Goal: Task Accomplishment & Management: Manage account settings

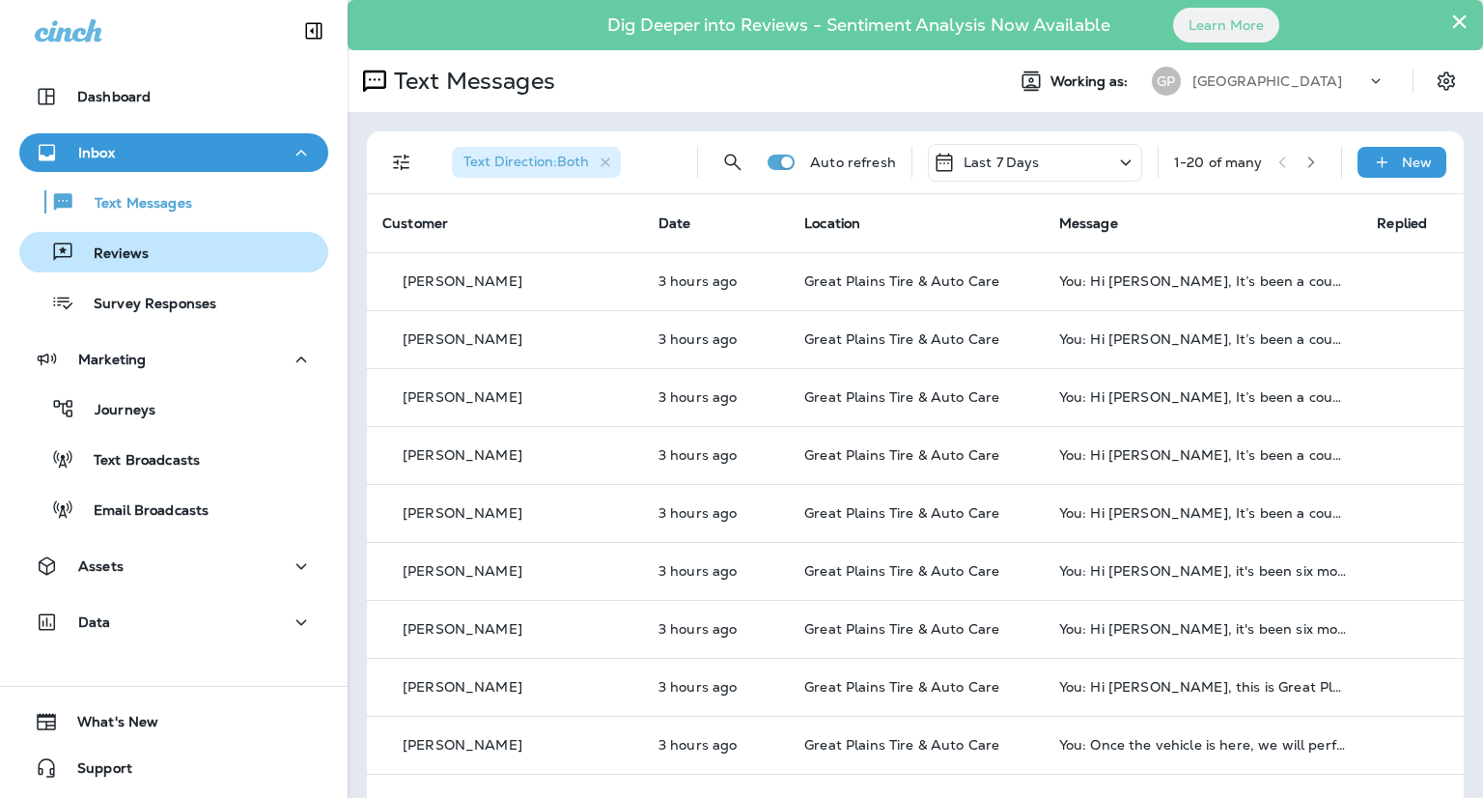
click at [145, 242] on div "Reviews" at bounding box center [88, 252] width 122 height 29
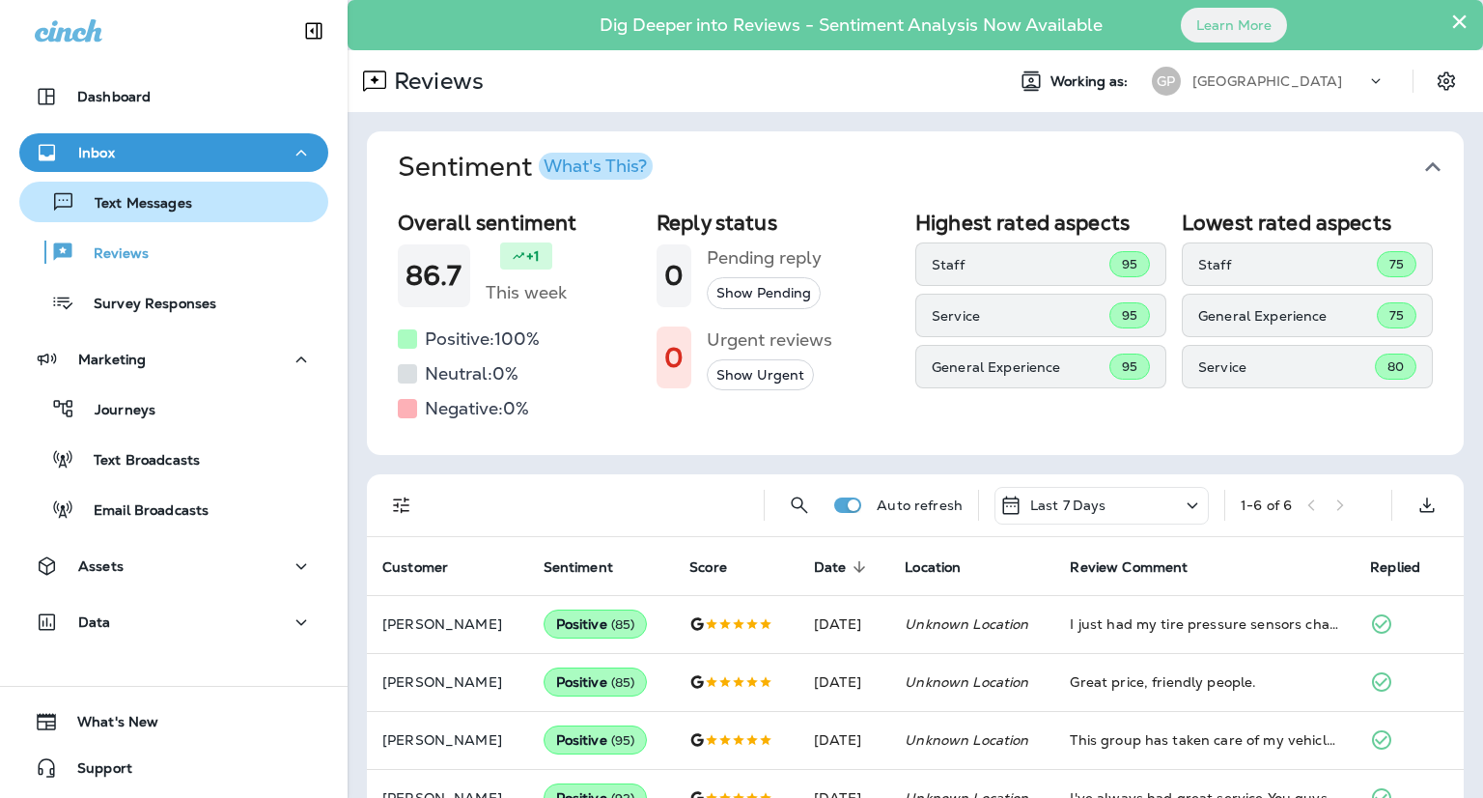
click at [154, 210] on p "Text Messages" at bounding box center [133, 204] width 117 height 18
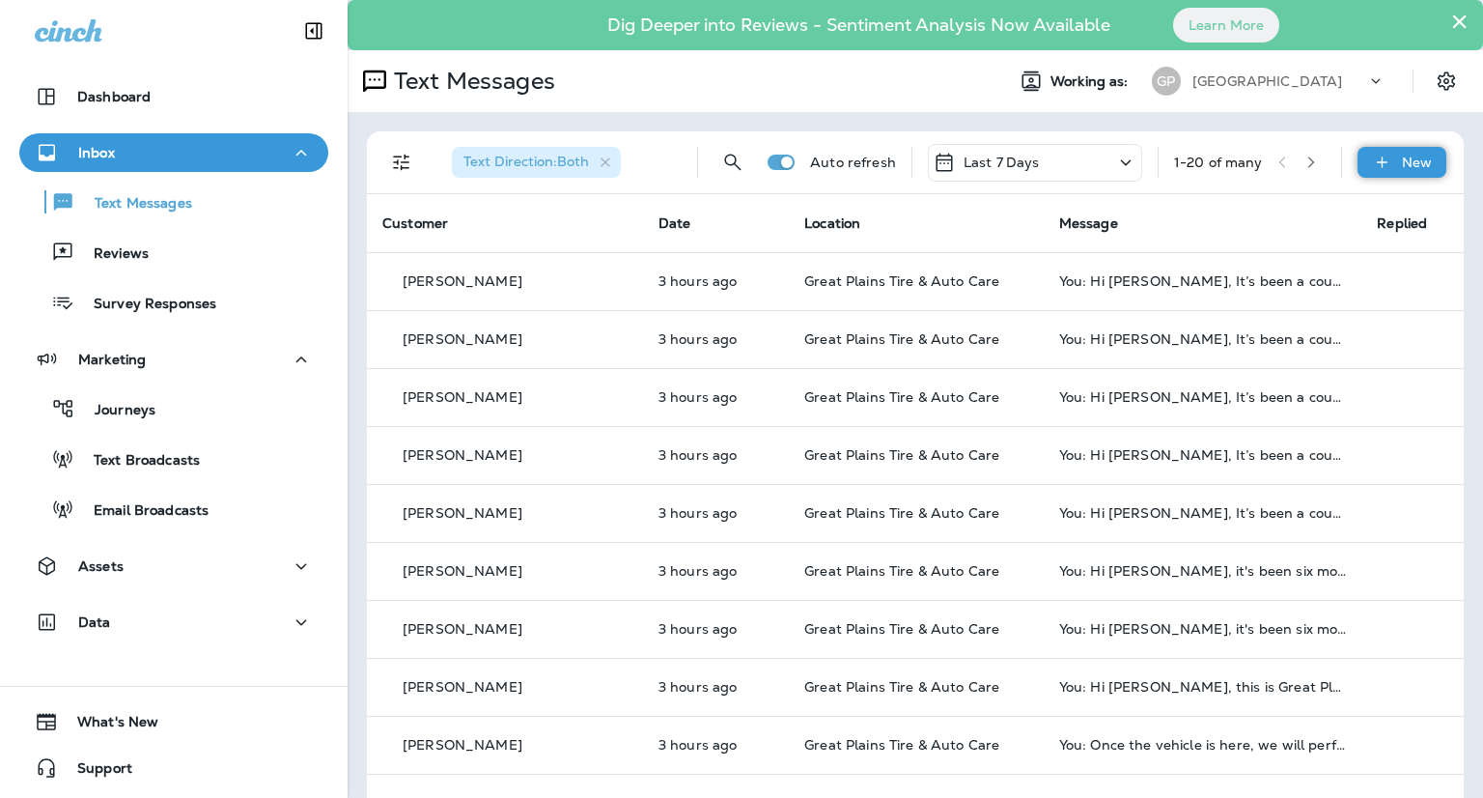
click at [1385, 168] on div "New" at bounding box center [1402, 162] width 89 height 31
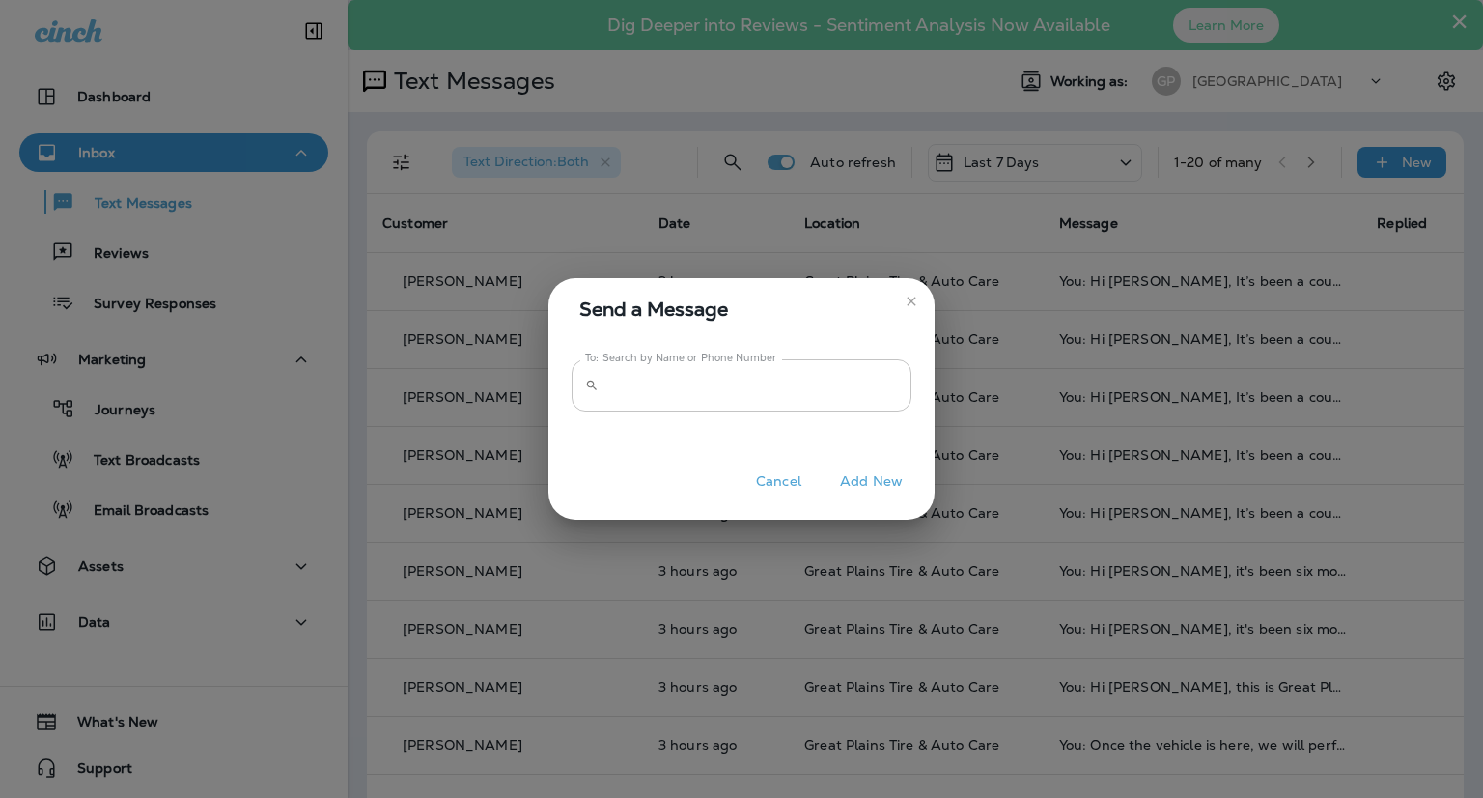
click at [727, 398] on input "To: Search by Name or Phone Number" at bounding box center [758, 384] width 305 height 51
paste input "**********"
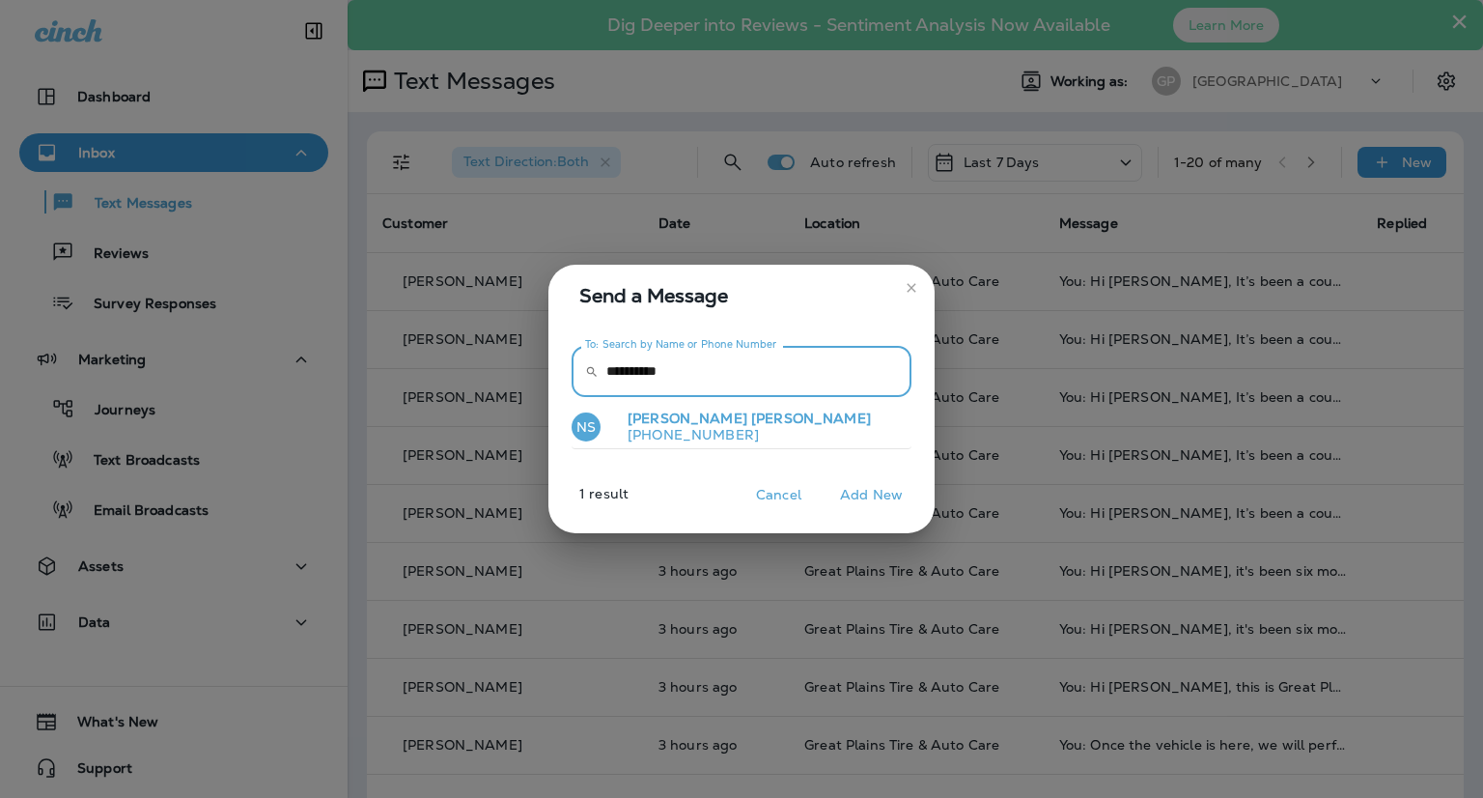
type input "**********"
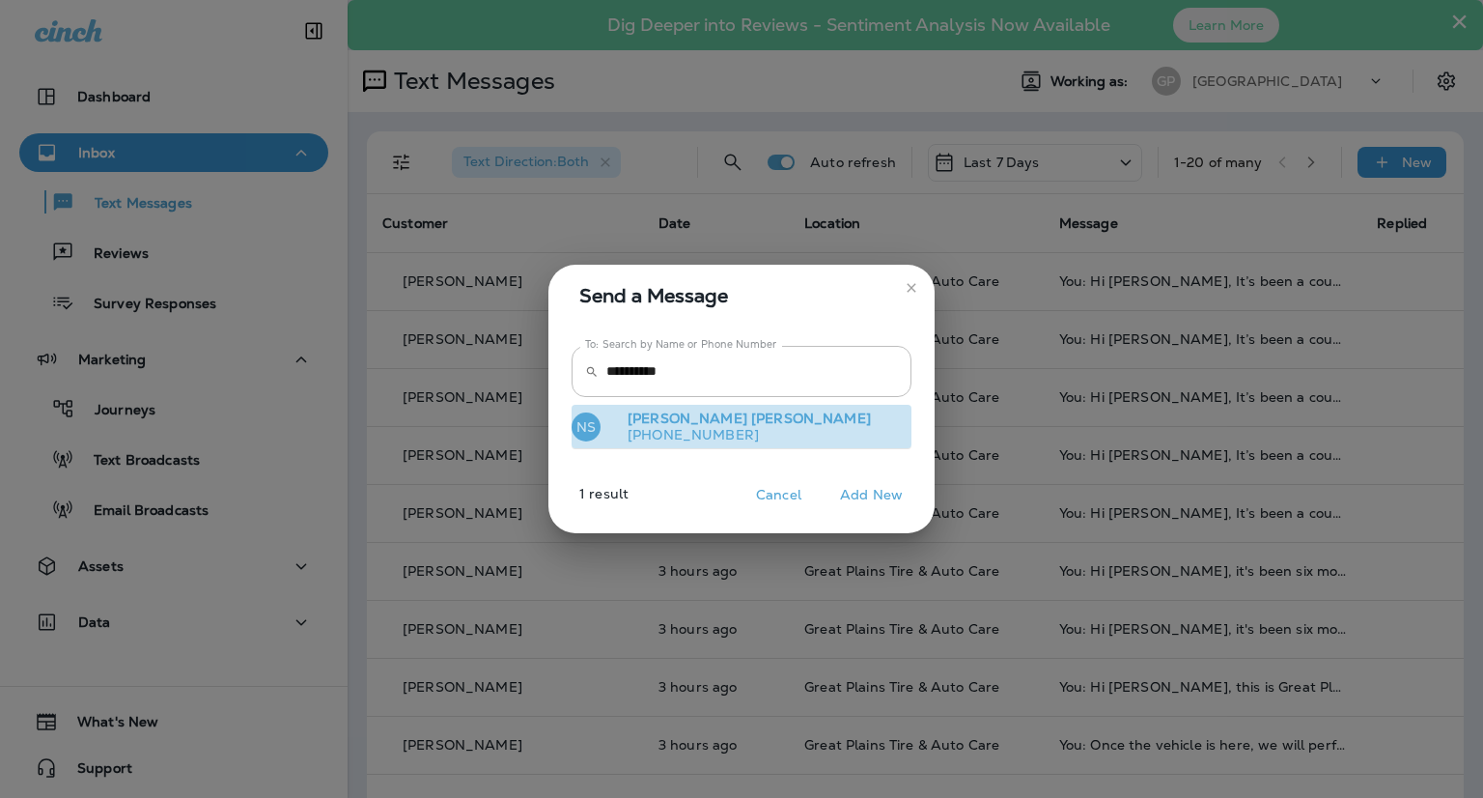
click at [717, 427] on p "[PHONE_NUMBER]" at bounding box center [741, 434] width 259 height 15
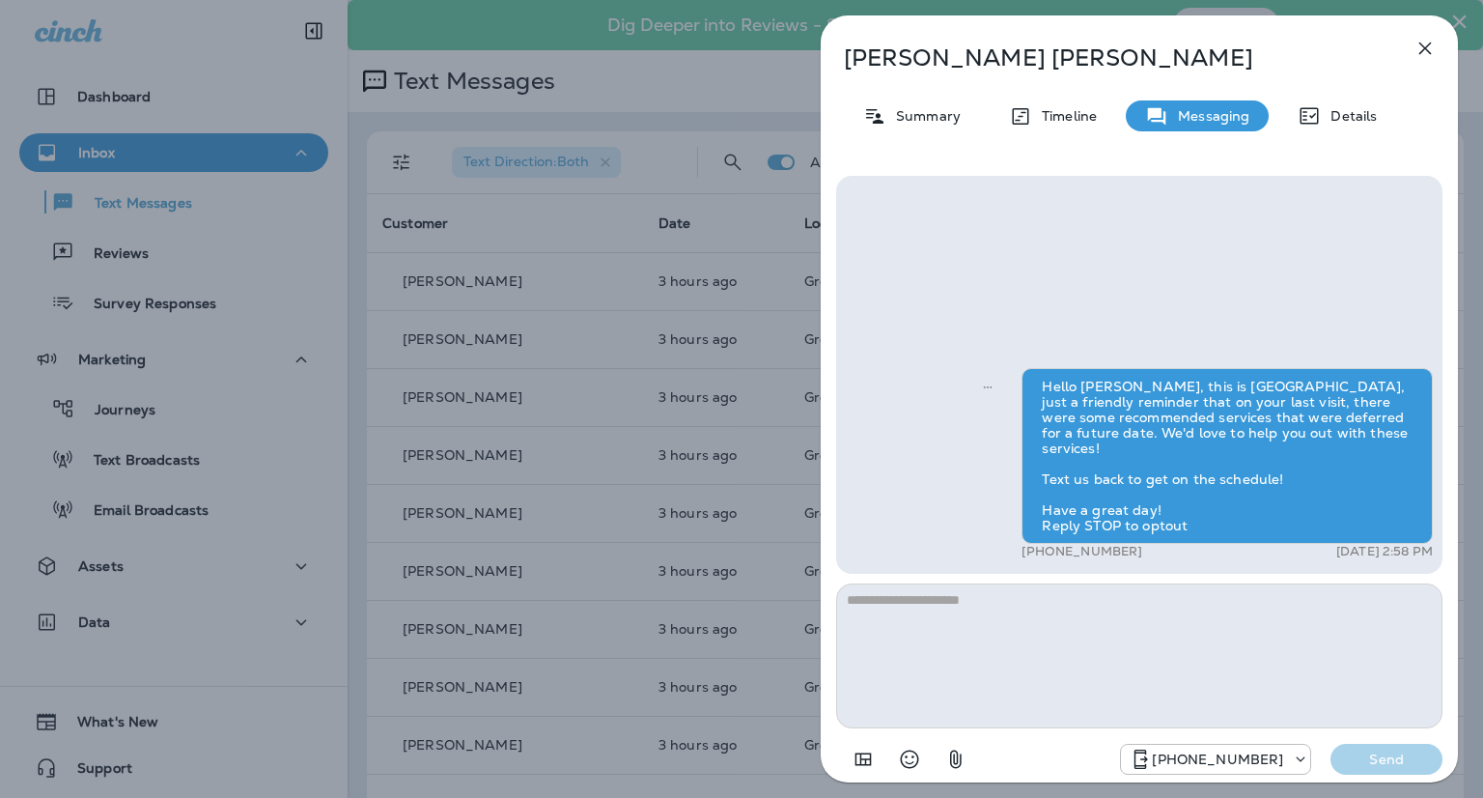
click at [1078, 631] on textarea at bounding box center [1139, 655] width 606 height 145
click at [1043, 597] on textarea "**********" at bounding box center [1139, 655] width 606 height 145
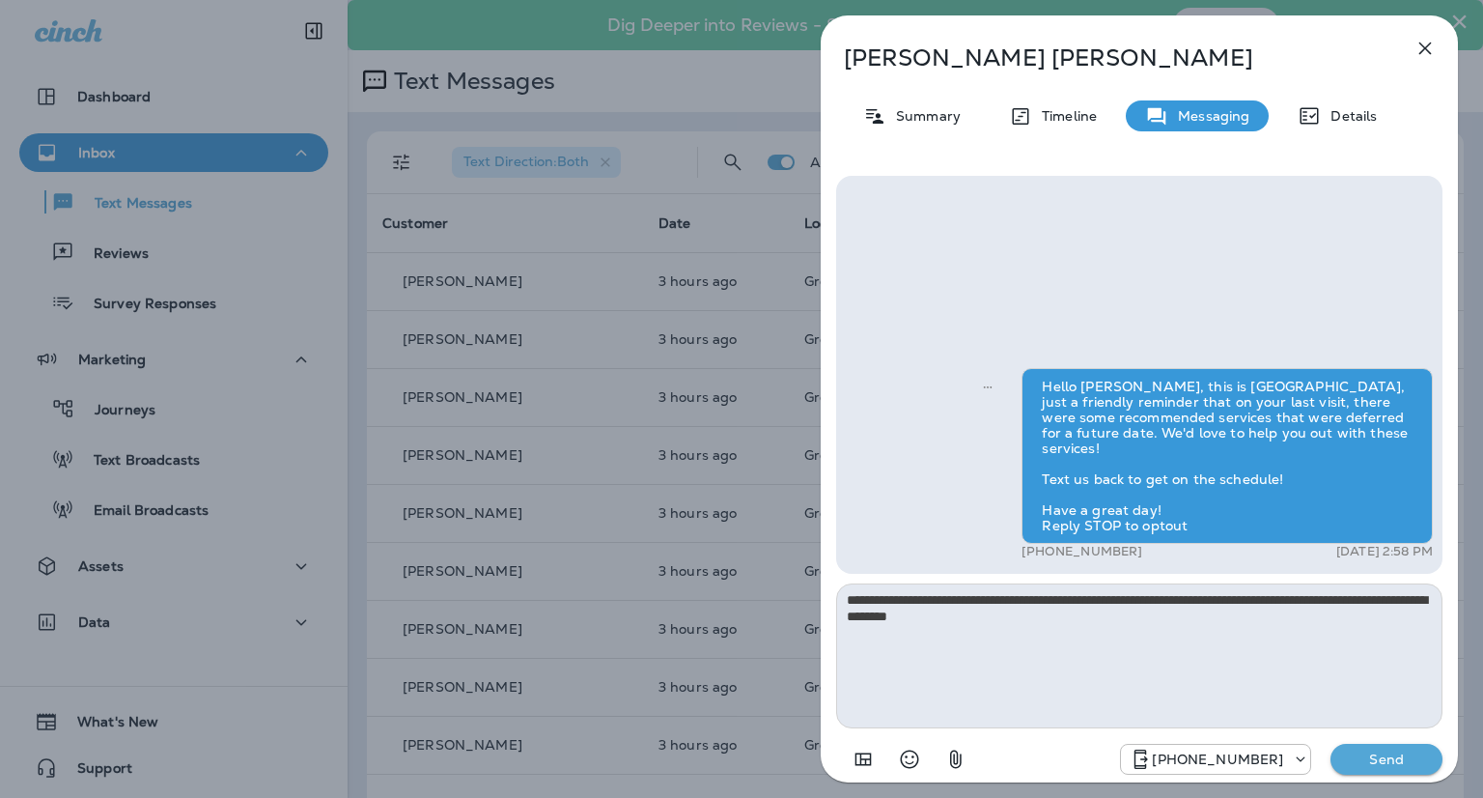
click at [1191, 636] on textarea "**********" at bounding box center [1139, 655] width 606 height 145
type textarea "**********"
click at [1362, 762] on p "Send" at bounding box center [1386, 758] width 81 height 17
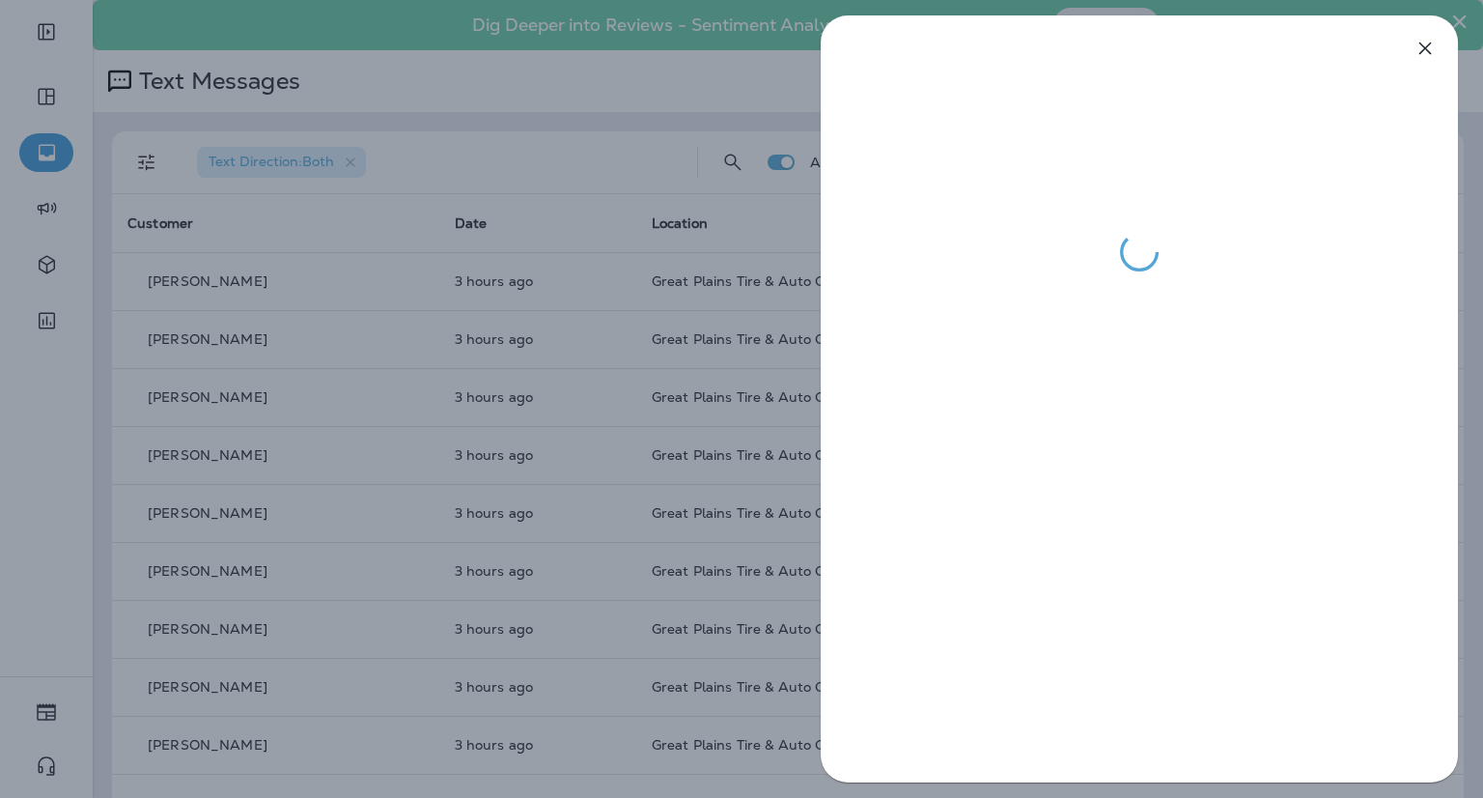
click at [532, 92] on div at bounding box center [741, 399] width 1483 height 798
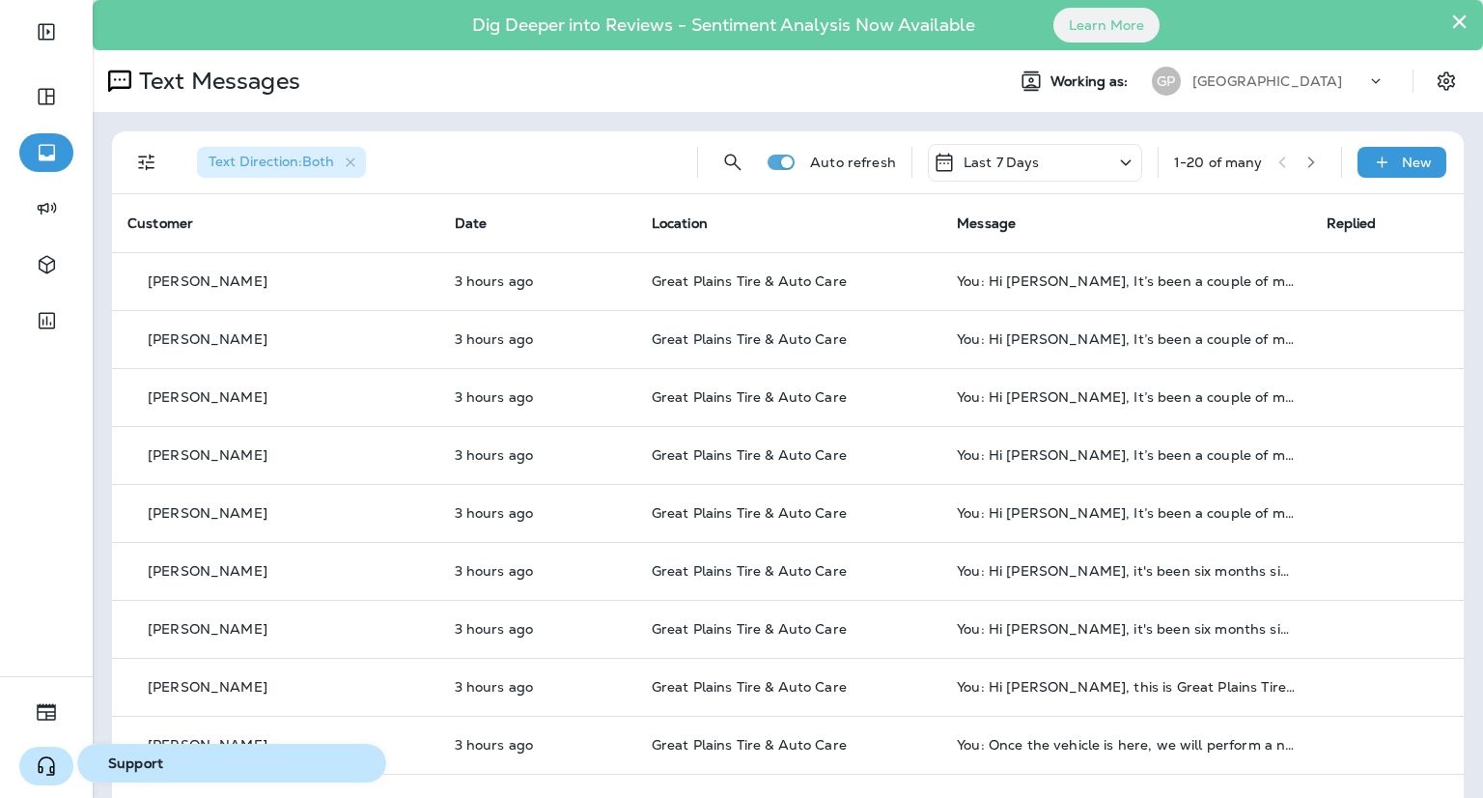
click at [46, 764] on icon "button" at bounding box center [46, 765] width 23 height 23
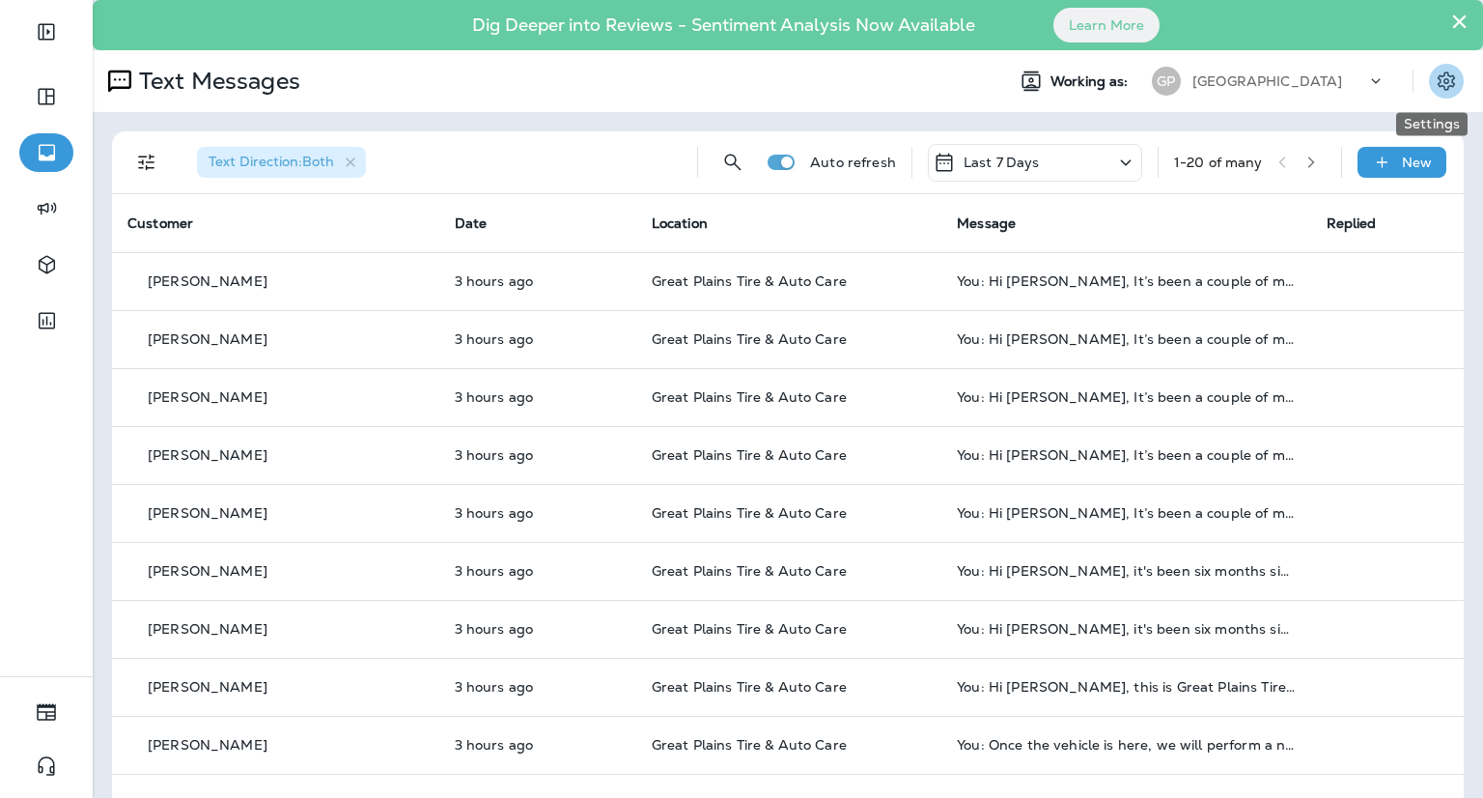
click at [1435, 78] on icon "Settings" at bounding box center [1446, 81] width 23 height 23
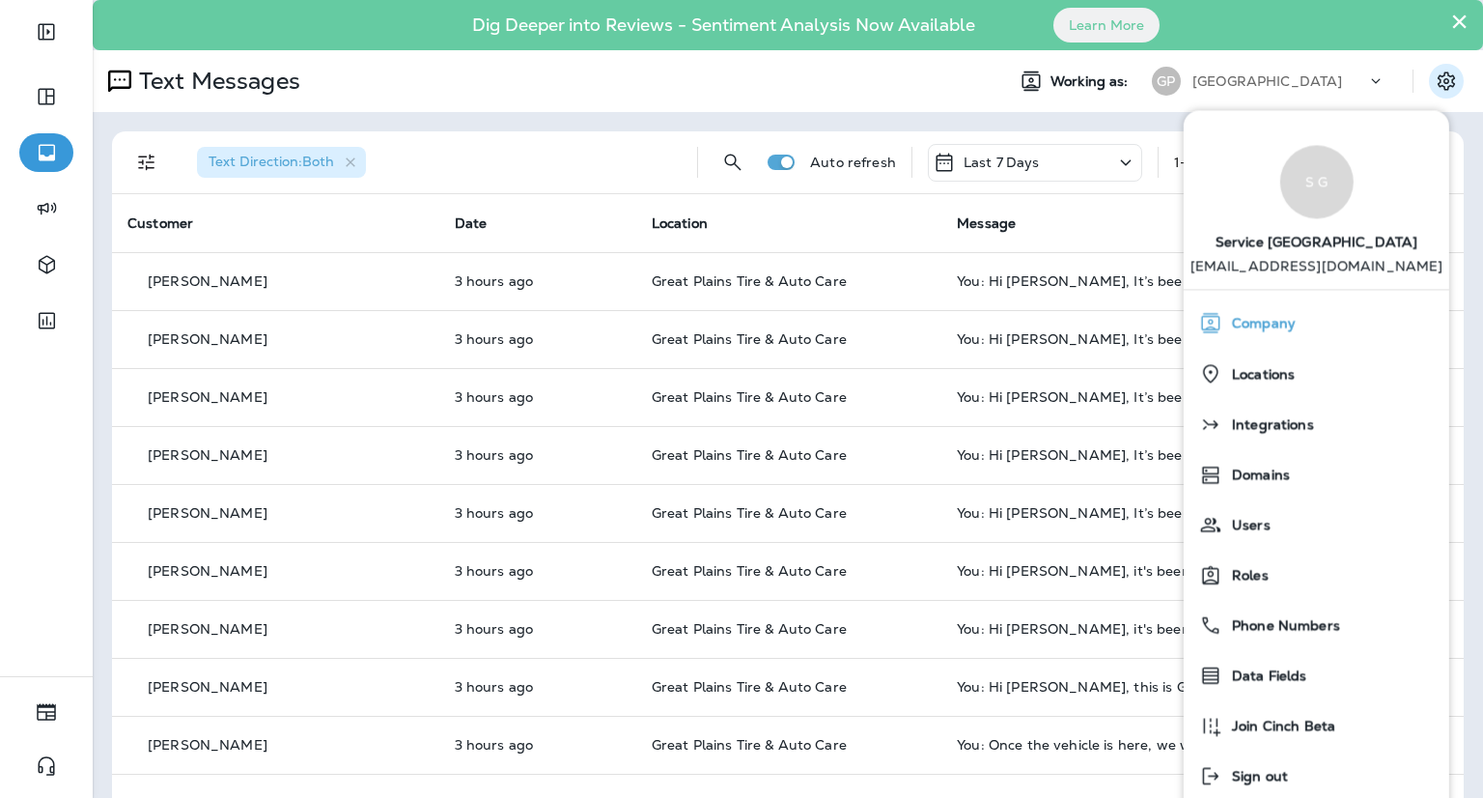
click at [1271, 328] on span "Company" at bounding box center [1258, 324] width 73 height 16
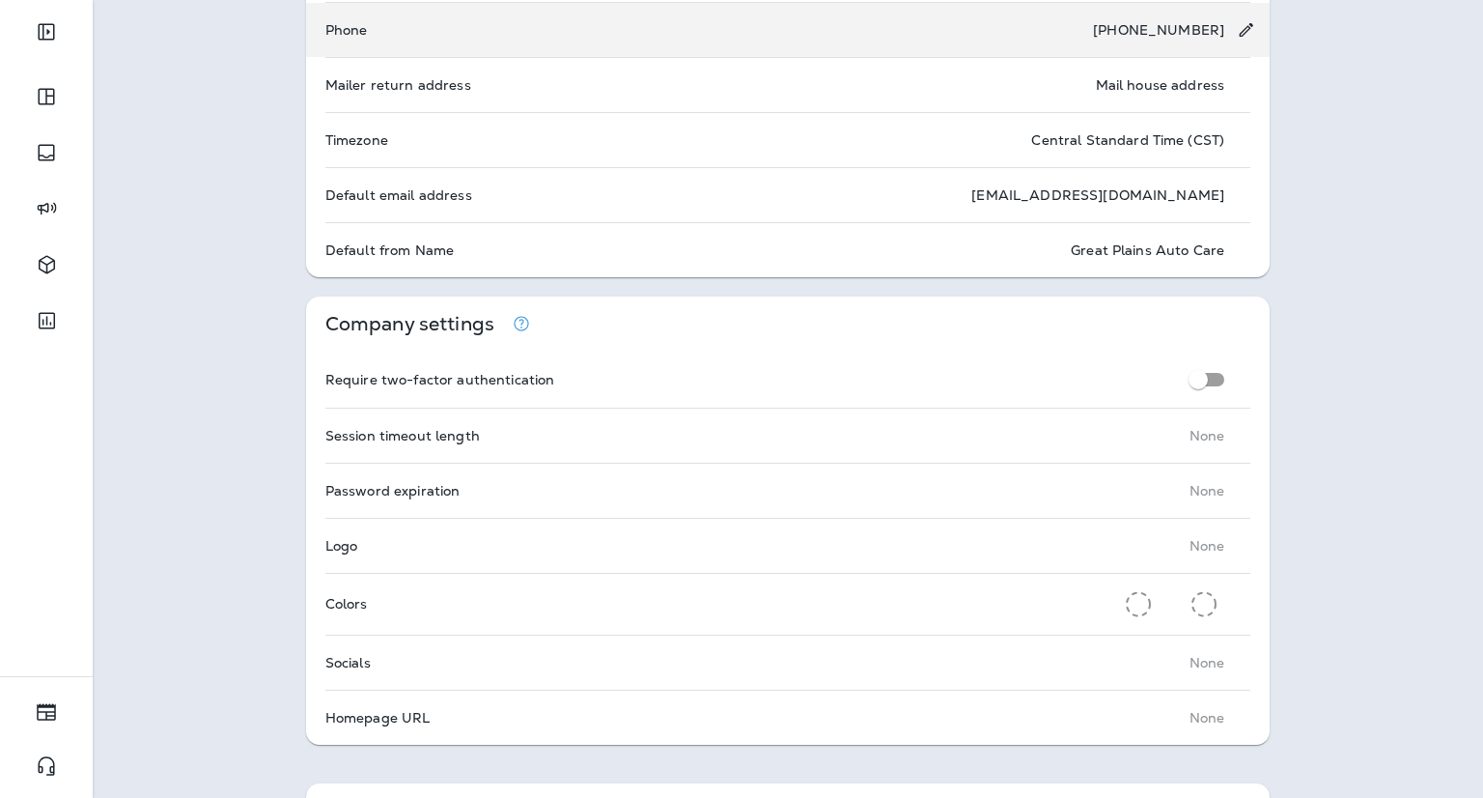
scroll to position [290, 0]
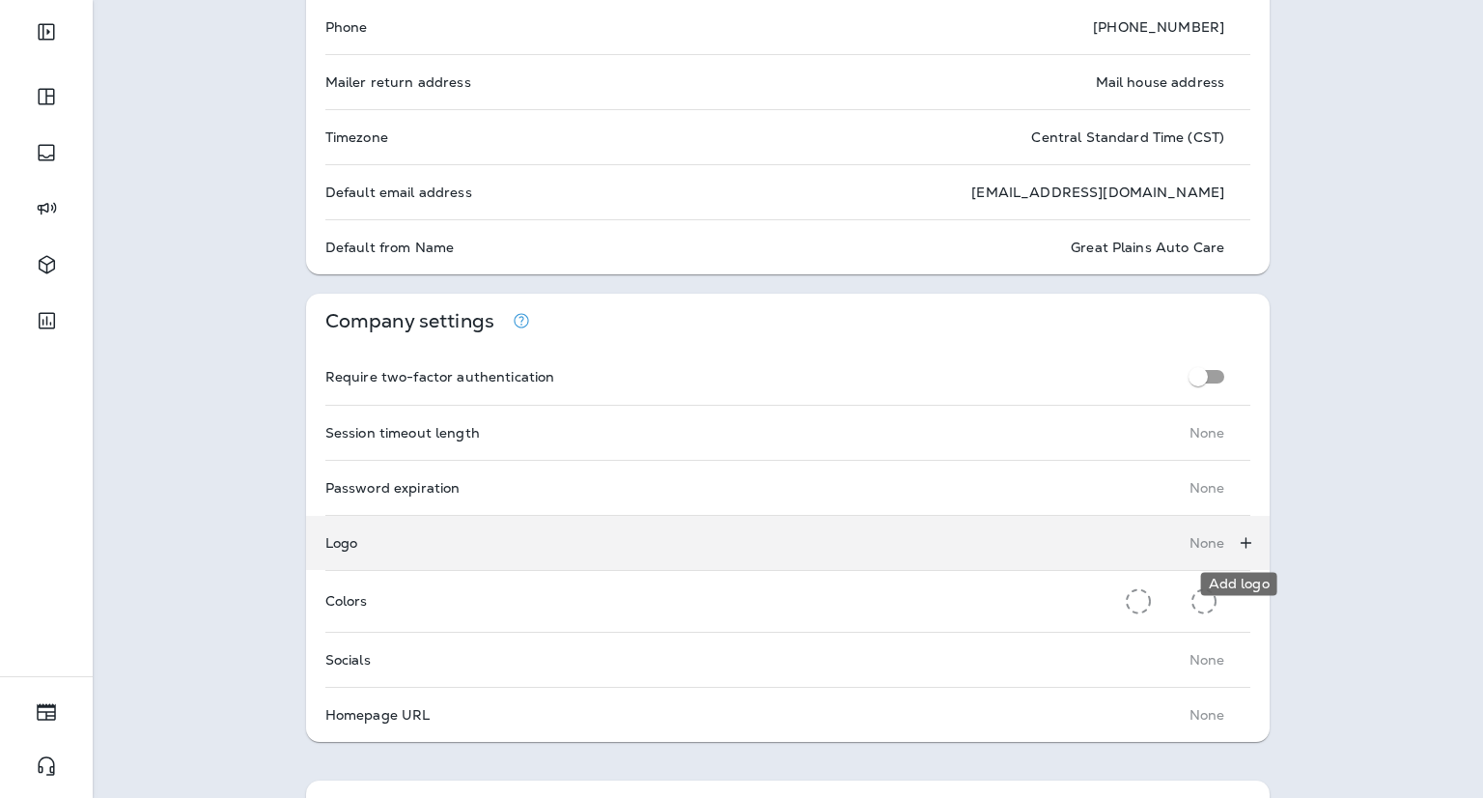
click at [1236, 539] on icon "Add logo" at bounding box center [1246, 542] width 20 height 19
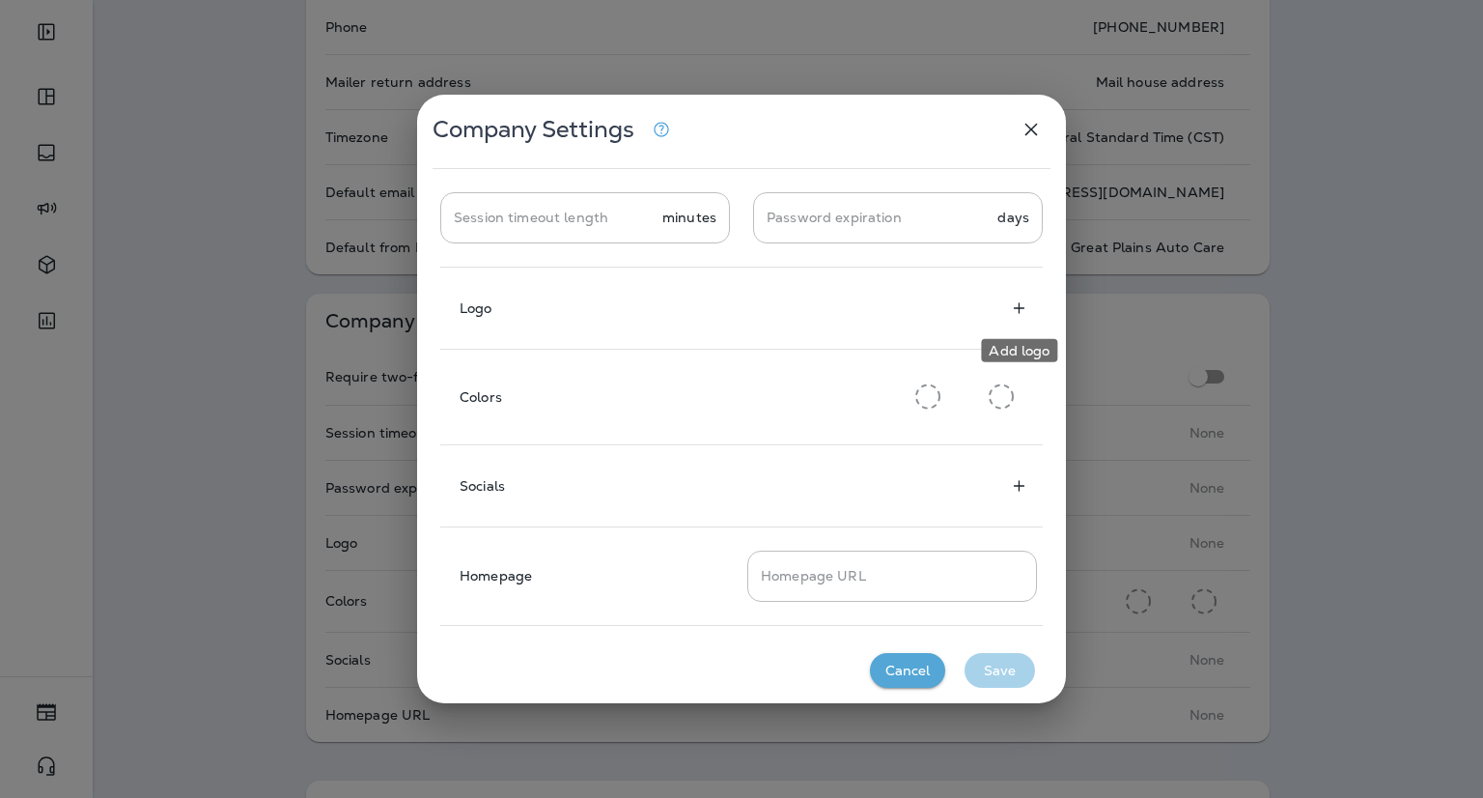
click at [1016, 310] on icon "Add logo" at bounding box center [1019, 307] width 20 height 19
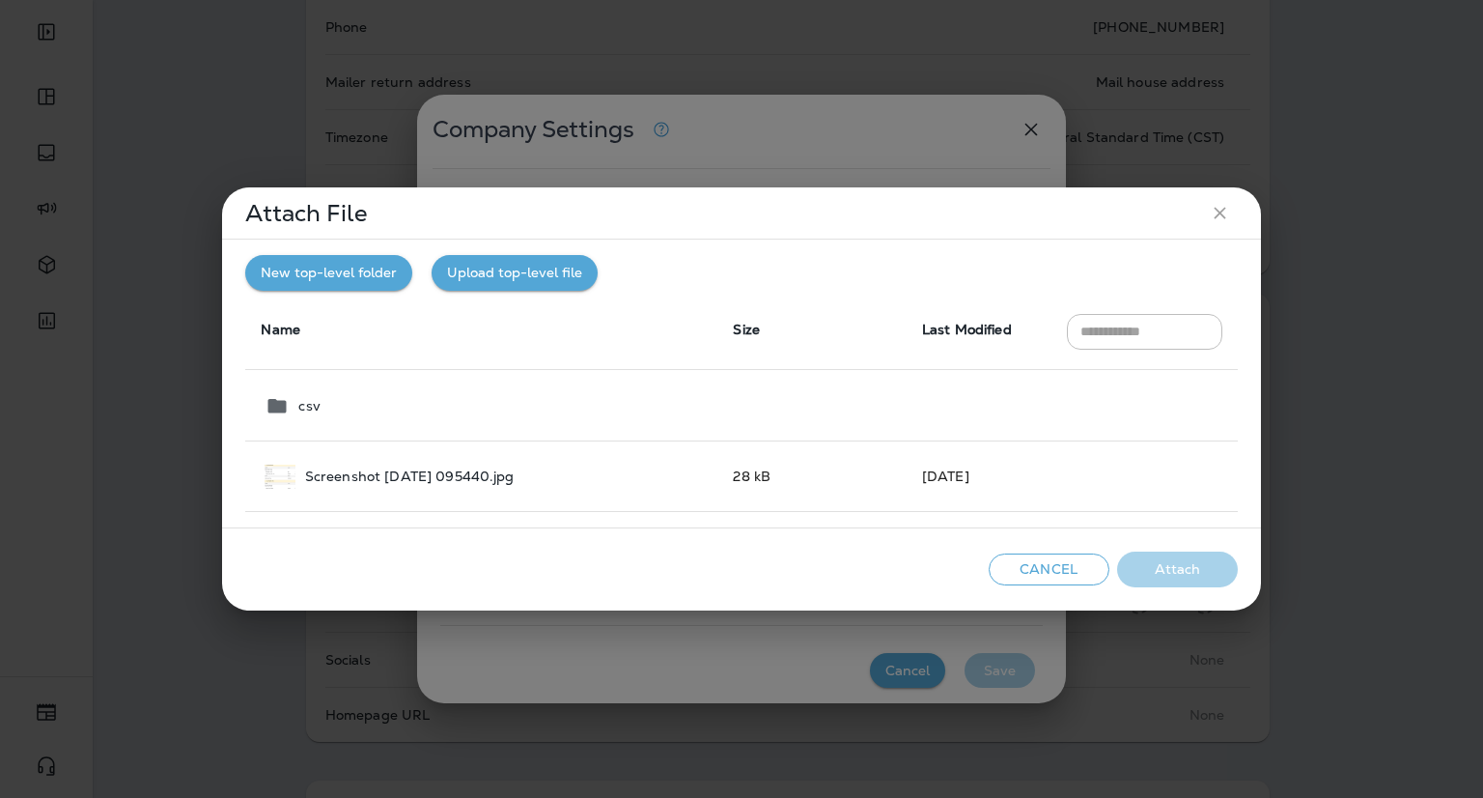
click at [504, 264] on button "Upload top-level file" at bounding box center [515, 273] width 166 height 36
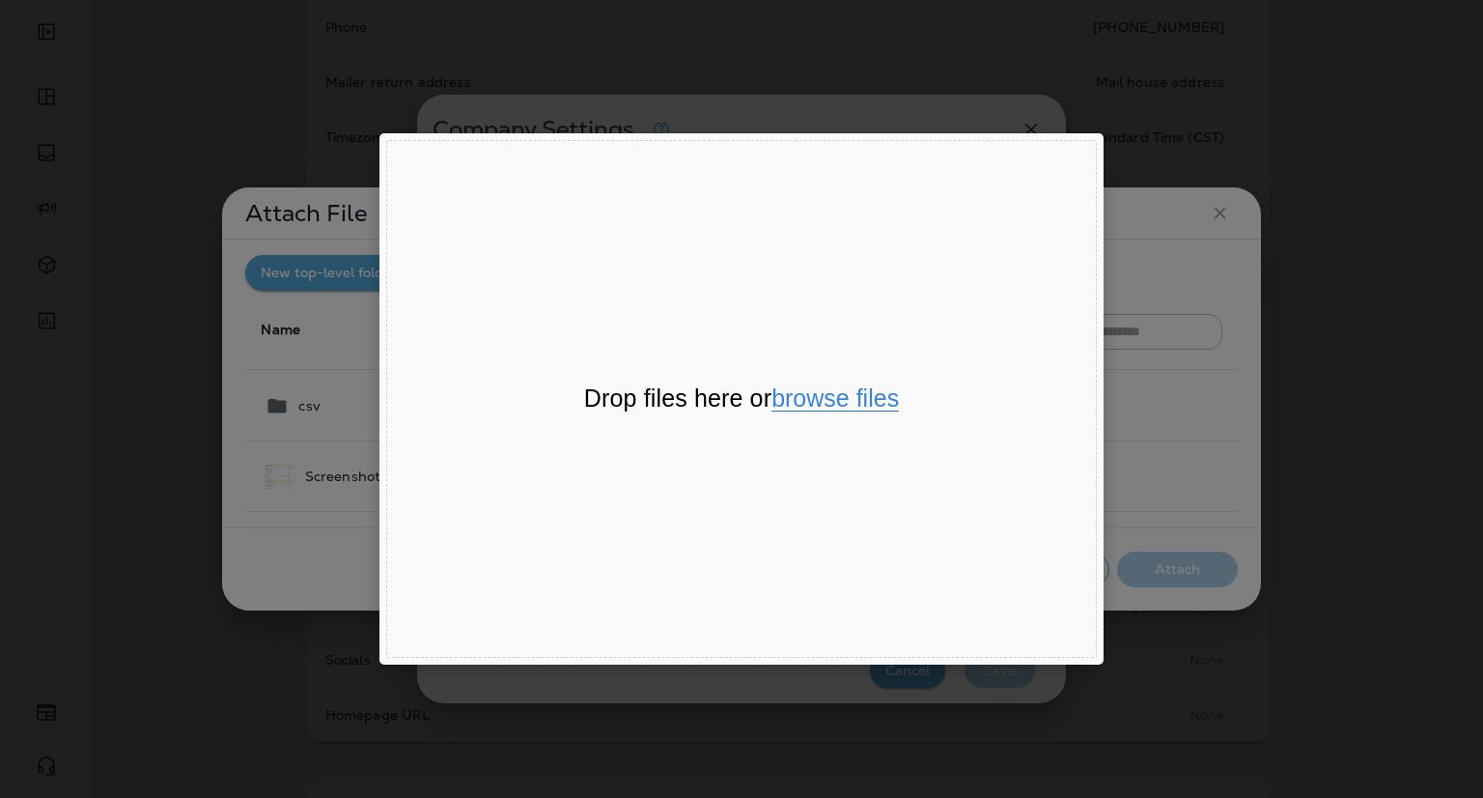
click at [854, 405] on button "browse files" at bounding box center [834, 398] width 127 height 25
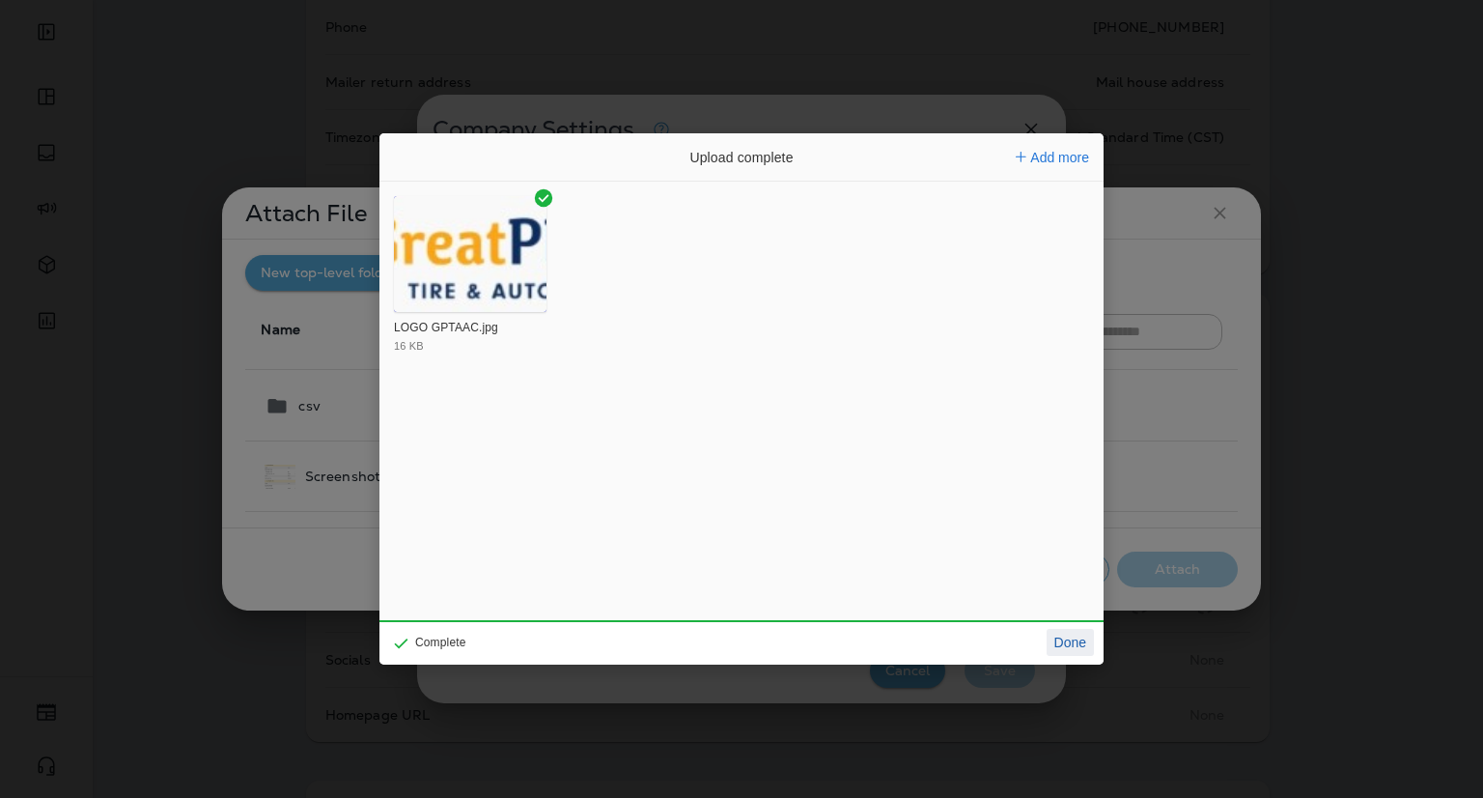
click at [1080, 646] on button "Done" at bounding box center [1070, 642] width 47 height 27
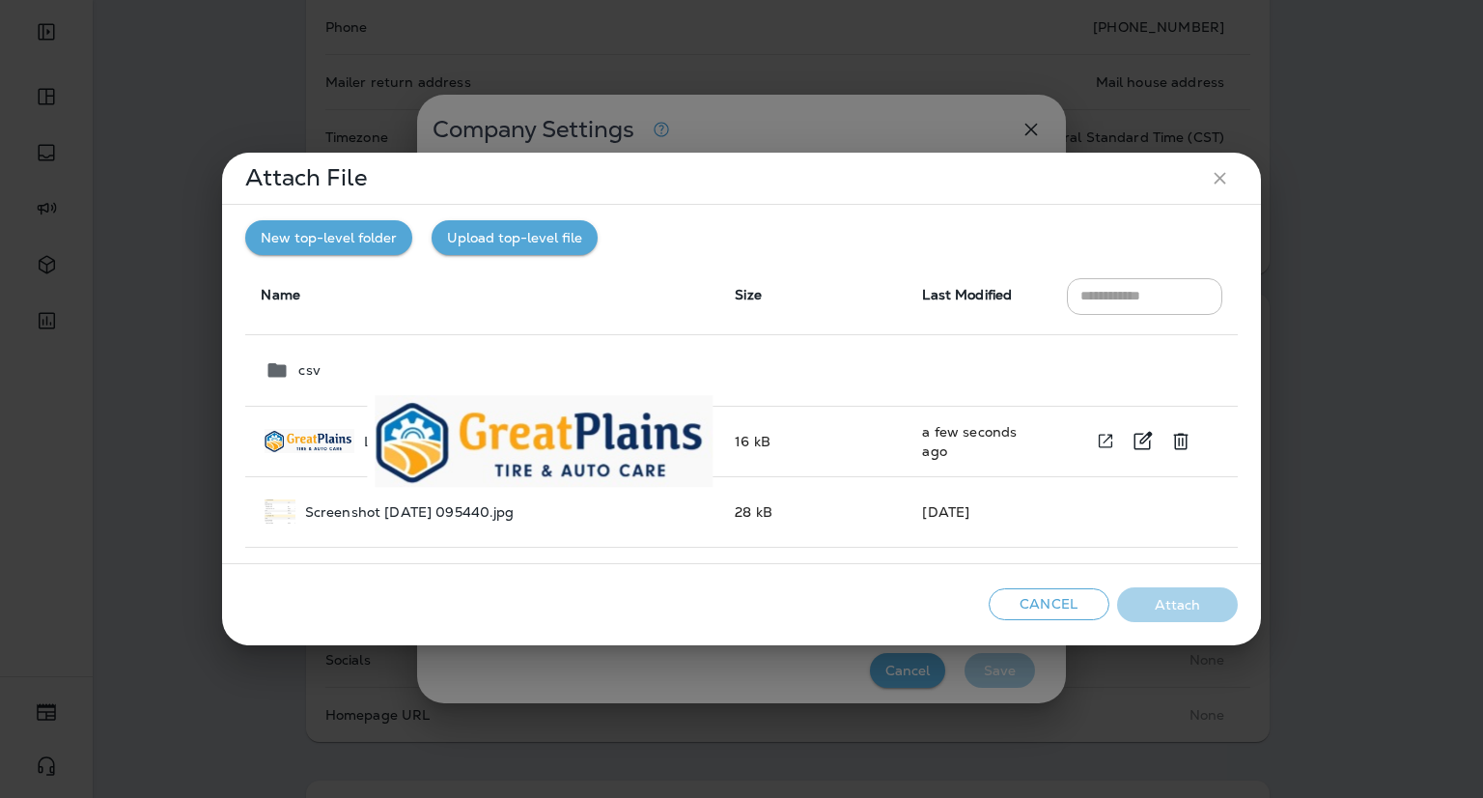
click at [332, 441] on img at bounding box center [309, 441] width 89 height 24
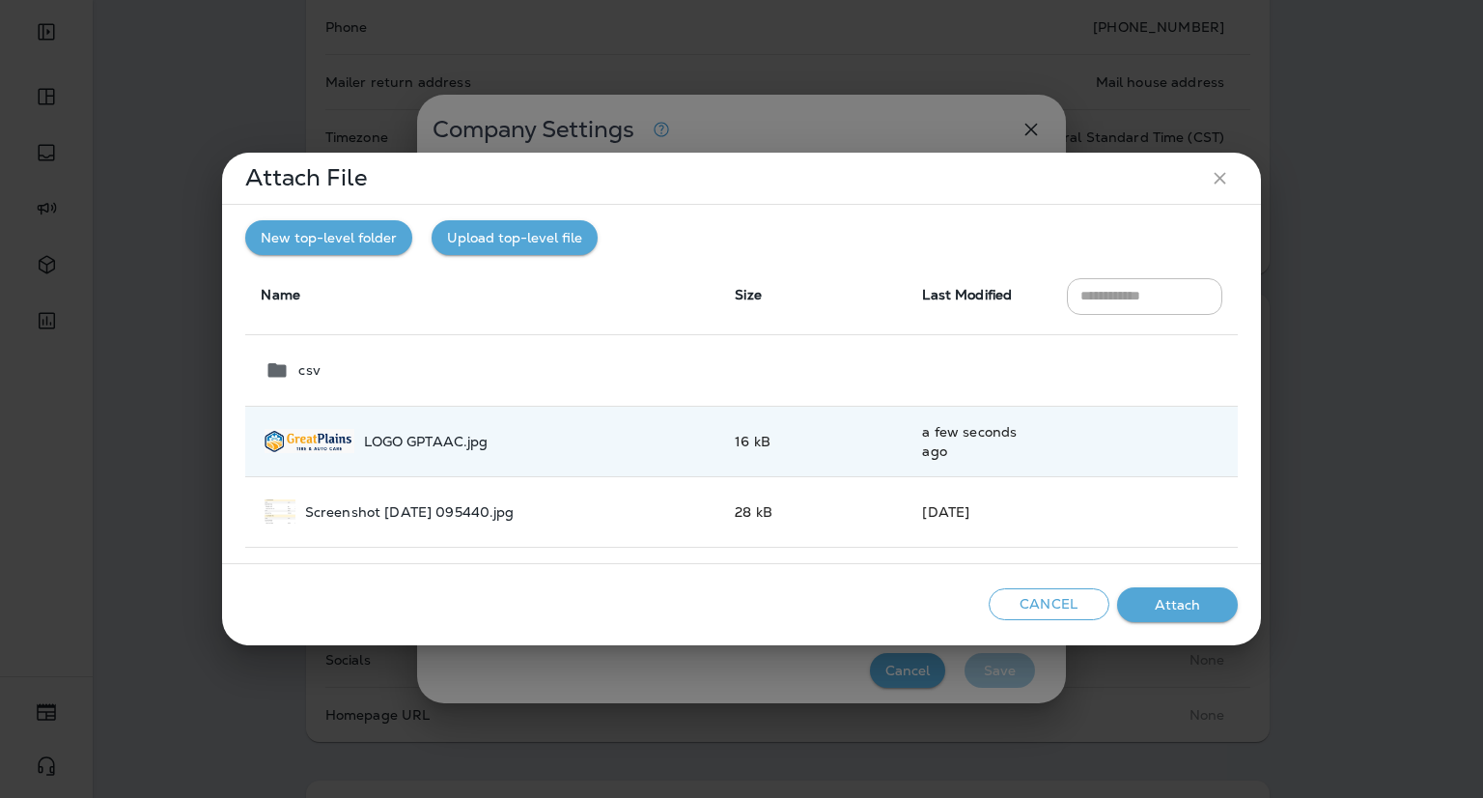
click at [1206, 595] on button "Attach" at bounding box center [1177, 605] width 121 height 36
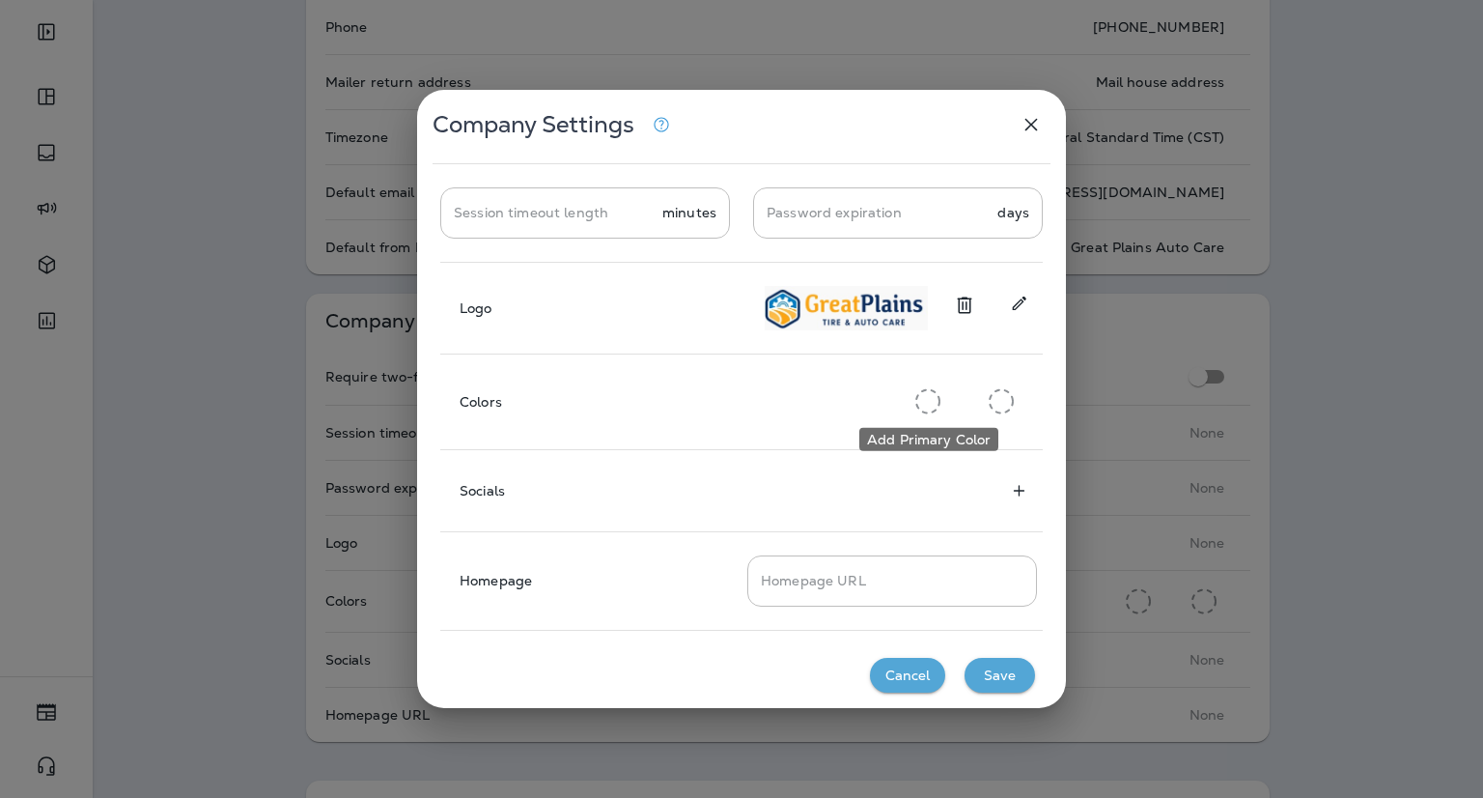
click at [923, 407] on icon "Add Primary Color" at bounding box center [927, 401] width 25 height 26
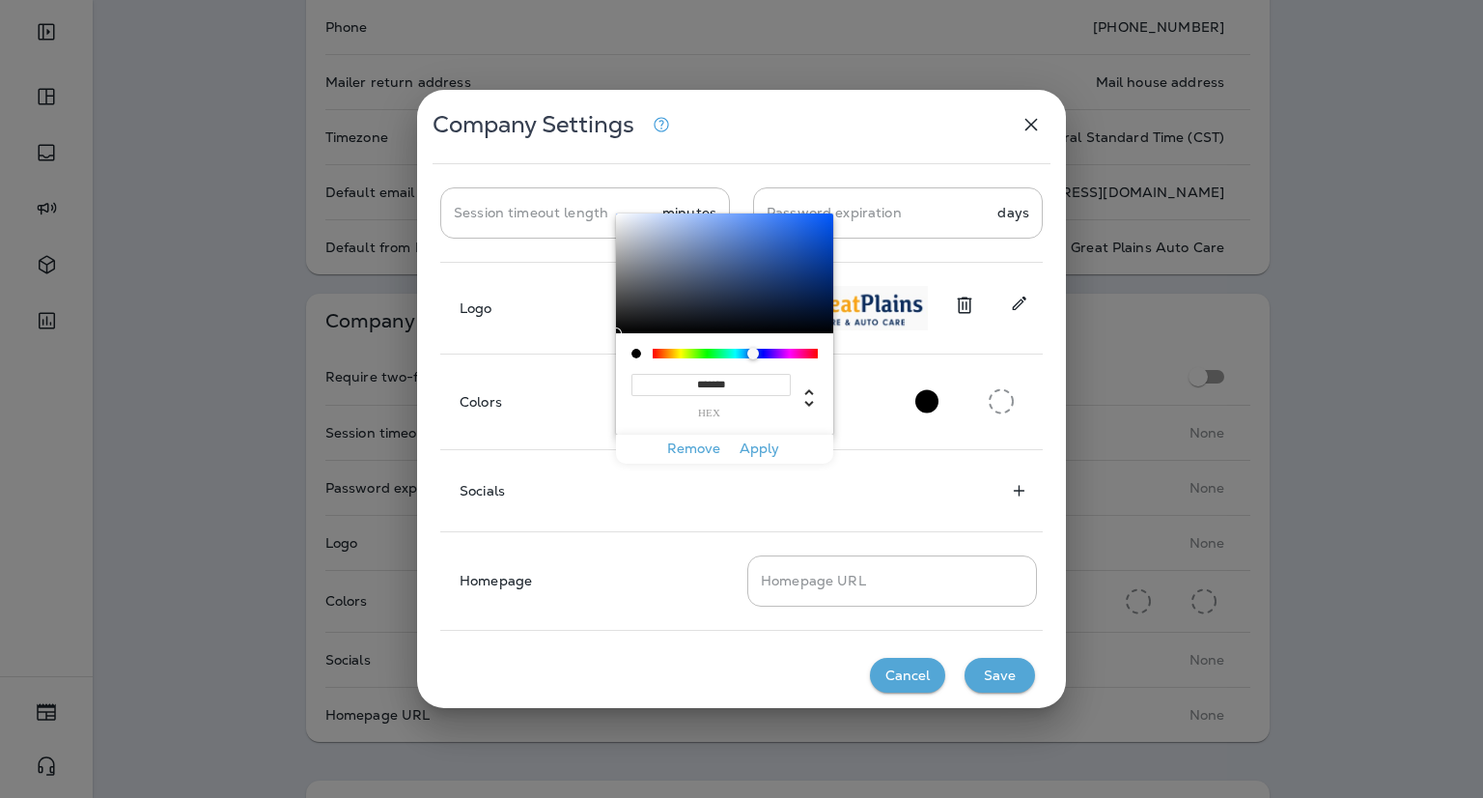
click at [753, 352] on div at bounding box center [735, 354] width 165 height 10
type input "*******"
drag, startPoint x: 738, startPoint y: 314, endPoint x: 782, endPoint y: 274, distance: 59.5
click at [782, 274] on div at bounding box center [724, 273] width 217 height 120
click at [999, 397] on icon "Add Primary Color" at bounding box center [1001, 401] width 25 height 26
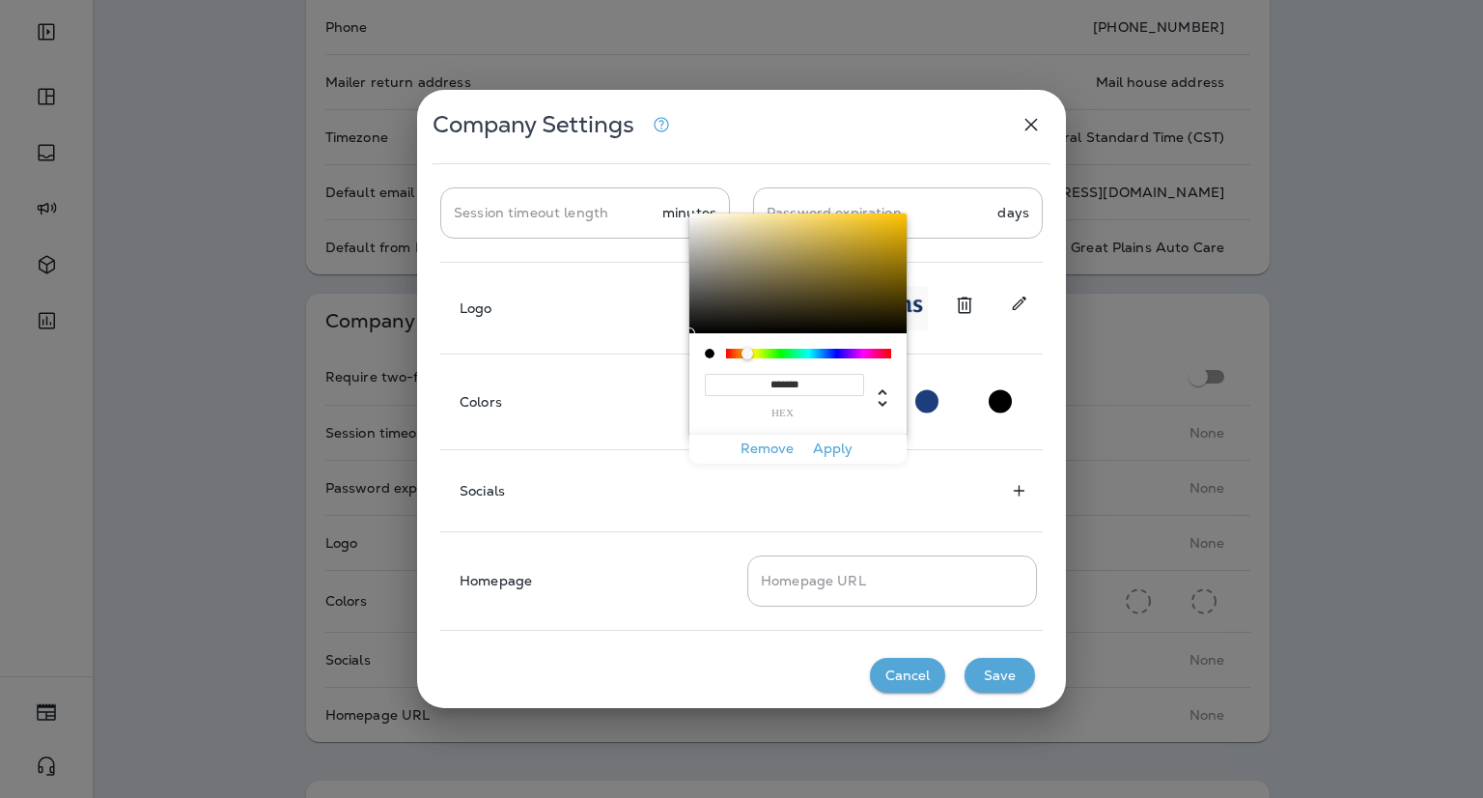
click at [746, 352] on div at bounding box center [808, 354] width 165 height 10
type input "*******"
drag, startPoint x: 820, startPoint y: 291, endPoint x: 827, endPoint y: 221, distance: 69.8
click at [827, 221] on div at bounding box center [797, 273] width 217 height 120
click at [834, 451] on button "Apply" at bounding box center [832, 449] width 62 height 30
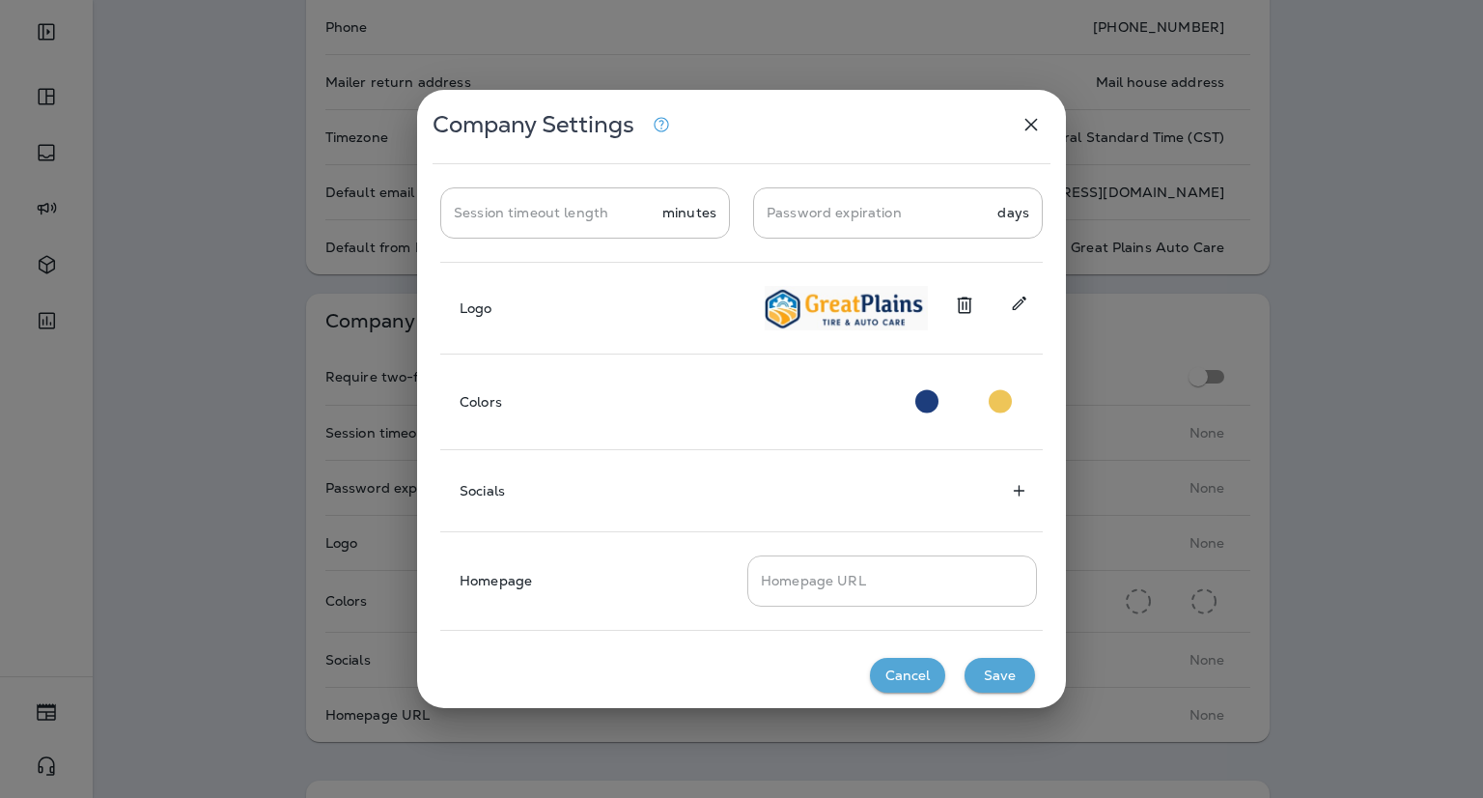
click at [819, 577] on input "Homepage URL" at bounding box center [892, 580] width 290 height 51
type input "**********"
click at [1002, 669] on button "Save" at bounding box center [1000, 676] width 70 height 36
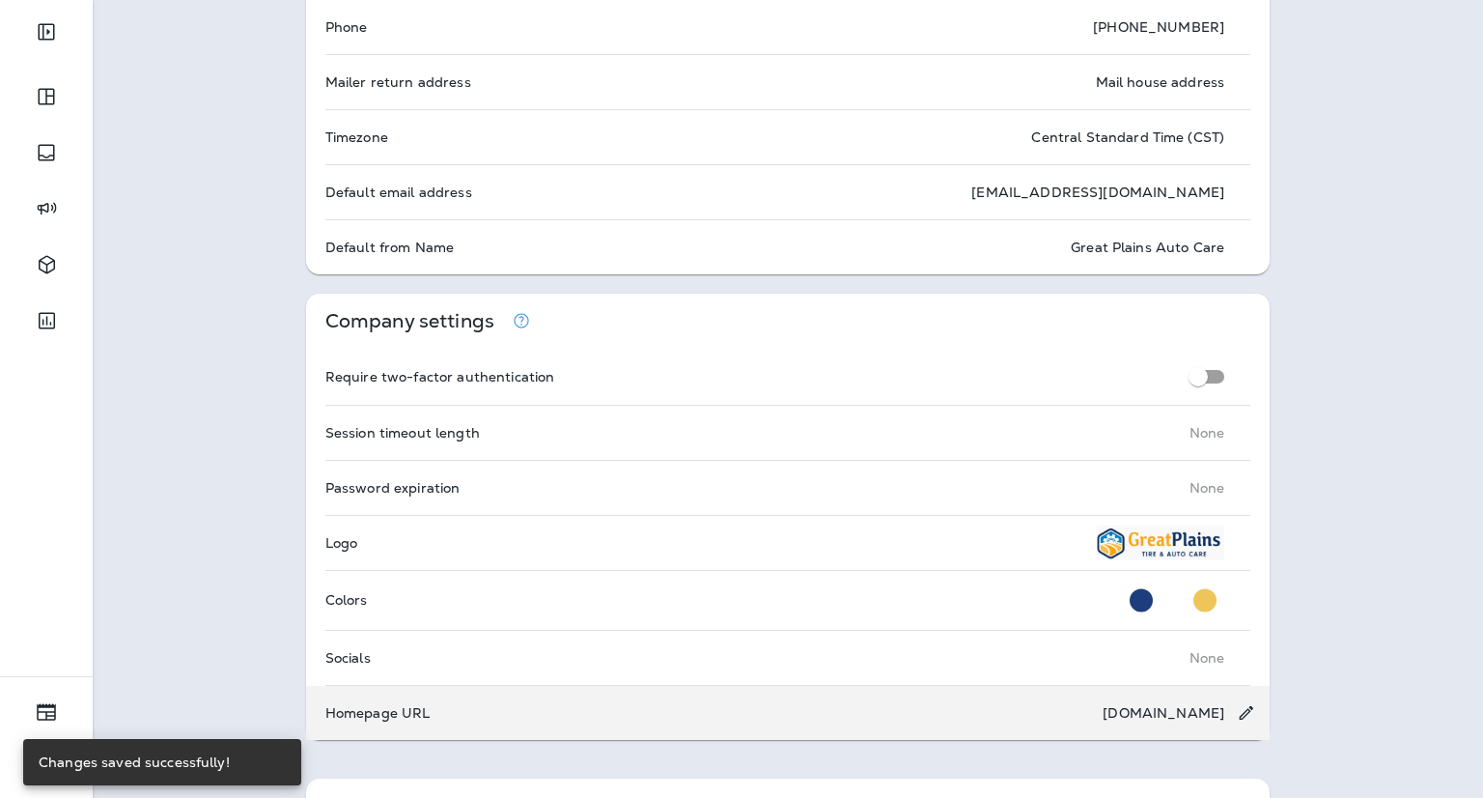
click at [1103, 722] on div "[DOMAIN_NAME]" at bounding box center [1164, 712] width 122 height 35
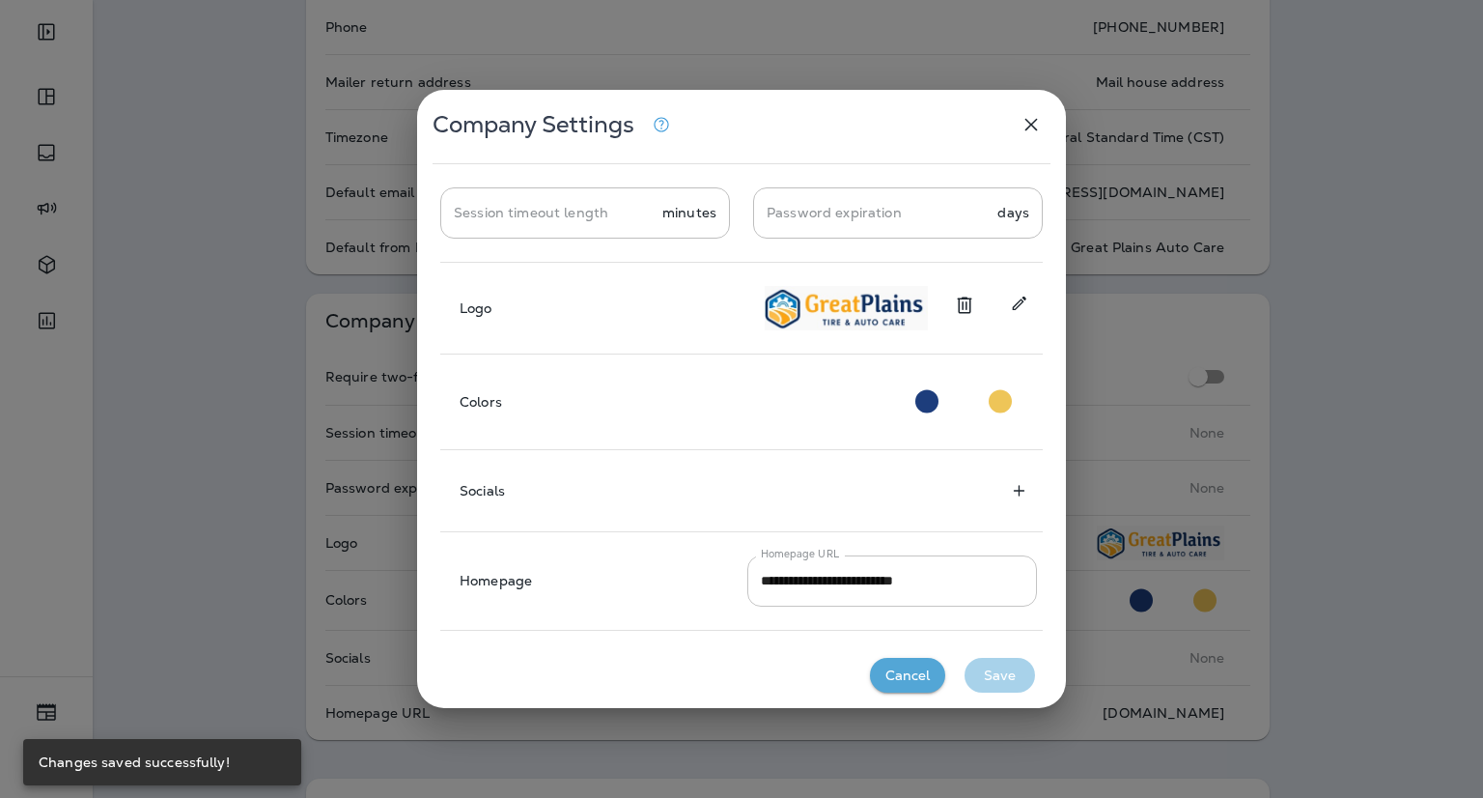
click at [756, 580] on input "**********" at bounding box center [892, 580] width 290 height 51
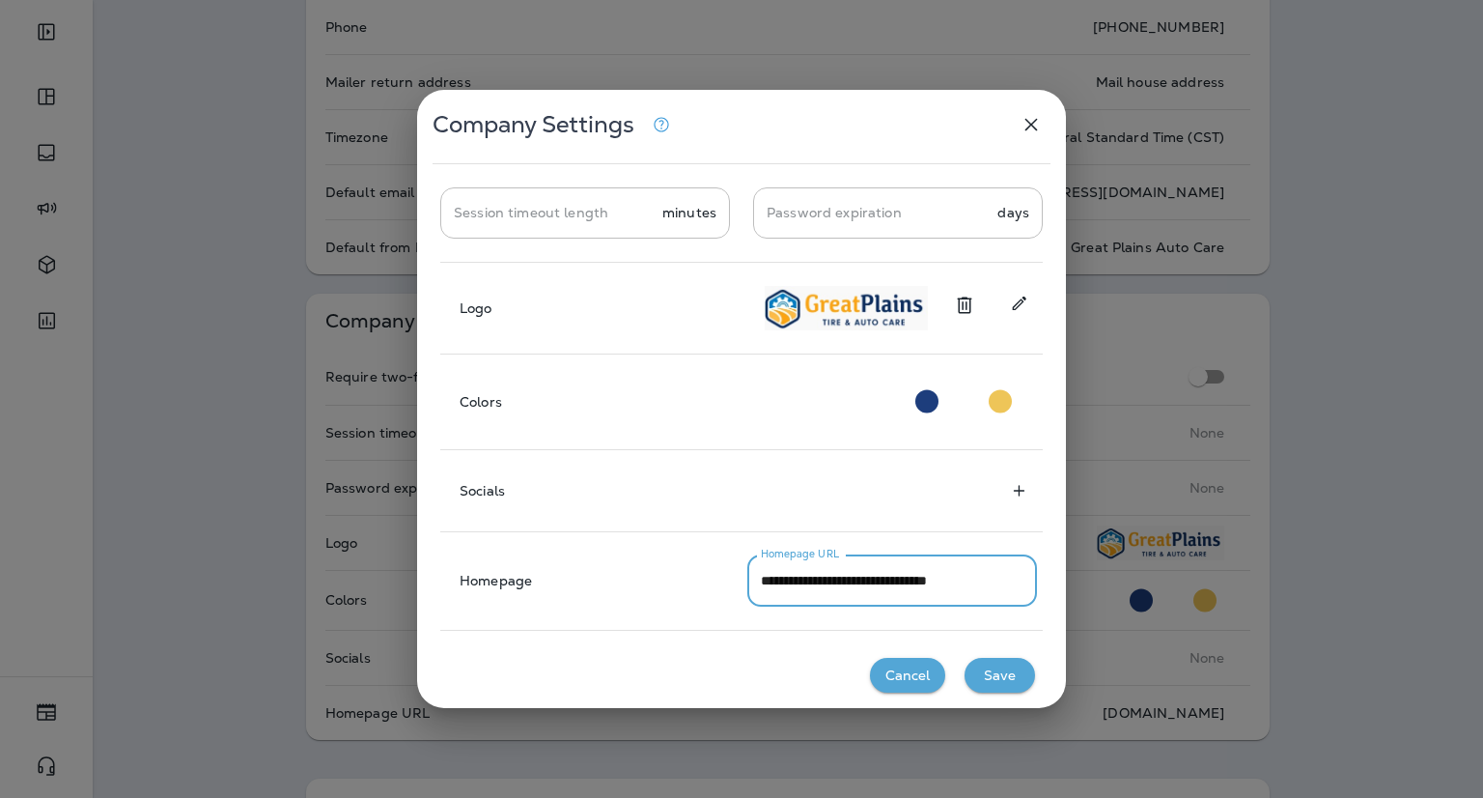
drag, startPoint x: 1007, startPoint y: 580, endPoint x: 743, endPoint y: 576, distance: 263.6
click at [743, 576] on div "**********" at bounding box center [741, 580] width 603 height 51
type input "**********"
click at [1005, 676] on button "Save" at bounding box center [1000, 676] width 70 height 36
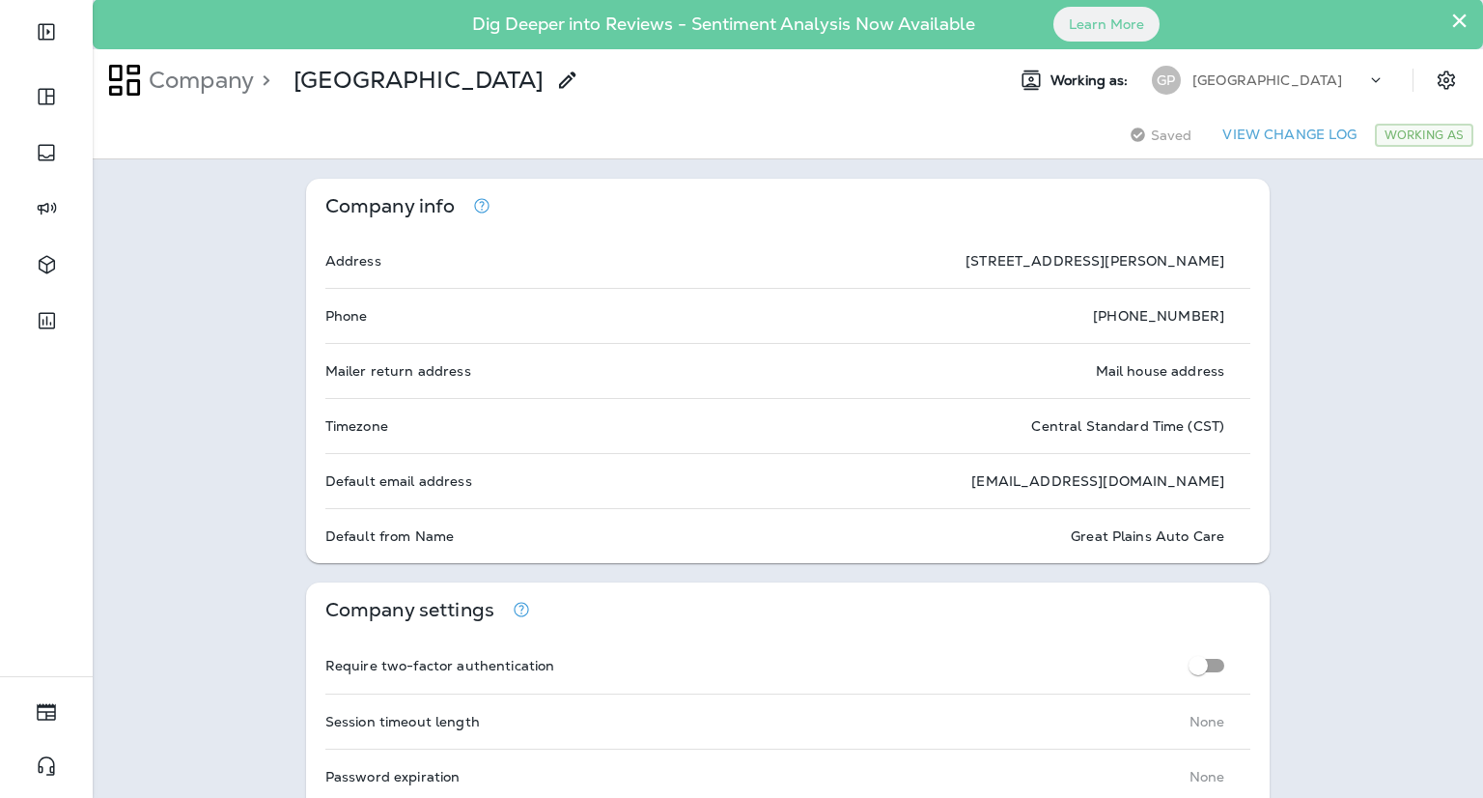
scroll to position [0, 0]
click at [1167, 73] on div "GP" at bounding box center [1166, 81] width 52 height 29
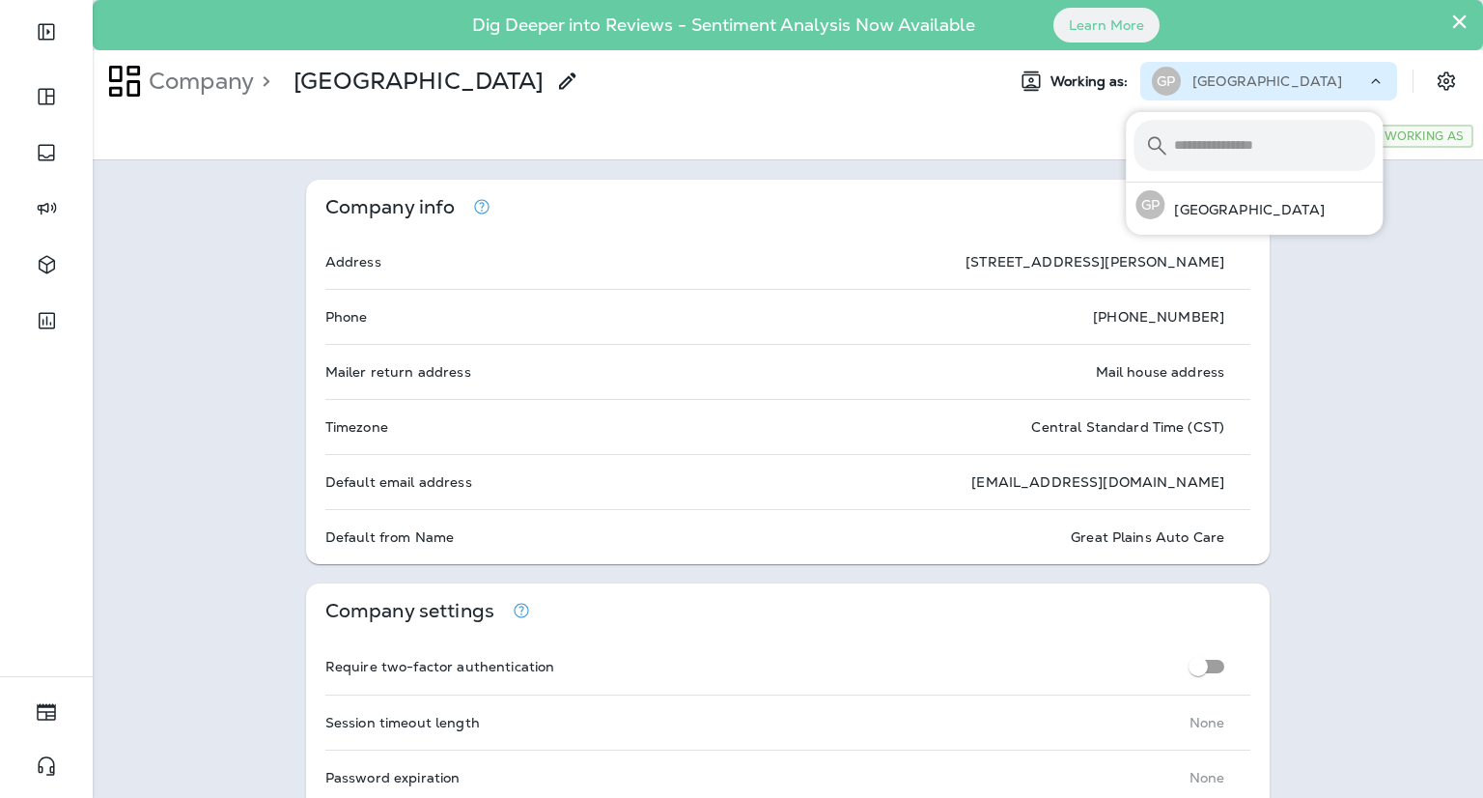
click at [1167, 73] on div "GP" at bounding box center [1166, 81] width 52 height 29
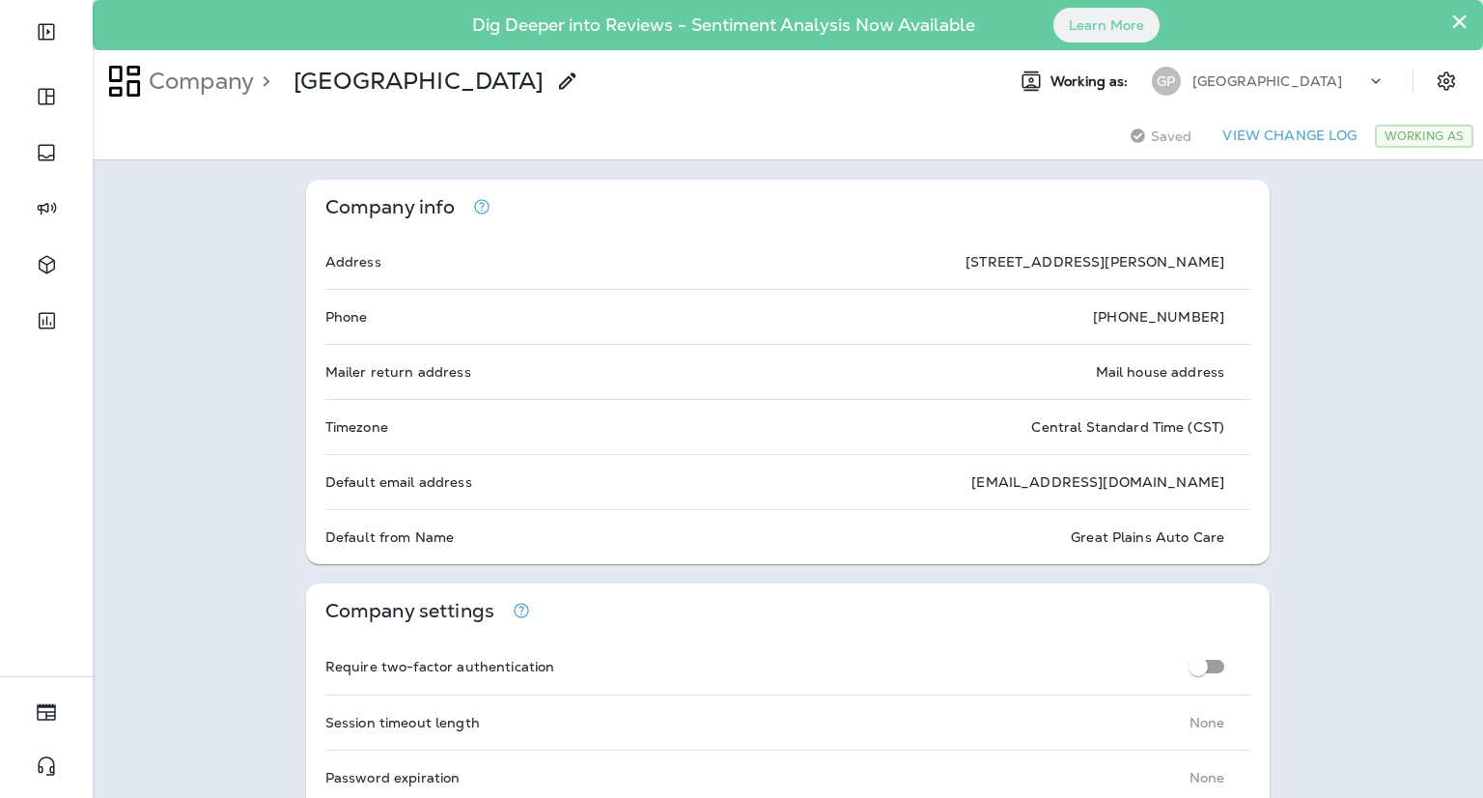
click at [556, 80] on icon at bounding box center [567, 81] width 23 height 23
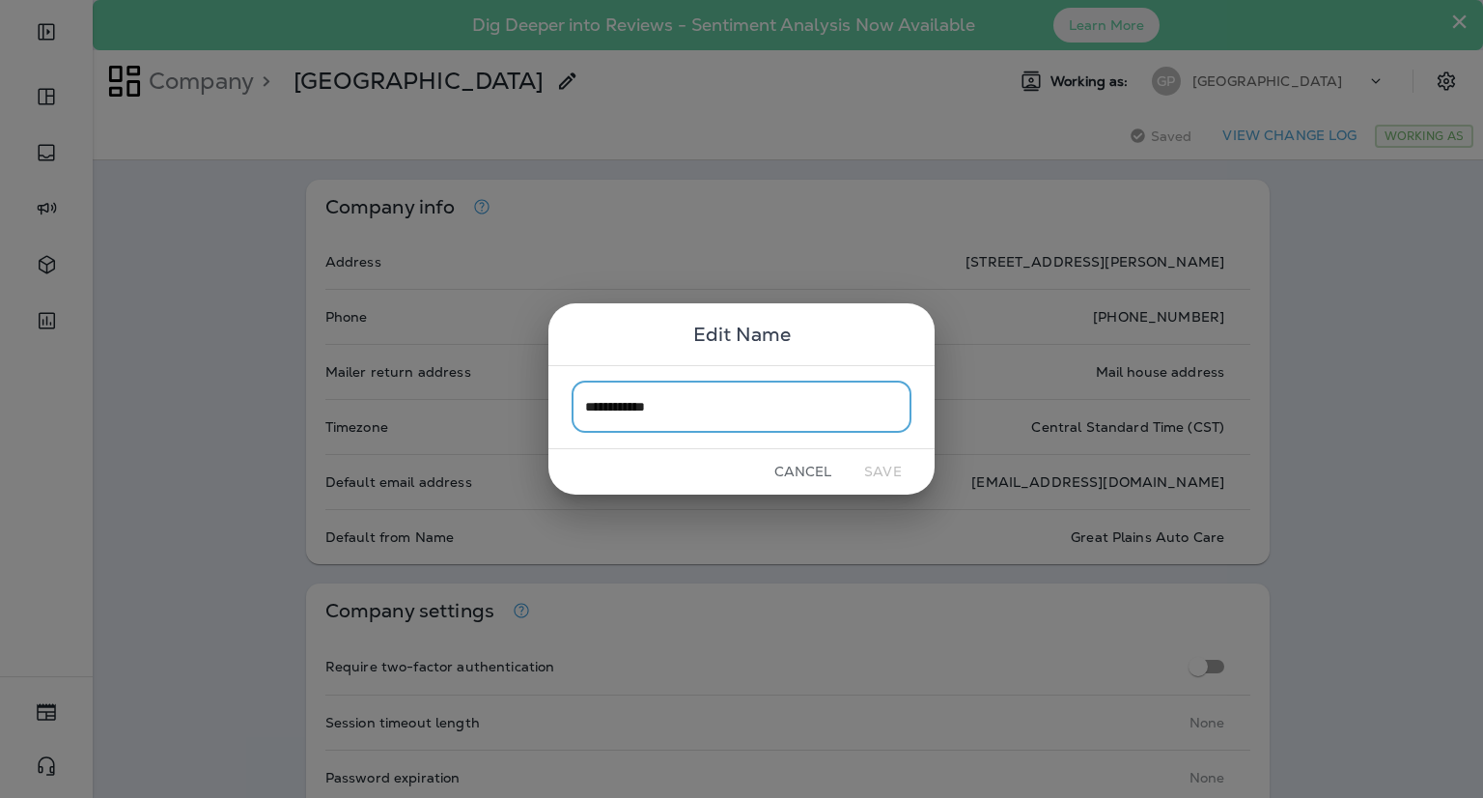
click at [803, 477] on button "Cancel" at bounding box center [803, 472] width 72 height 30
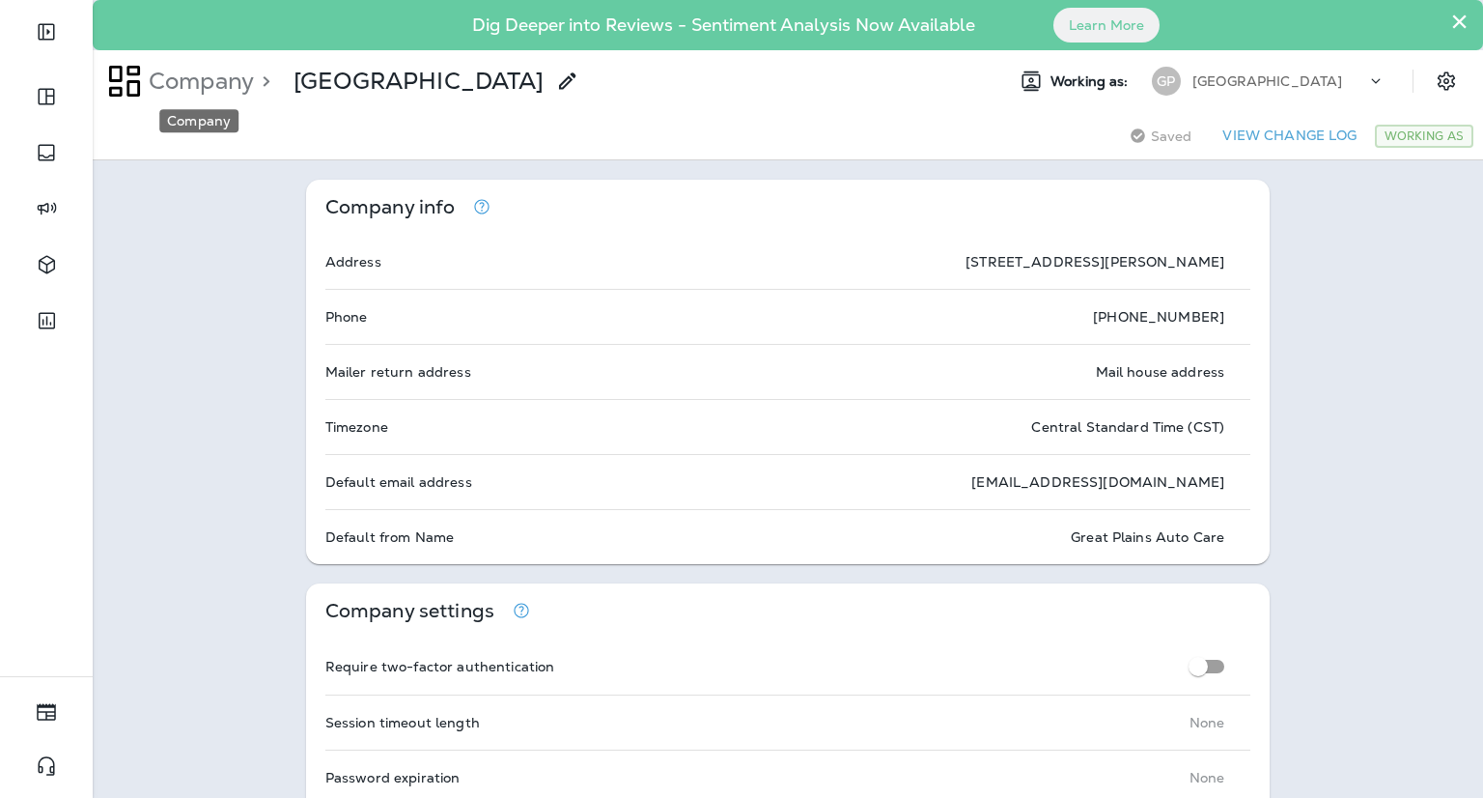
click at [212, 80] on p "Company" at bounding box center [197, 81] width 113 height 29
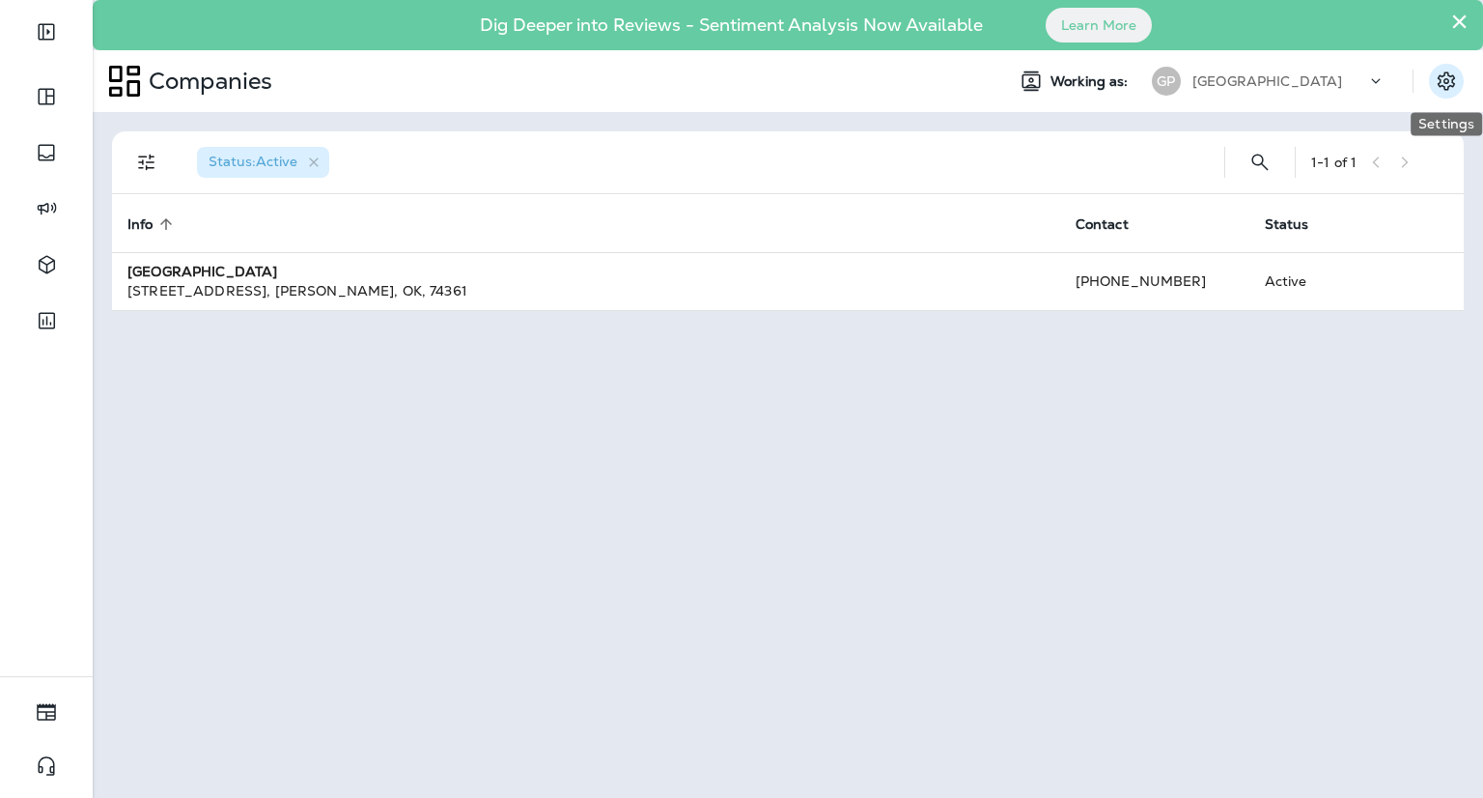
click at [1444, 78] on icon "Settings" at bounding box center [1446, 81] width 23 height 23
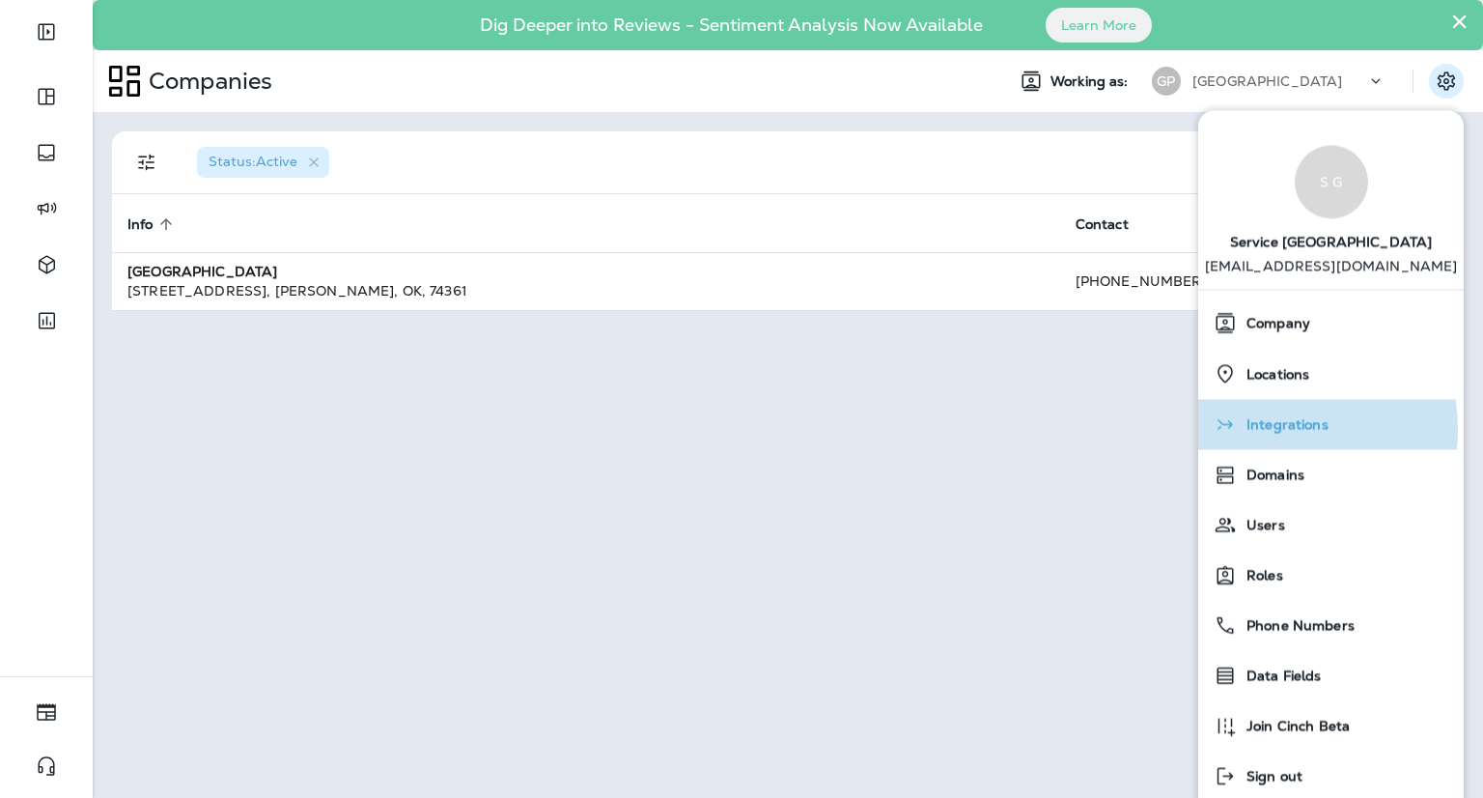
click at [1261, 430] on span "Integrations" at bounding box center [1283, 425] width 92 height 16
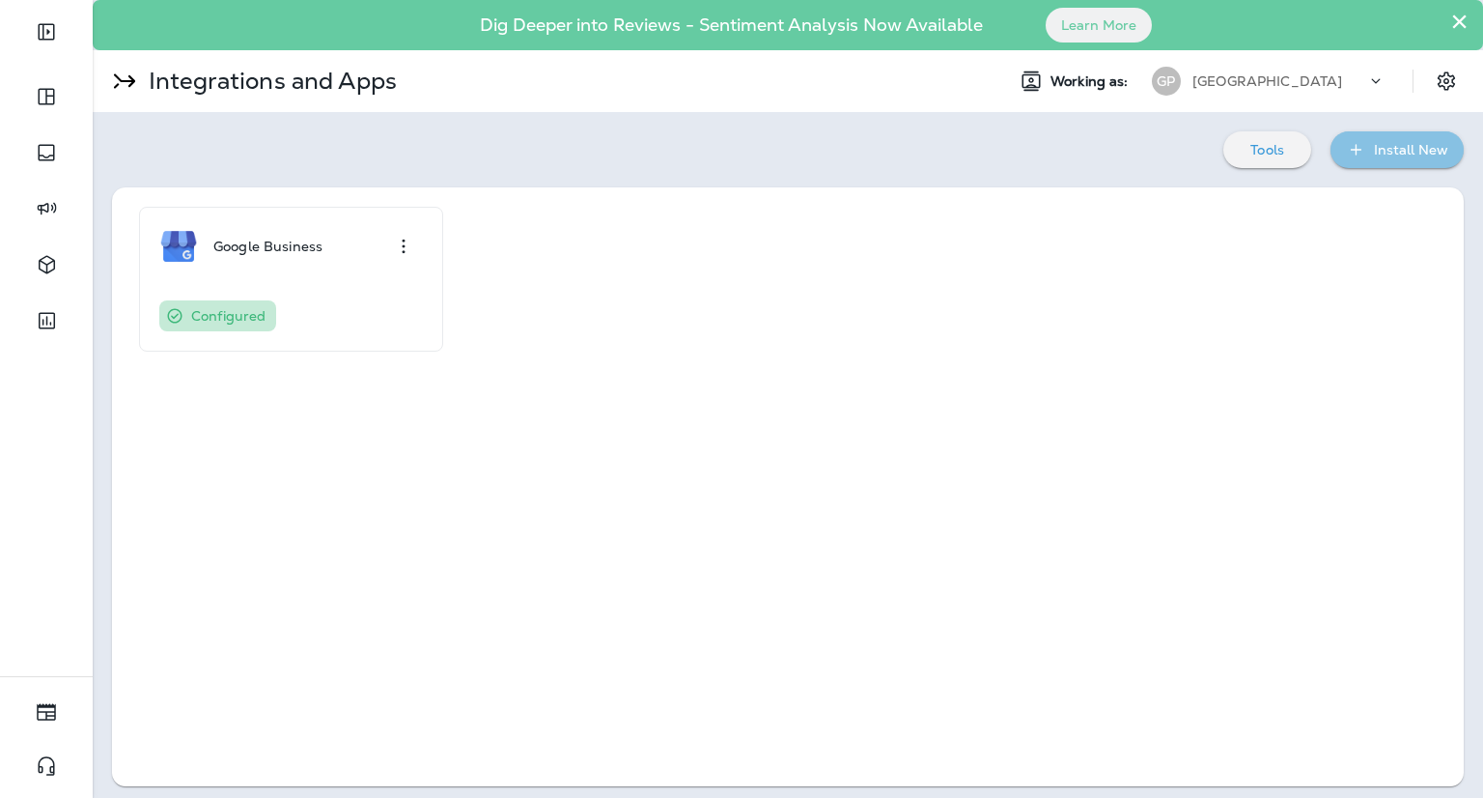
click at [1402, 141] on div "Install New" at bounding box center [1411, 150] width 74 height 24
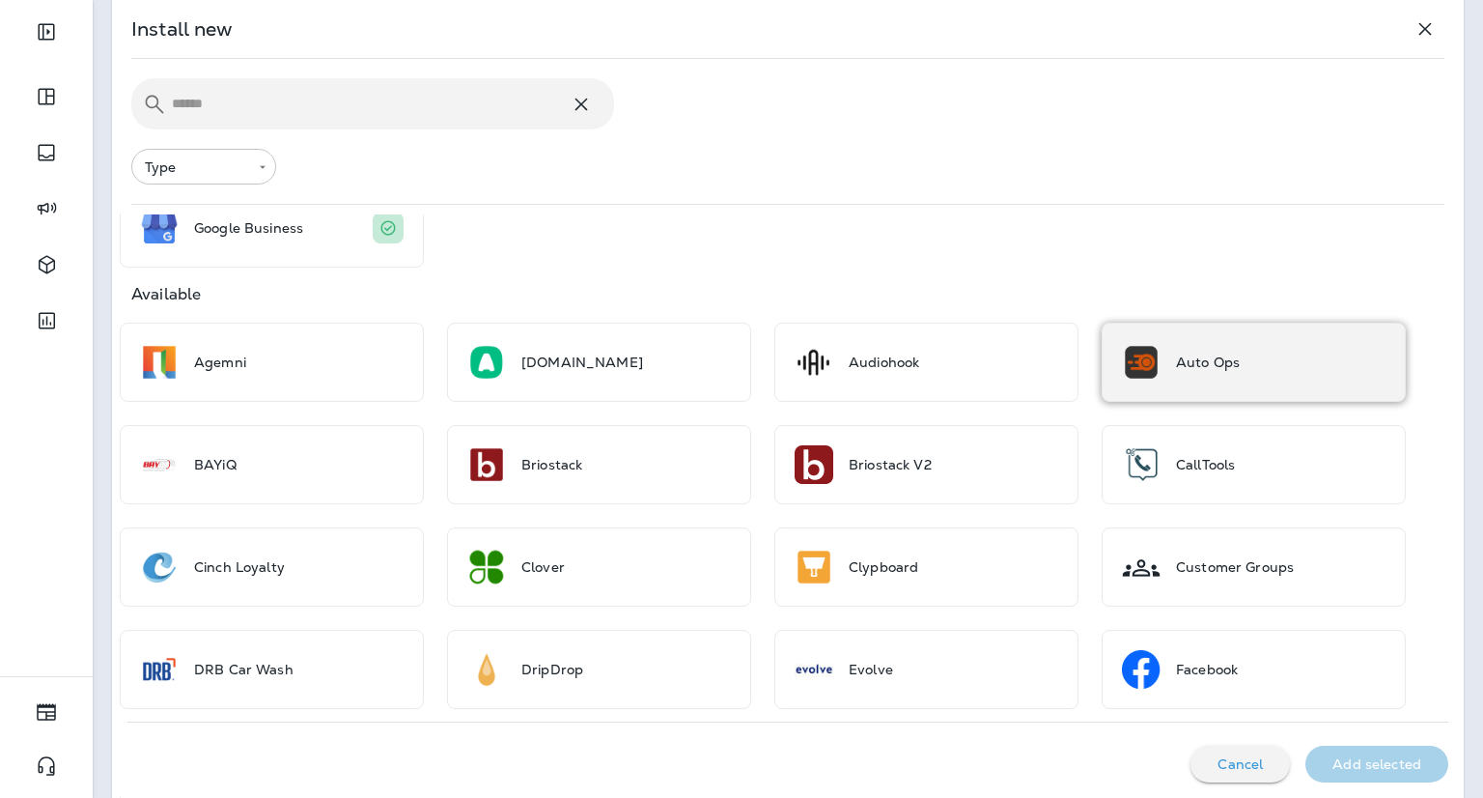
click at [1149, 344] on img at bounding box center [1141, 362] width 39 height 39
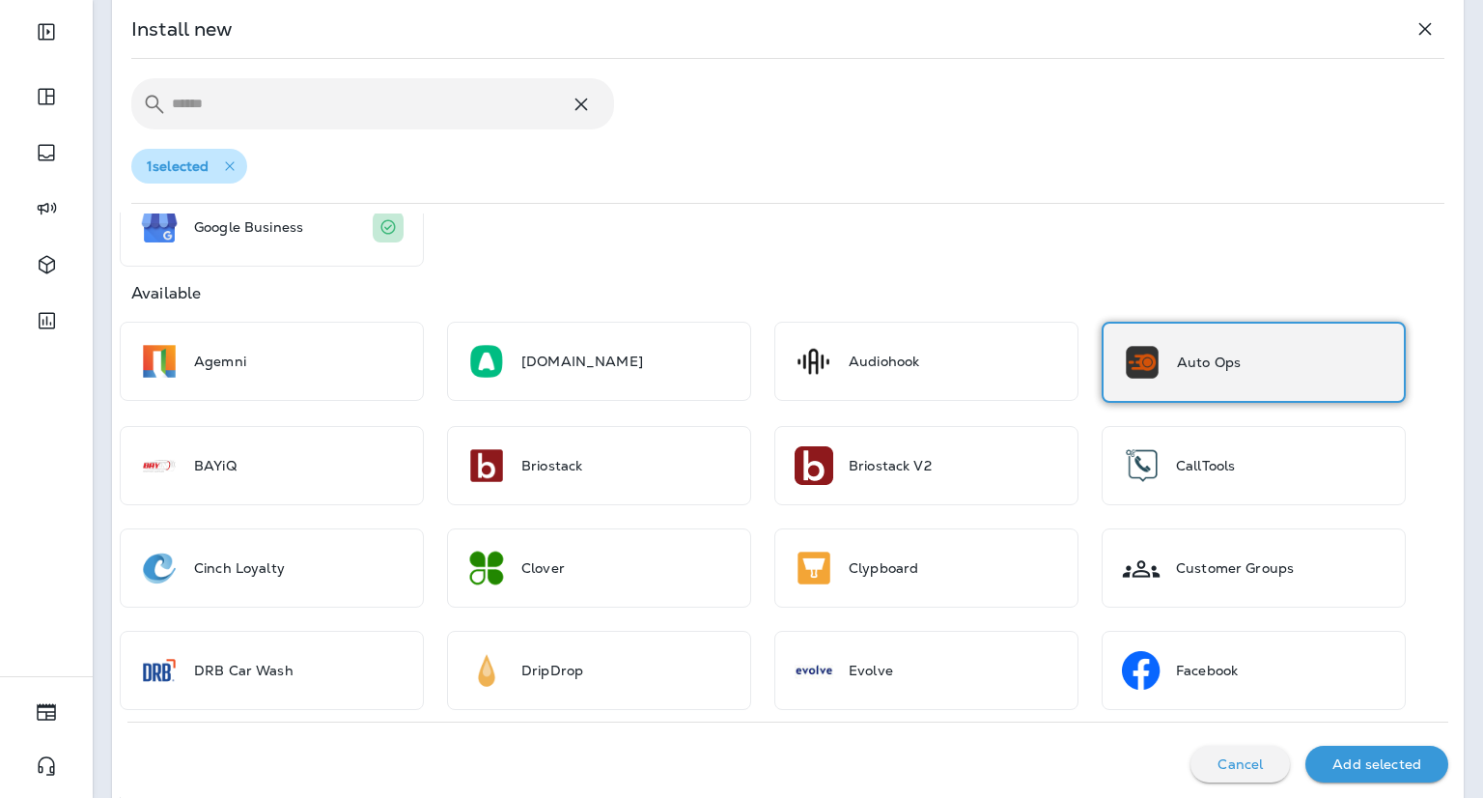
scroll to position [192, 0]
click at [1356, 767] on p "Add selected" at bounding box center [1376, 763] width 89 height 15
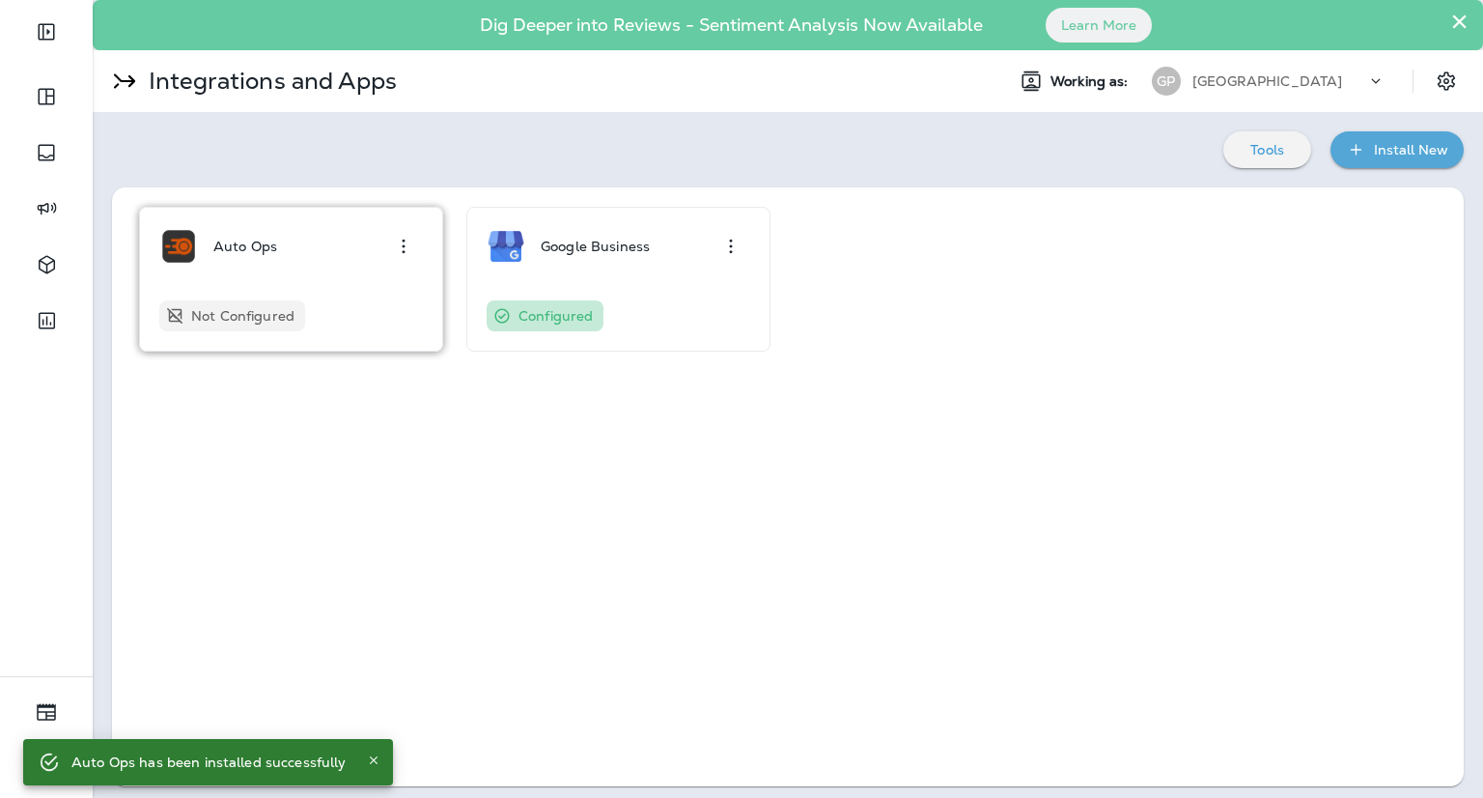
click at [401, 245] on icon "button" at bounding box center [403, 246] width 23 height 23
click at [383, 299] on div "Configure" at bounding box center [375, 300] width 66 height 23
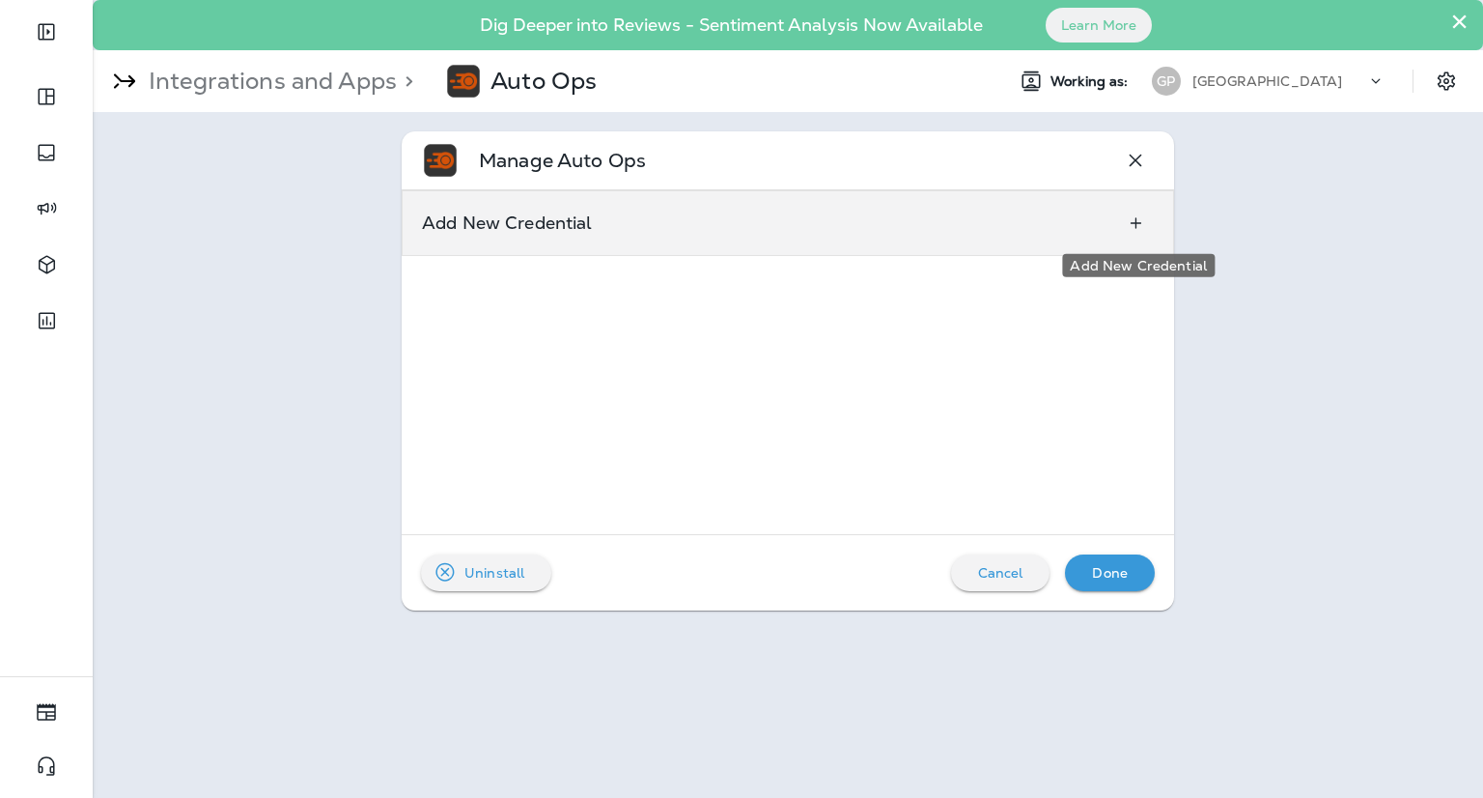
click at [1139, 226] on icon "Add New Credential" at bounding box center [1136, 222] width 20 height 19
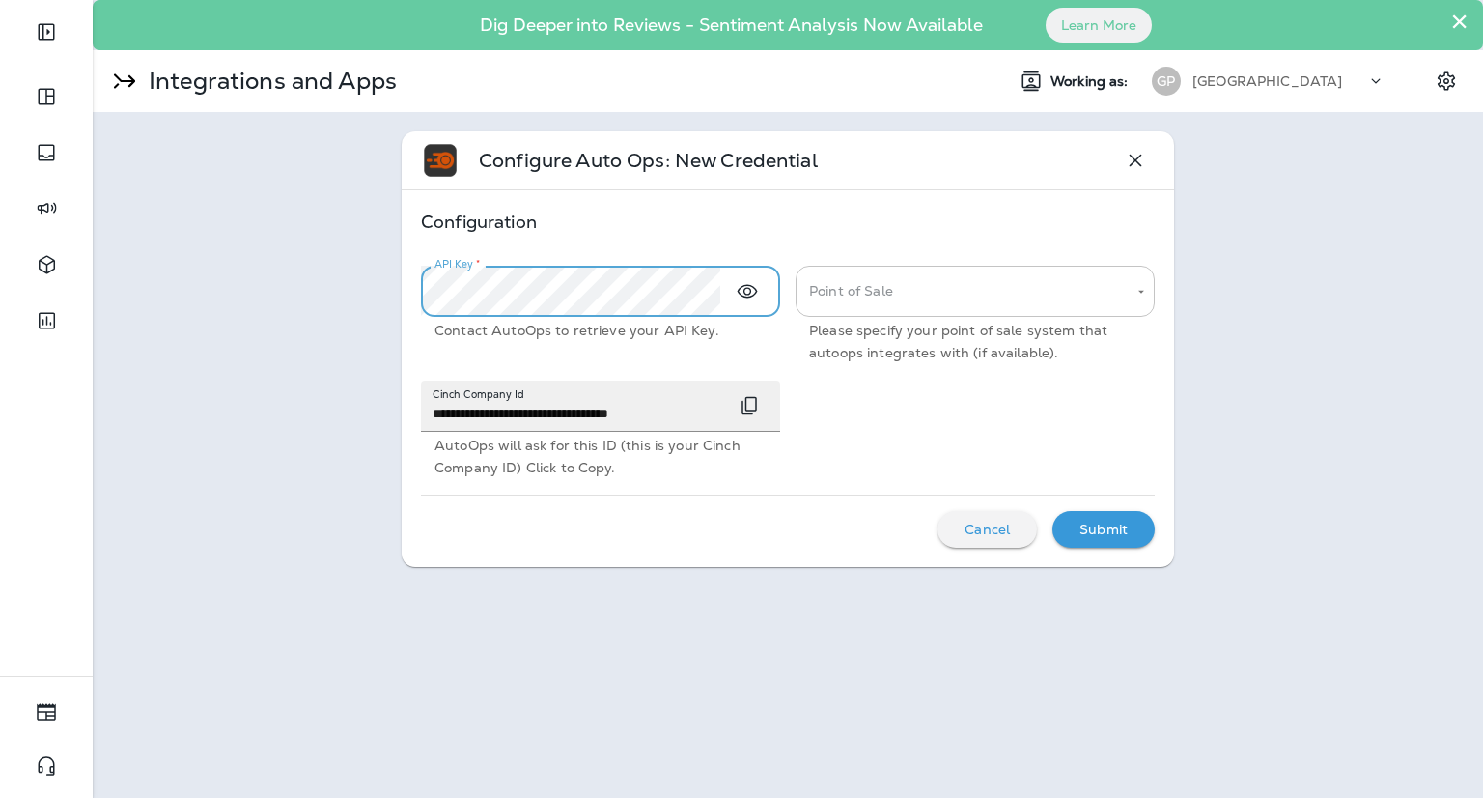
click at [902, 286] on body "**********" at bounding box center [741, 399] width 1483 height 798
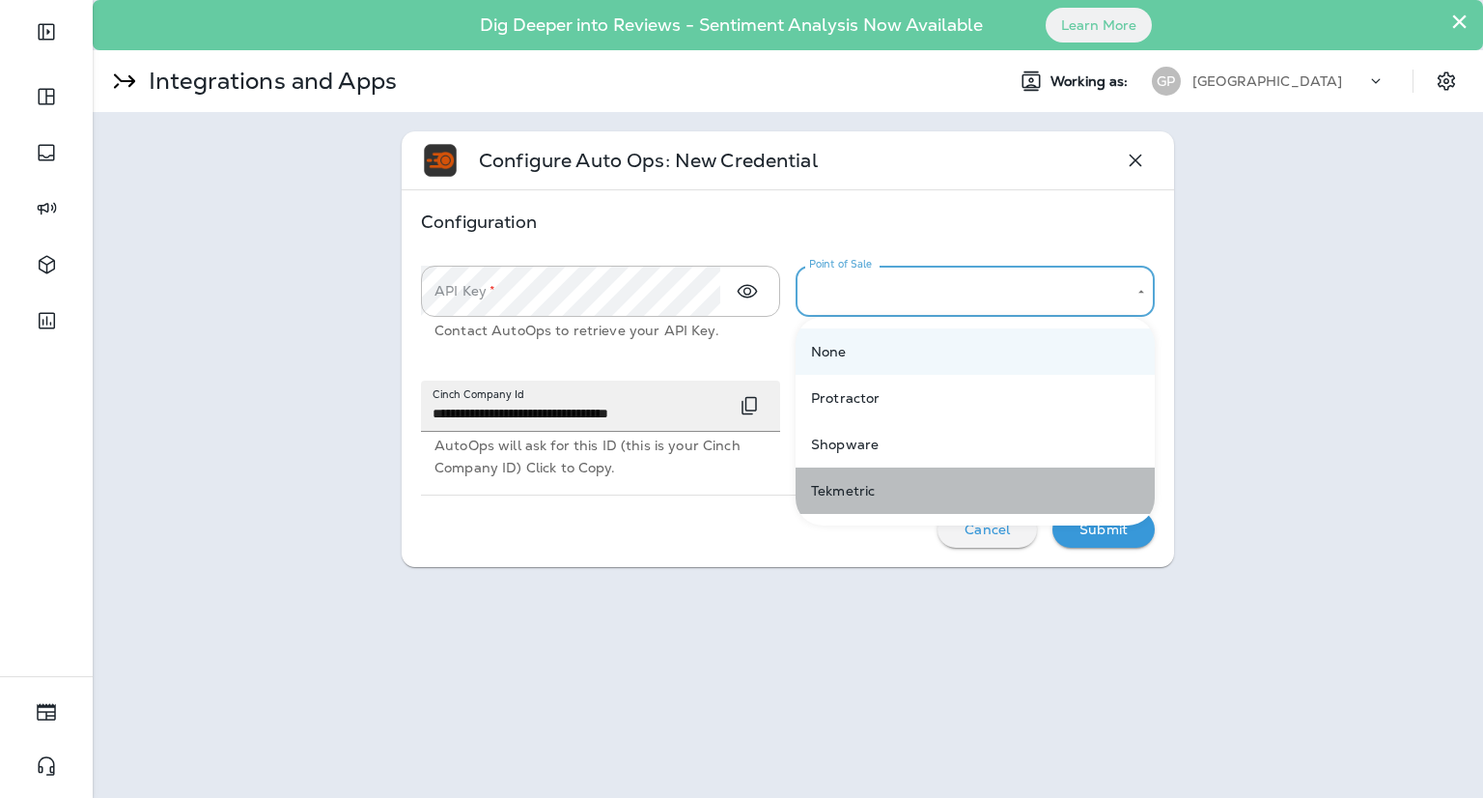
click at [863, 492] on li "Tekmetric" at bounding box center [975, 490] width 359 height 46
type input "*********"
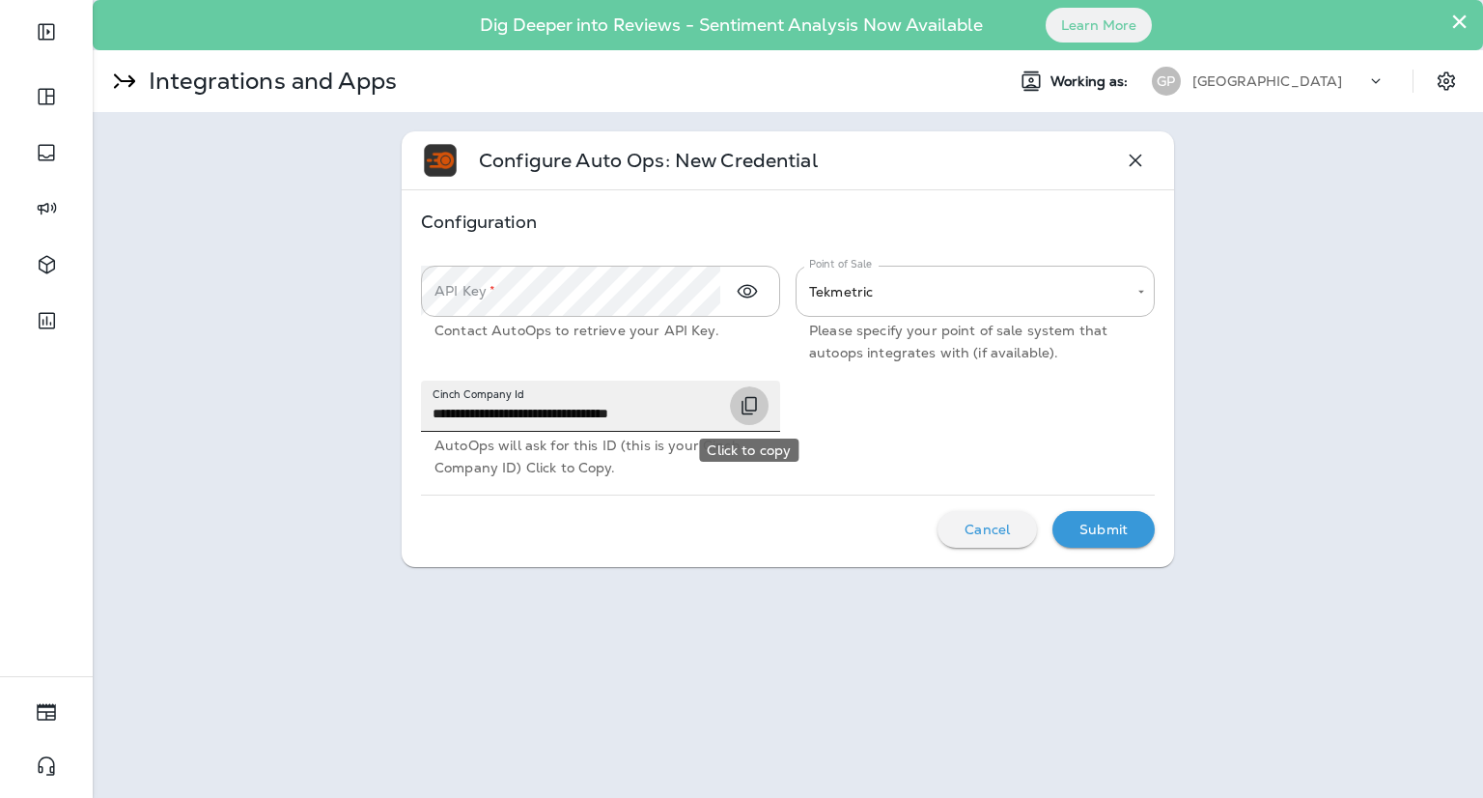
click at [754, 400] on icon "Click to copy" at bounding box center [749, 405] width 23 height 23
click at [1081, 536] on p "Submit" at bounding box center [1104, 528] width 48 height 15
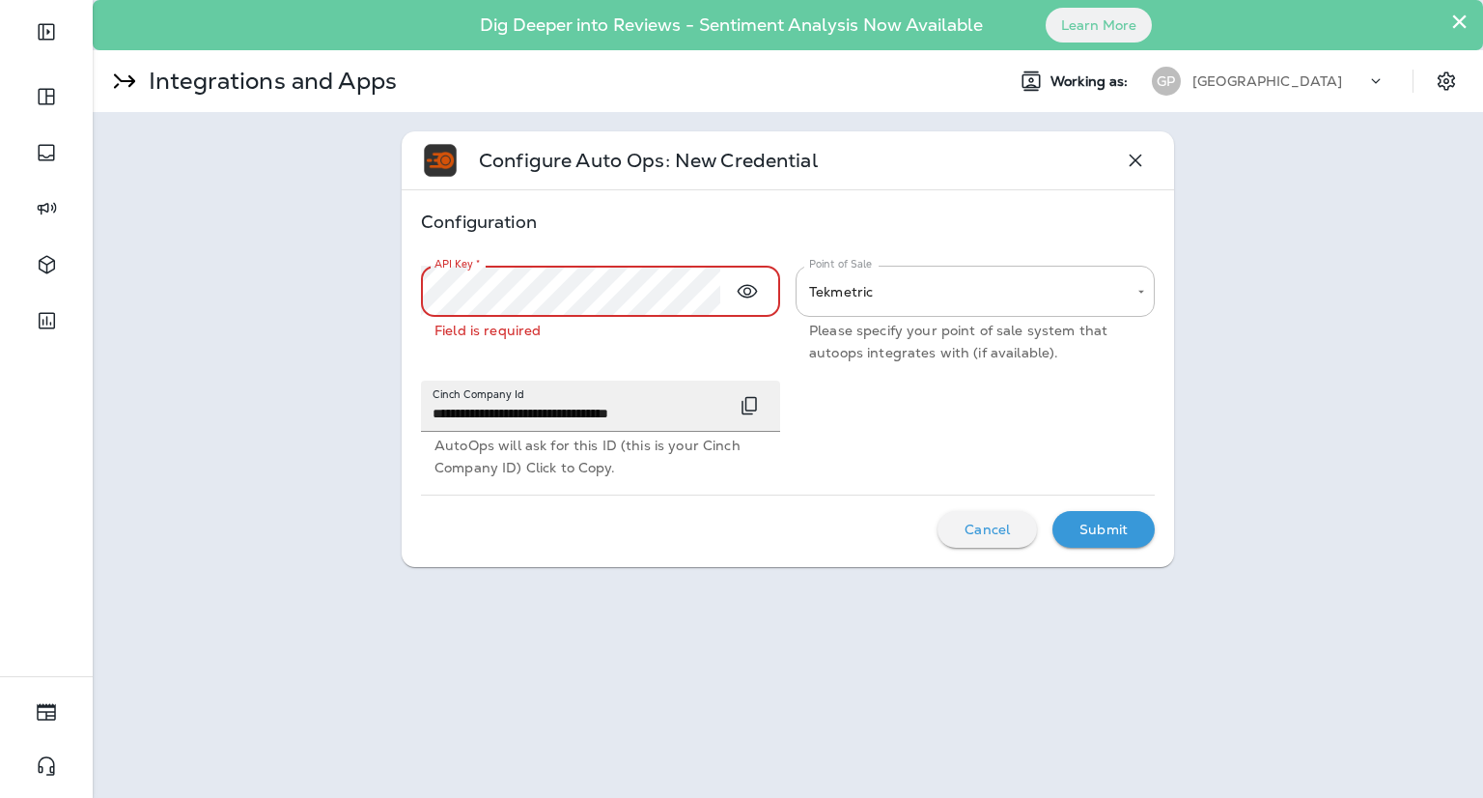
click at [301, 322] on div "**********" at bounding box center [788, 349] width 1390 height 474
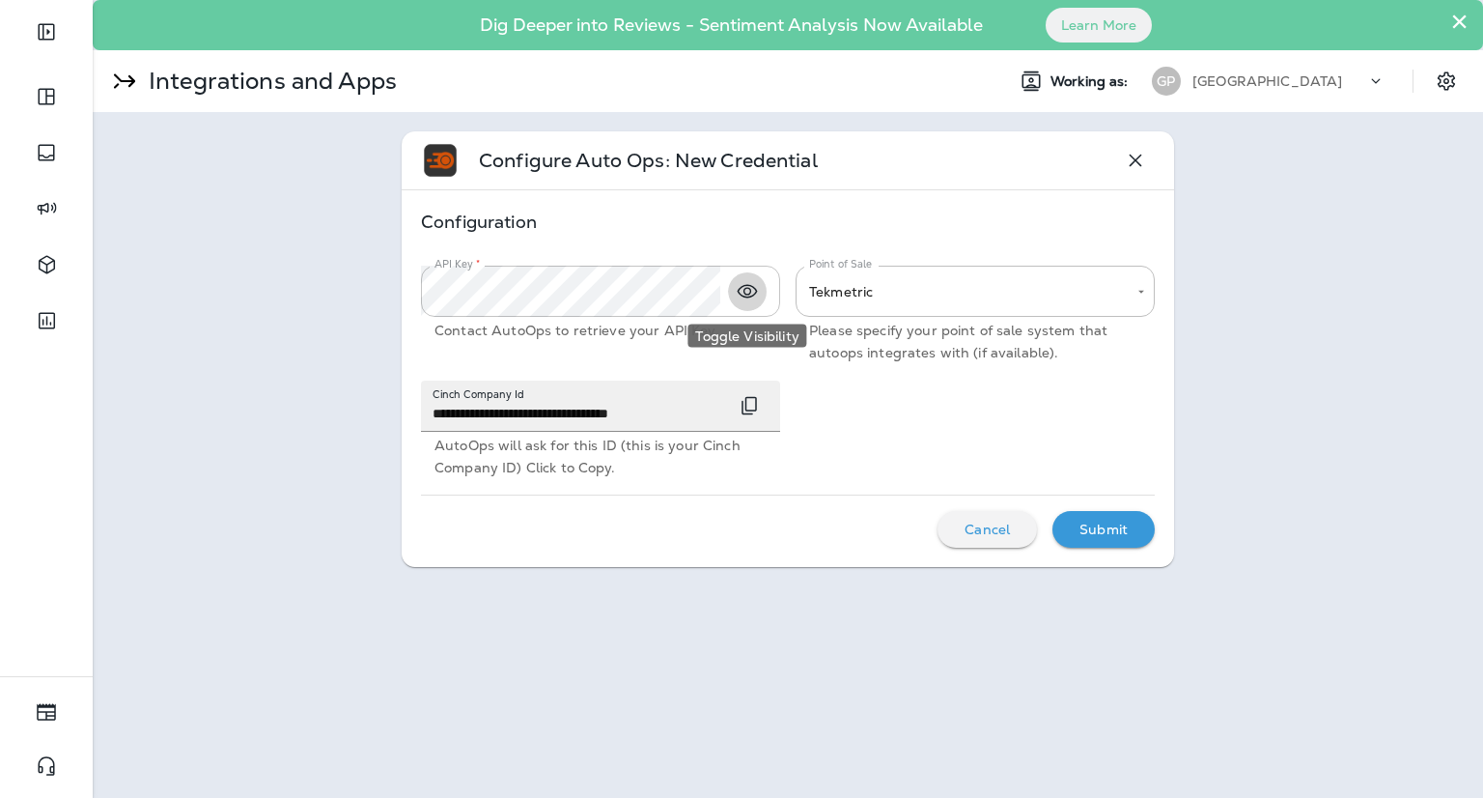
click at [747, 297] on icon "Toggle Visibility" at bounding box center [747, 291] width 23 height 23
click at [1100, 542] on button "Submit" at bounding box center [1103, 529] width 102 height 37
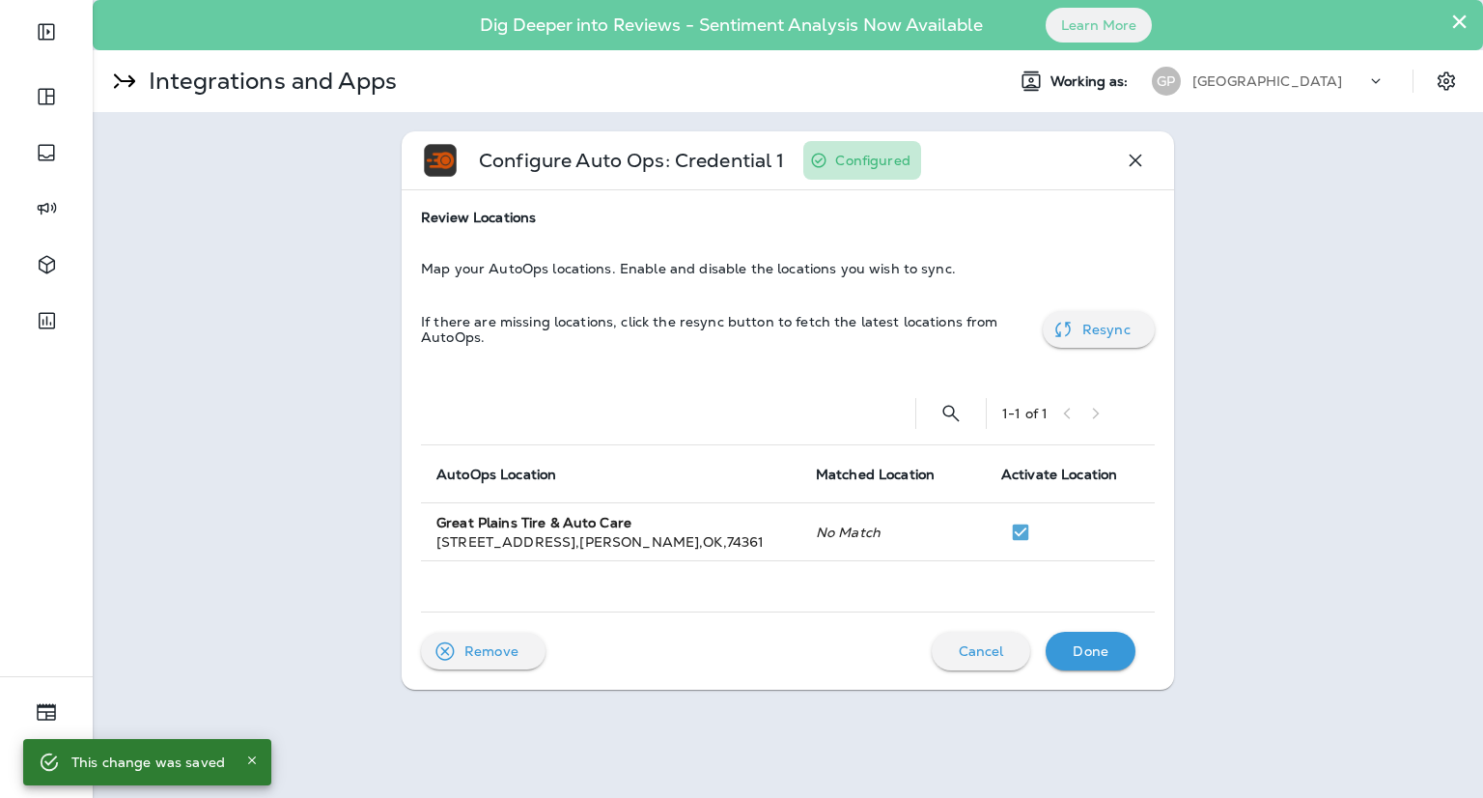
click at [1084, 653] on p "Done" at bounding box center [1091, 650] width 36 height 15
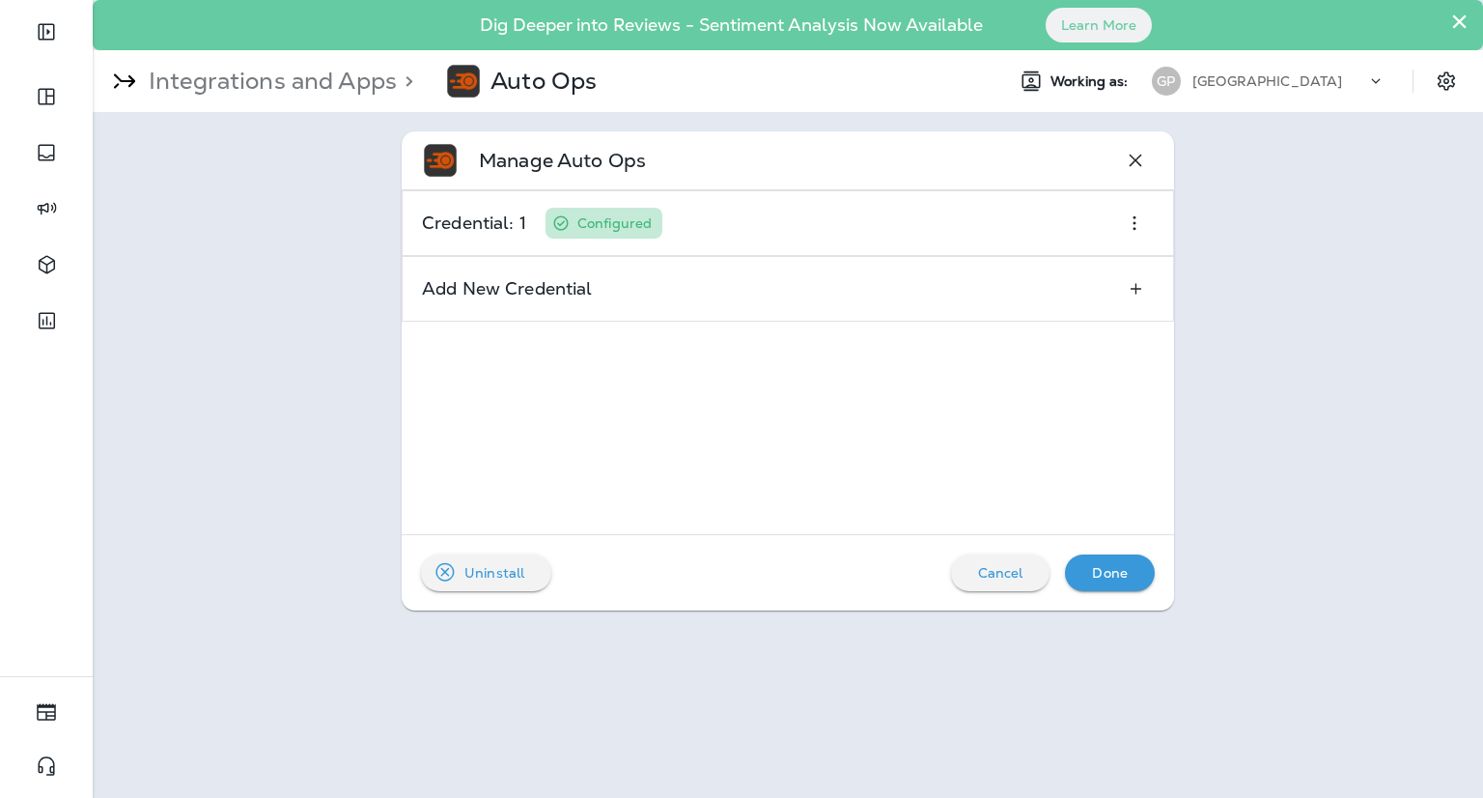
click at [1116, 573] on p "Done" at bounding box center [1110, 572] width 36 height 15
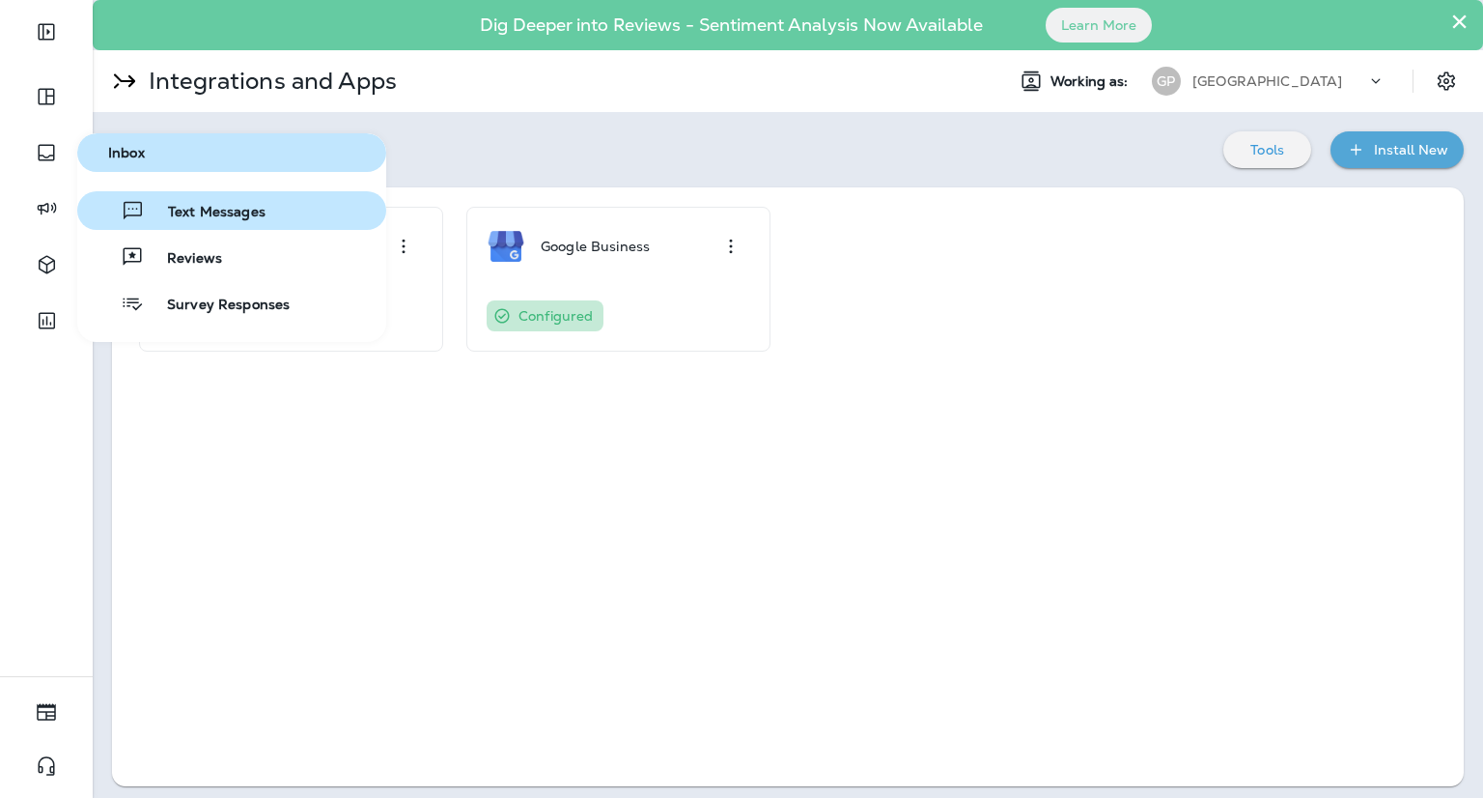
click at [165, 213] on span "Text Messages" at bounding box center [205, 213] width 121 height 18
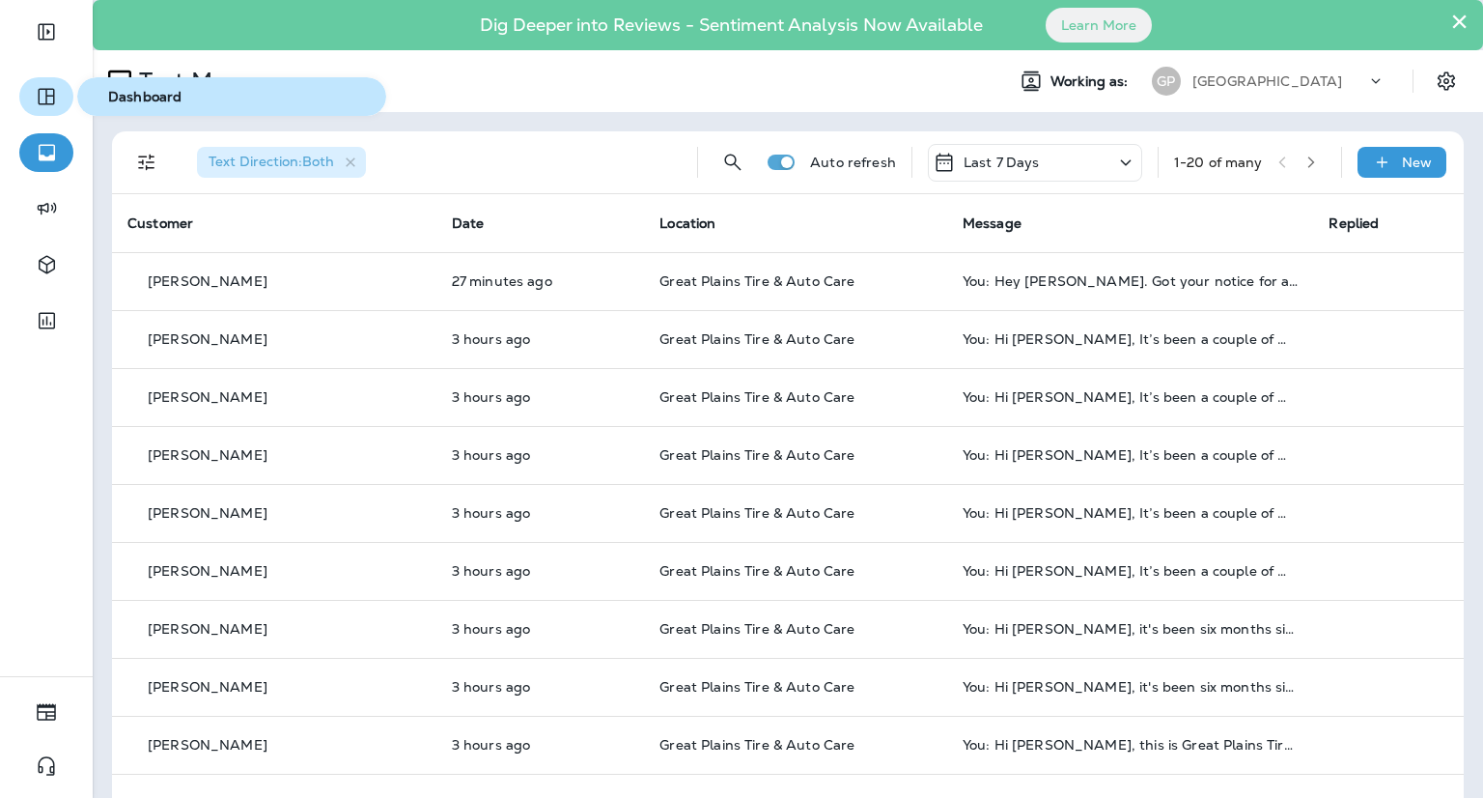
click at [55, 95] on icon "button" at bounding box center [46, 96] width 23 height 23
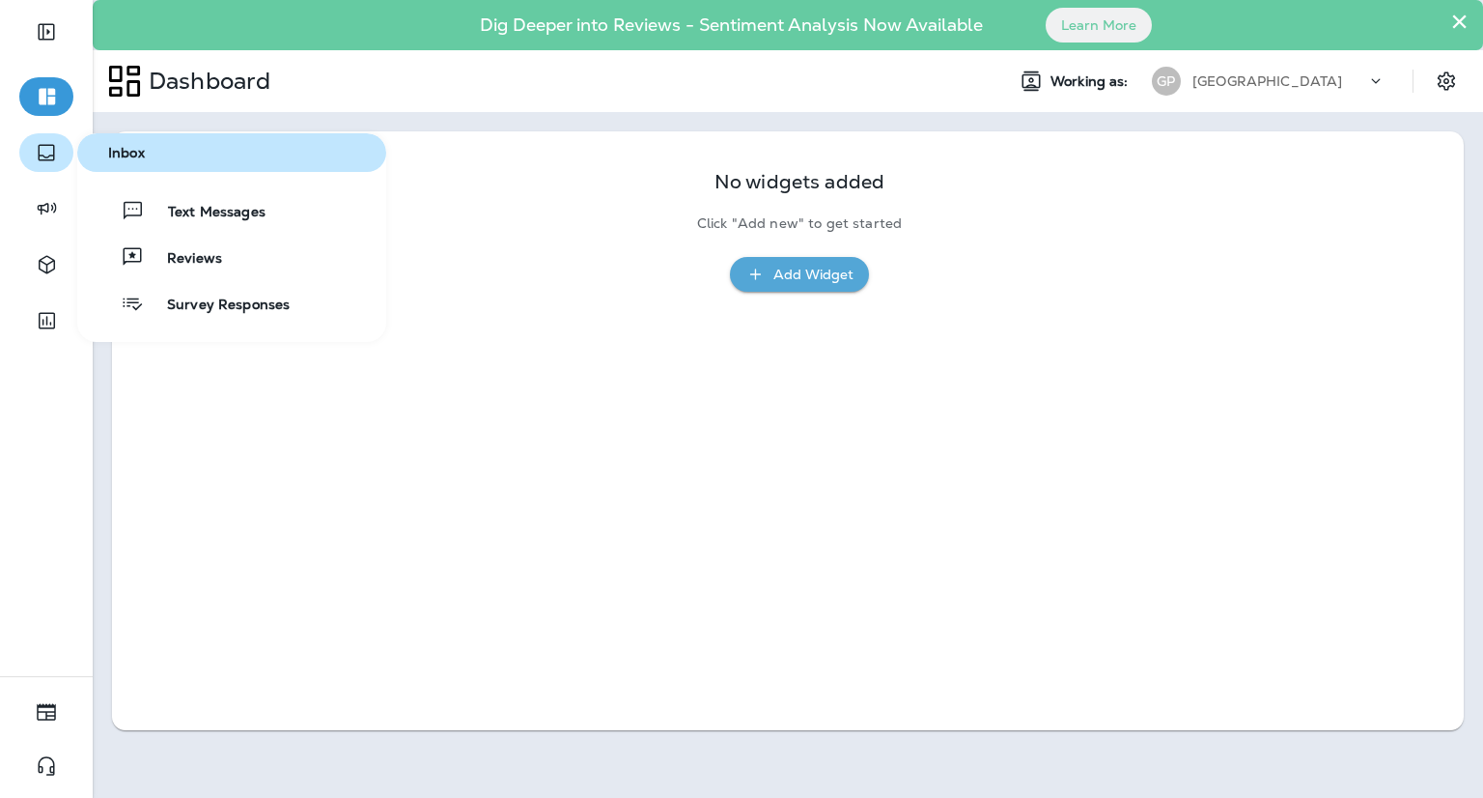
click at [44, 163] on icon "button" at bounding box center [46, 152] width 23 height 23
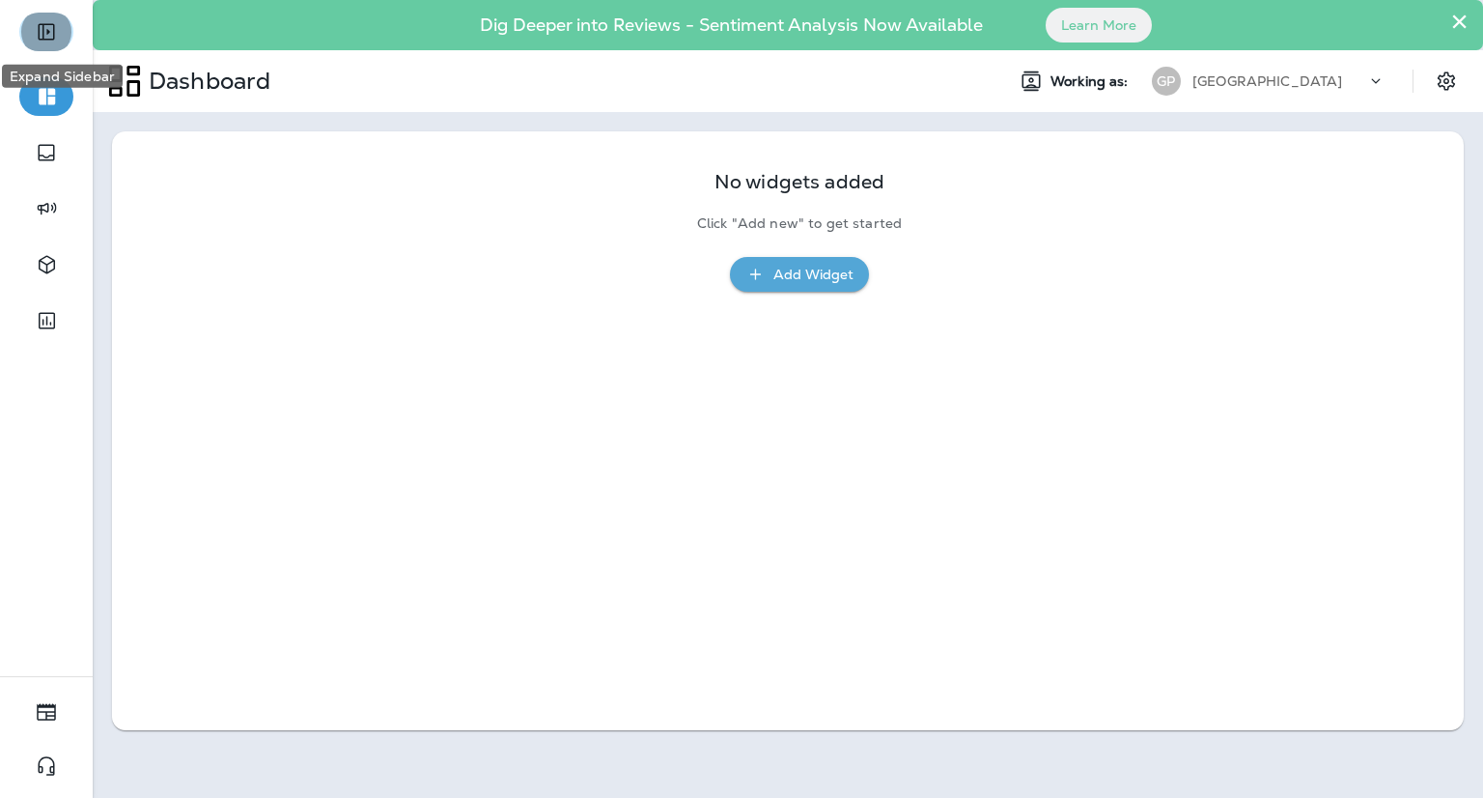
click at [46, 35] on icon "Expand Sidebar" at bounding box center [46, 31] width 23 height 23
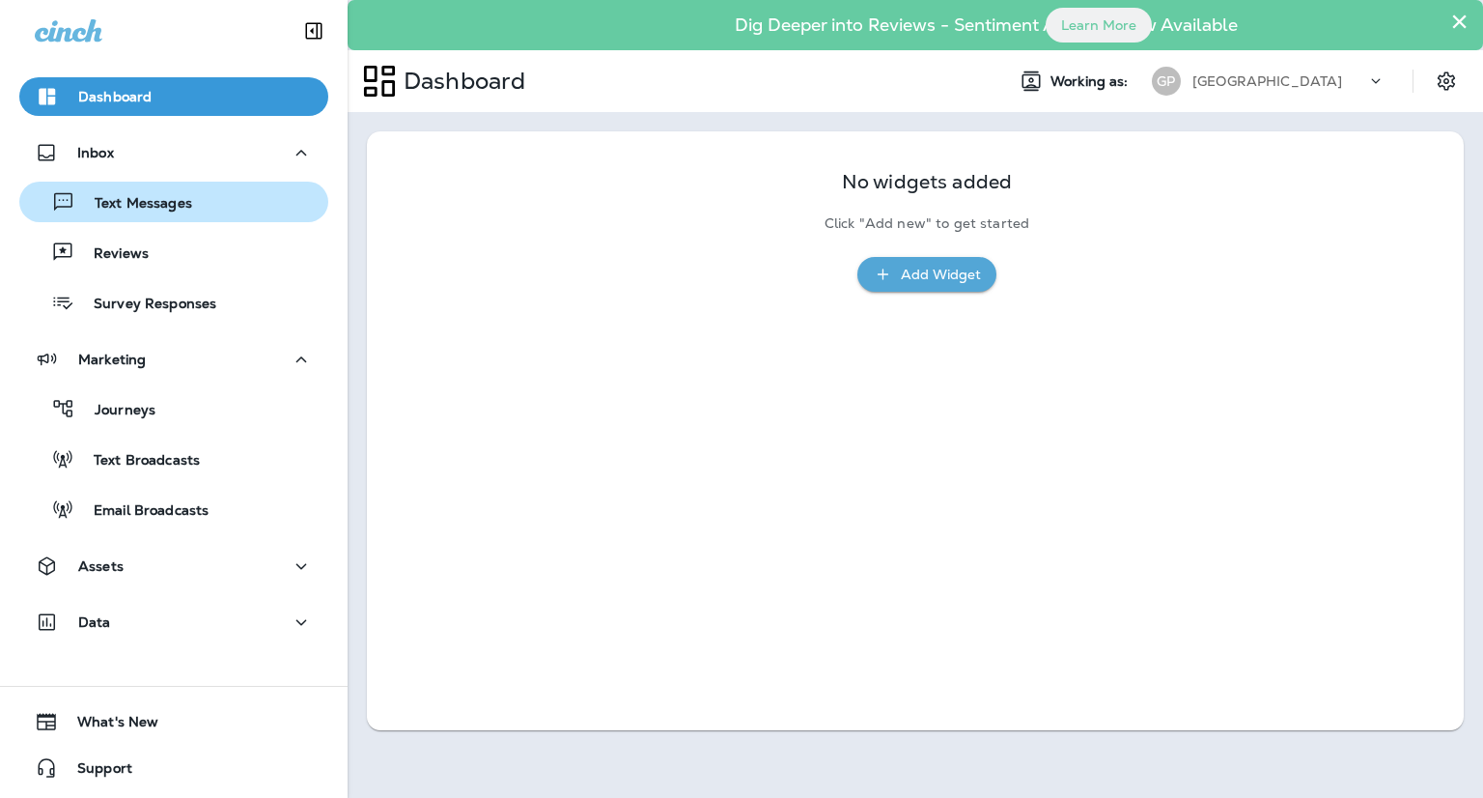
click at [188, 193] on div "Text Messages" at bounding box center [109, 201] width 165 height 29
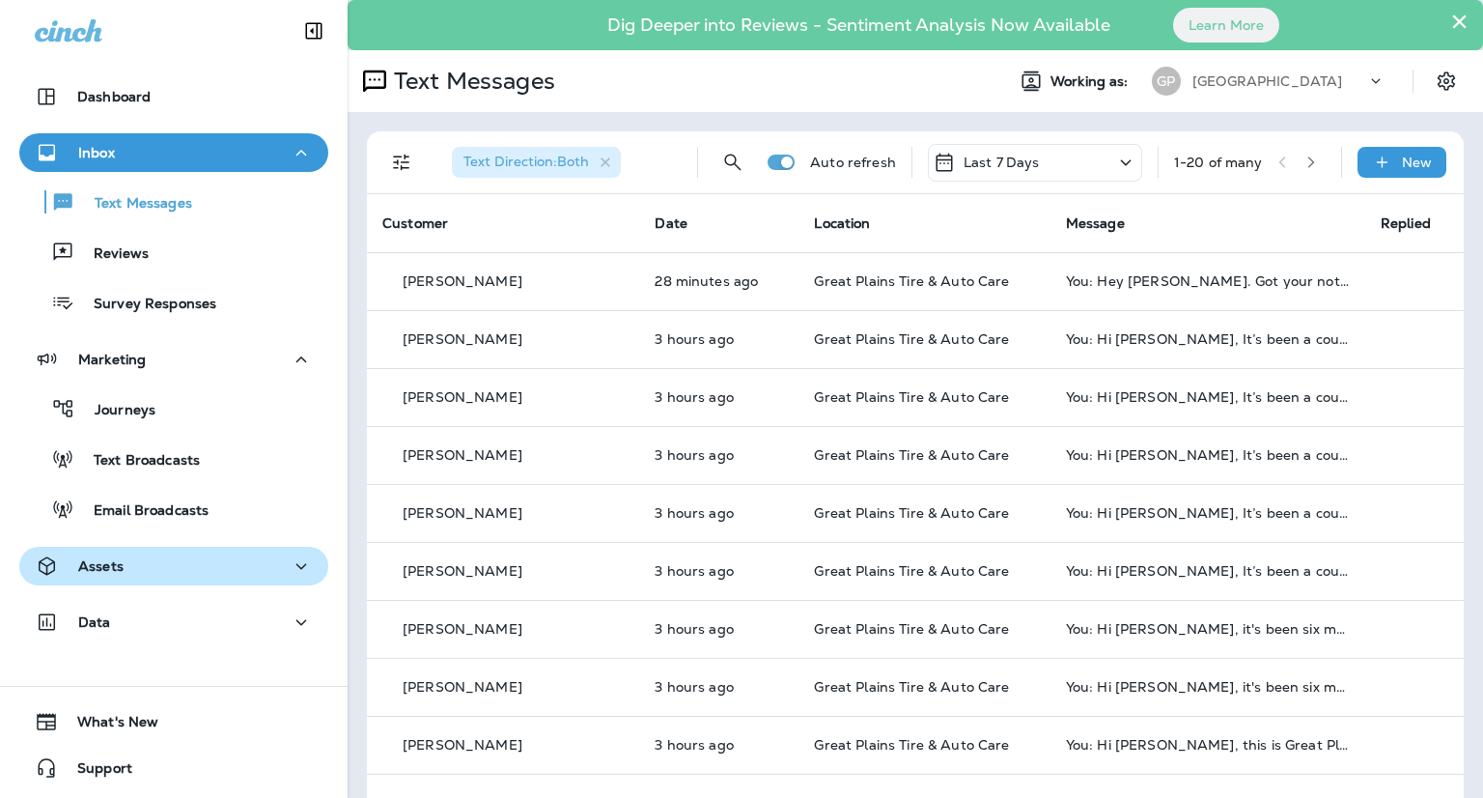
click at [239, 566] on div "Assets" at bounding box center [174, 566] width 278 height 24
click at [239, 565] on div "Assets" at bounding box center [174, 566] width 278 height 24
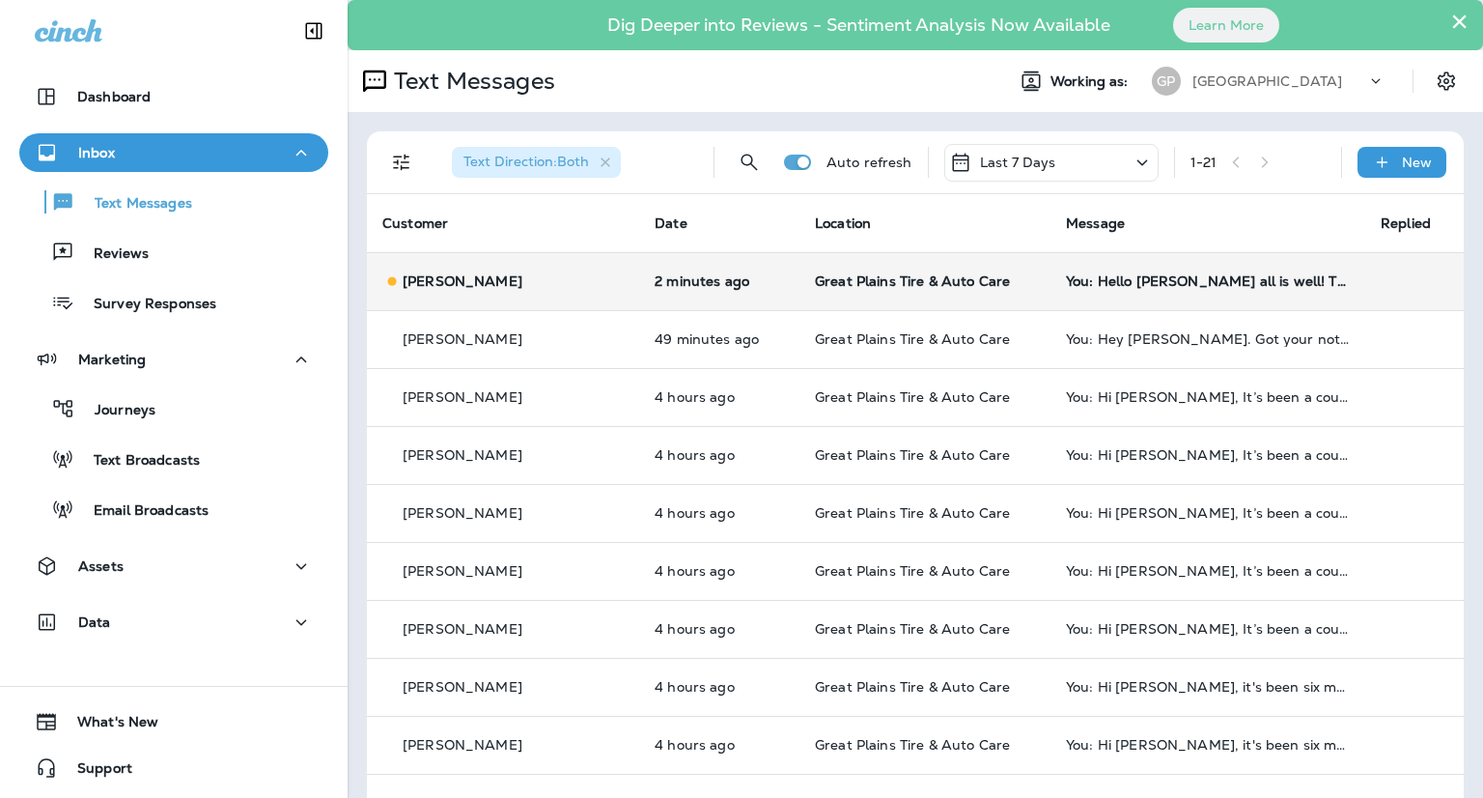
click at [1243, 279] on div "You: Hello [PERSON_NAME] all is well! This is from . I wanted to reach out to t…" at bounding box center [1208, 280] width 284 height 15
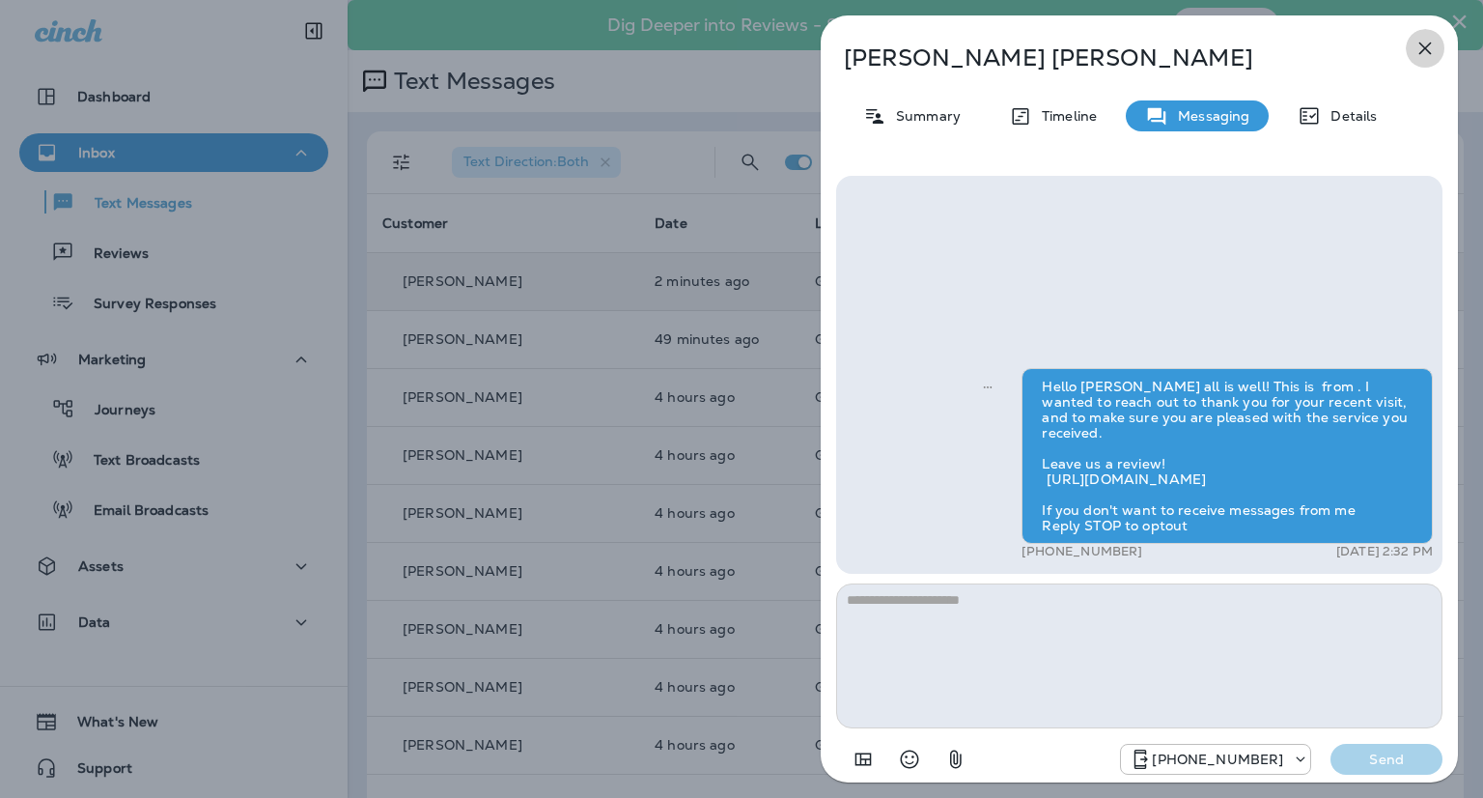
click at [1428, 46] on icon "button" at bounding box center [1425, 48] width 23 height 23
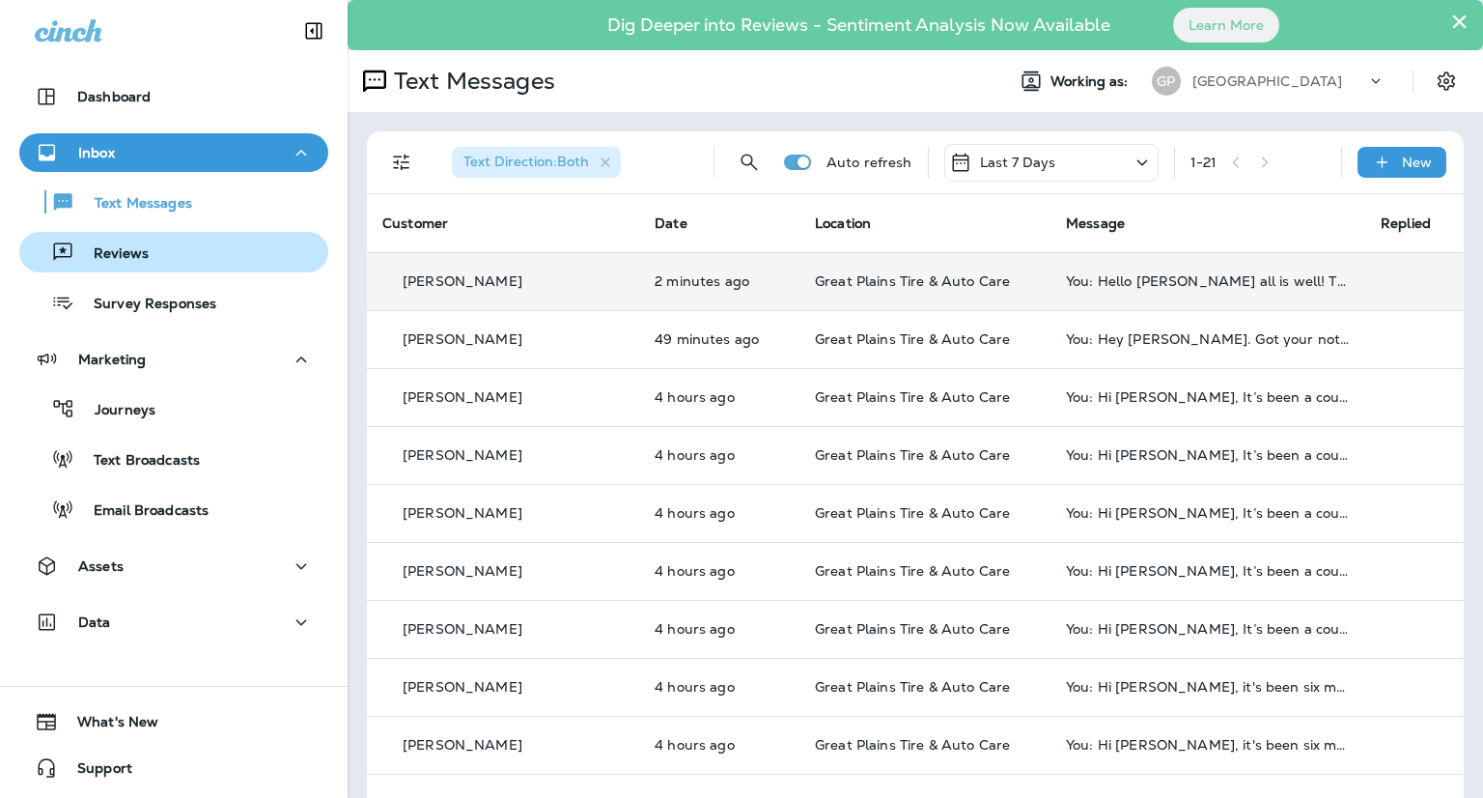
click at [77, 253] on p "Reviews" at bounding box center [111, 254] width 74 height 18
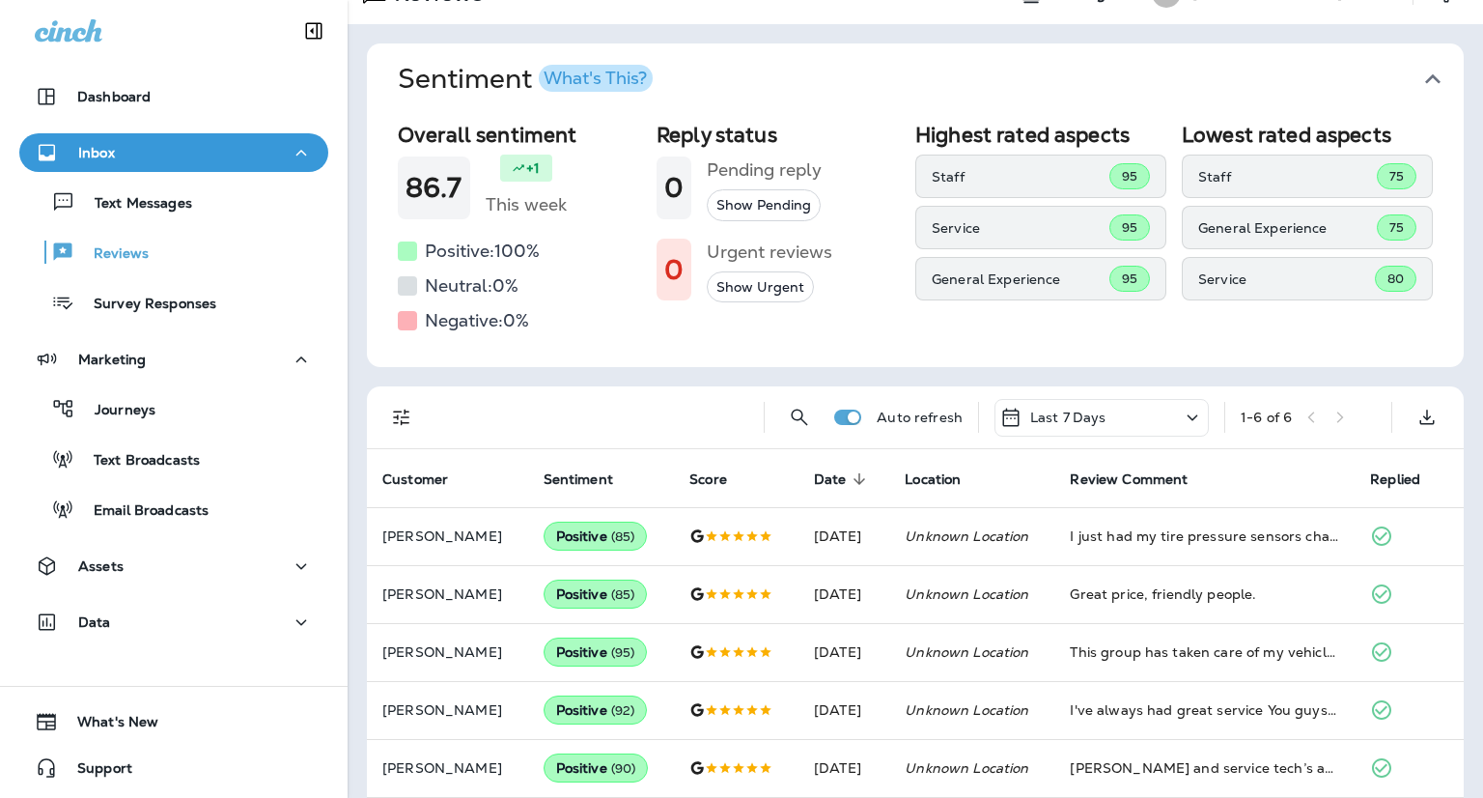
scroll to position [164, 0]
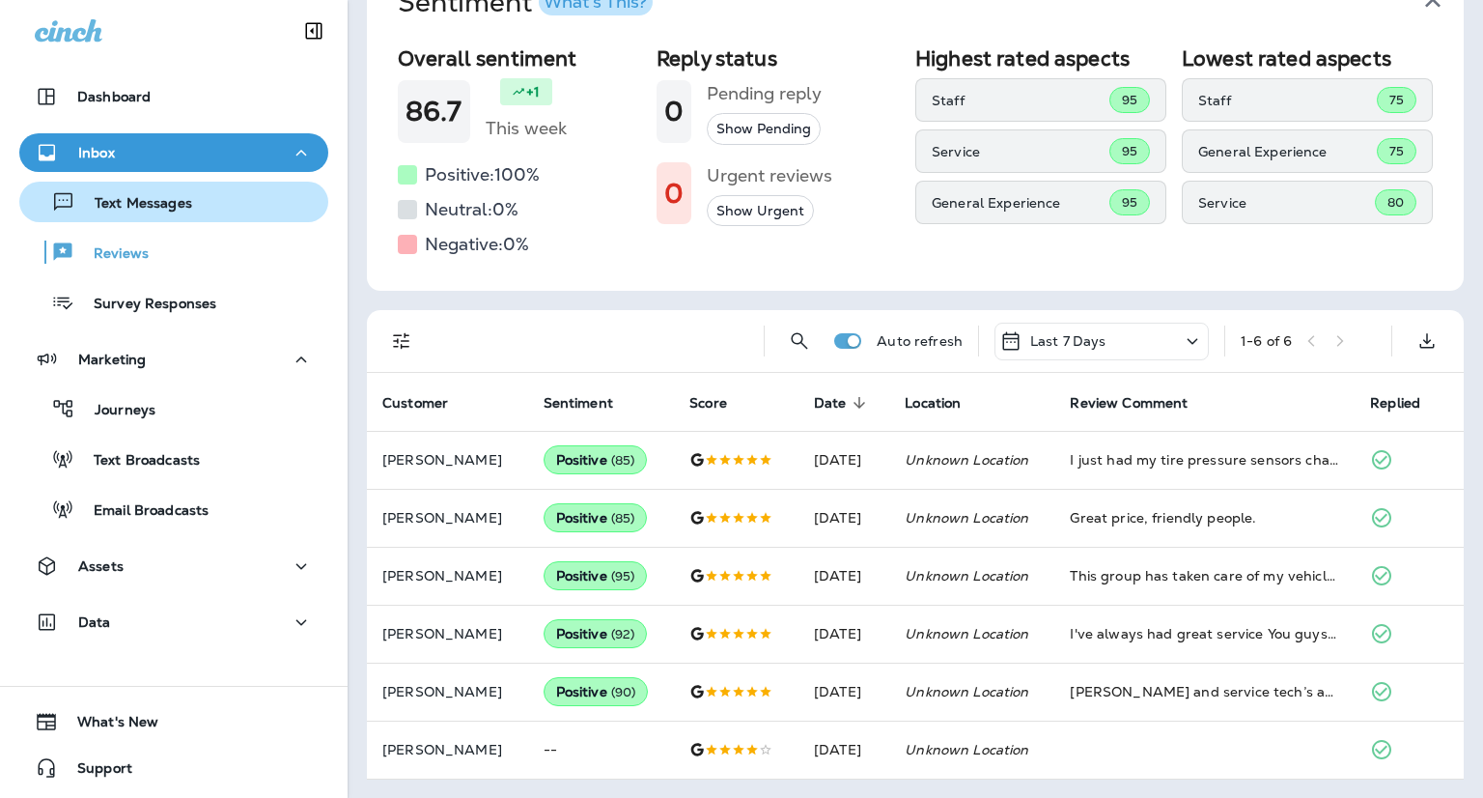
click at [141, 221] on button "Text Messages" at bounding box center [173, 202] width 309 height 41
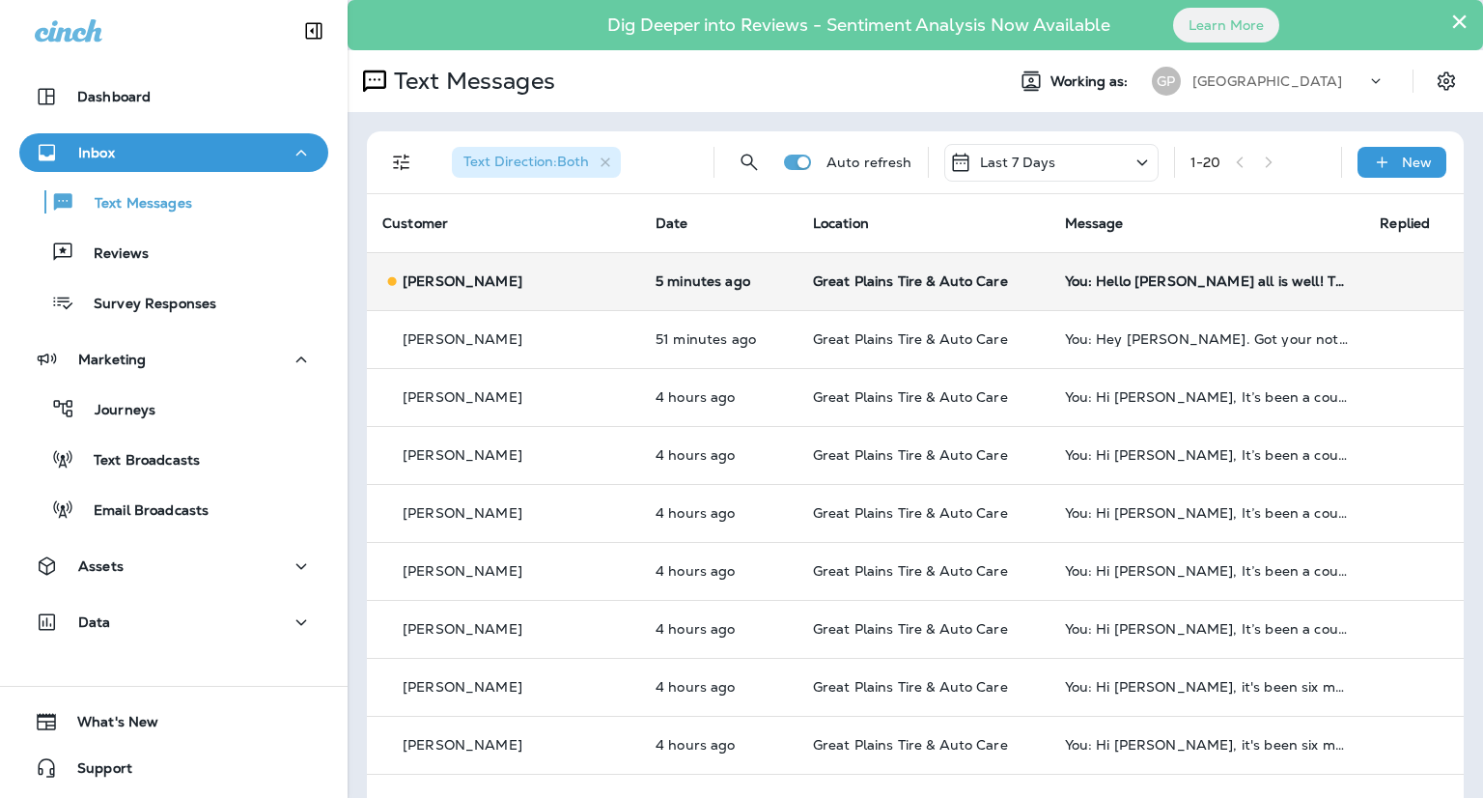
click at [1135, 294] on td "You: Hello [PERSON_NAME] all is well! This is from . I wanted to reach out to t…" at bounding box center [1208, 281] width 316 height 58
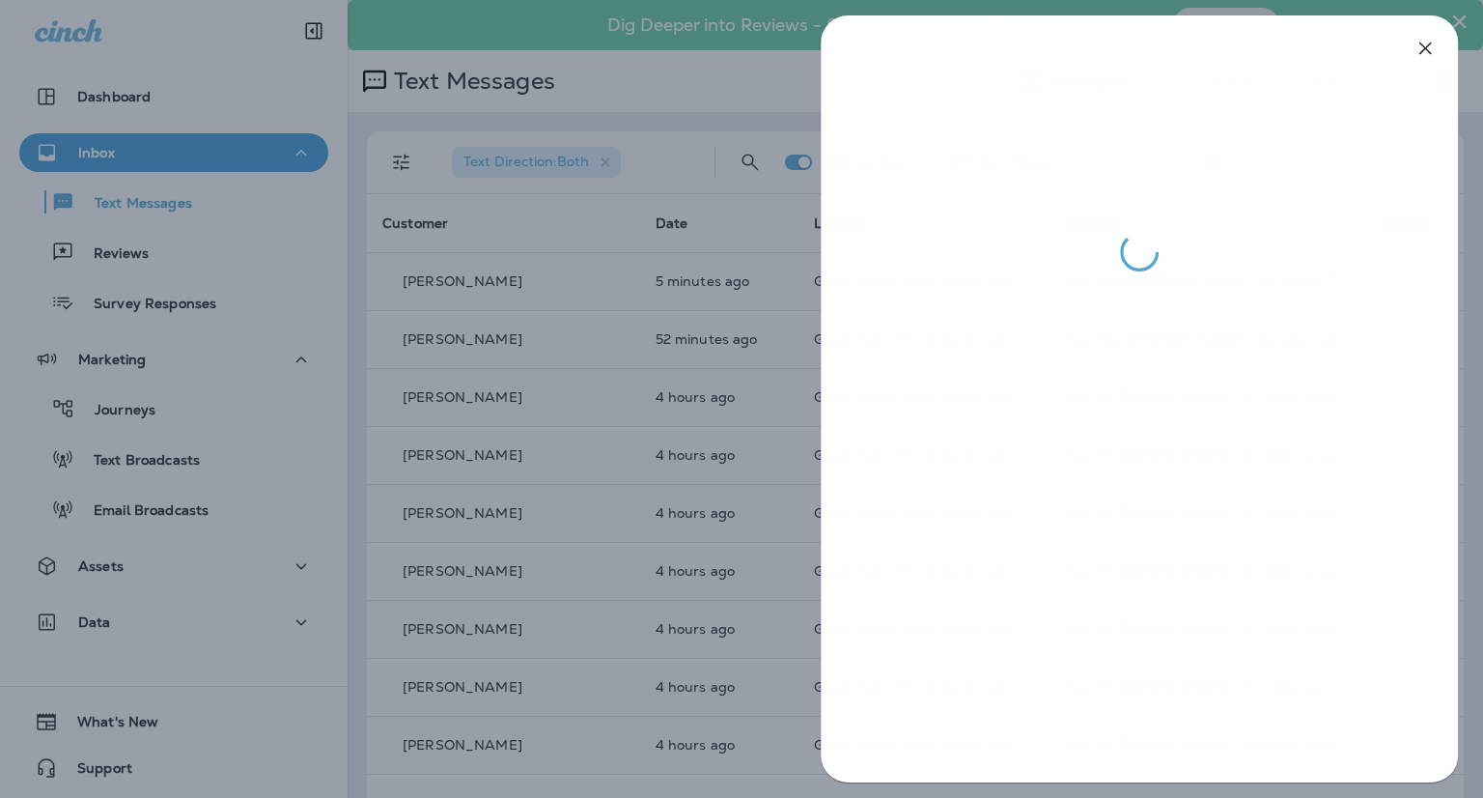
click at [783, 83] on div at bounding box center [741, 399] width 1483 height 798
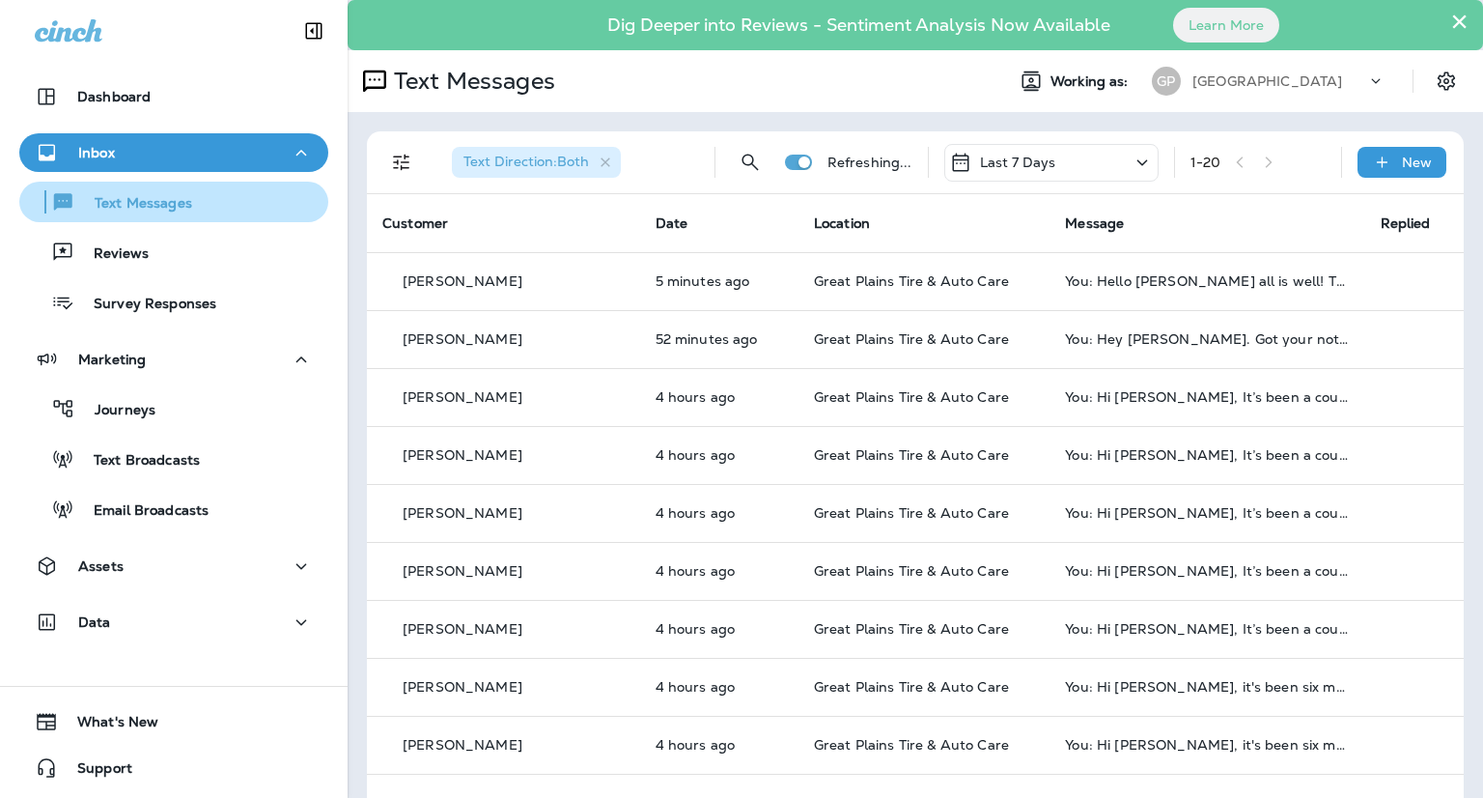
click at [213, 198] on div "Text Messages" at bounding box center [174, 201] width 294 height 29
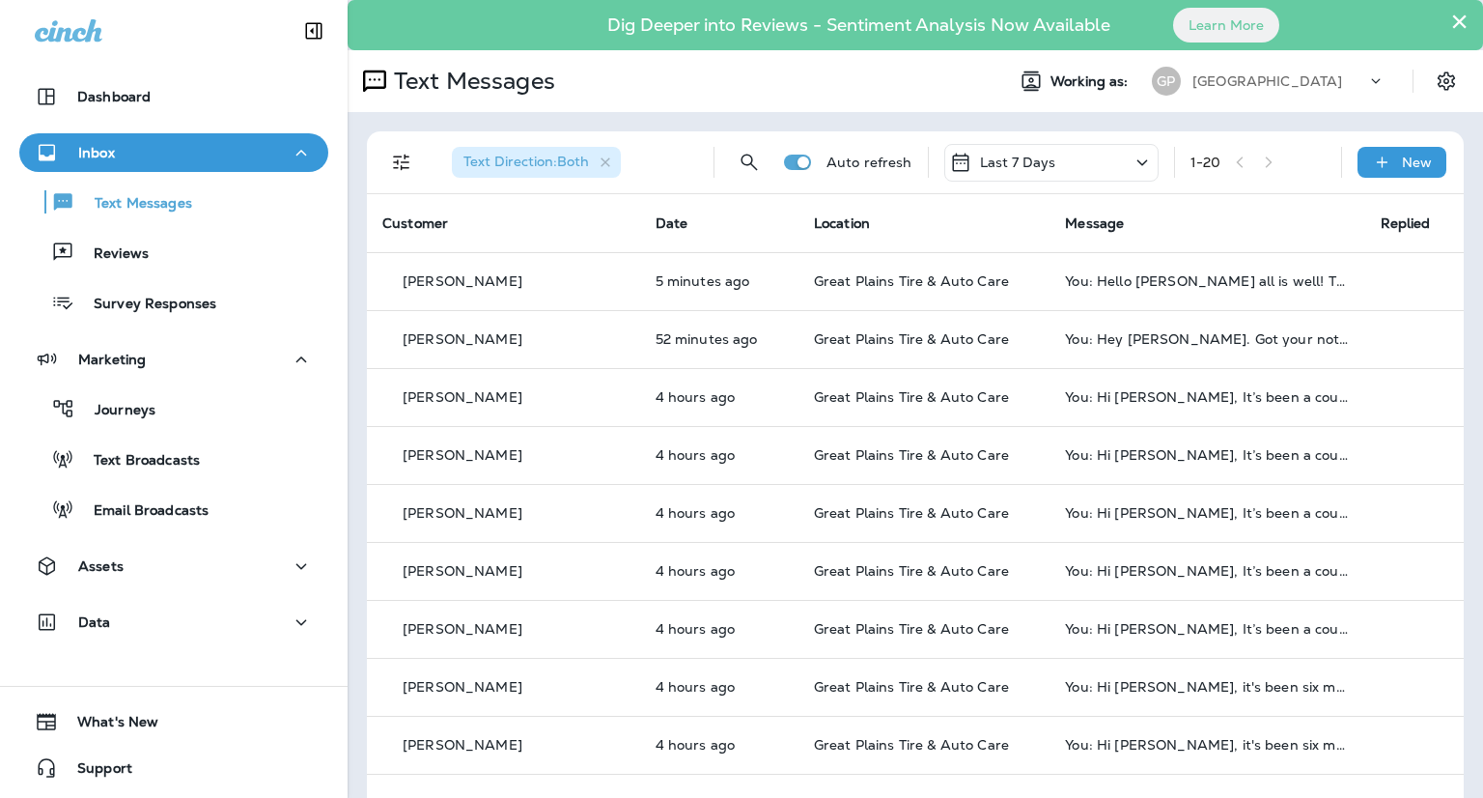
click at [120, 150] on div "Inbox" at bounding box center [174, 153] width 278 height 24
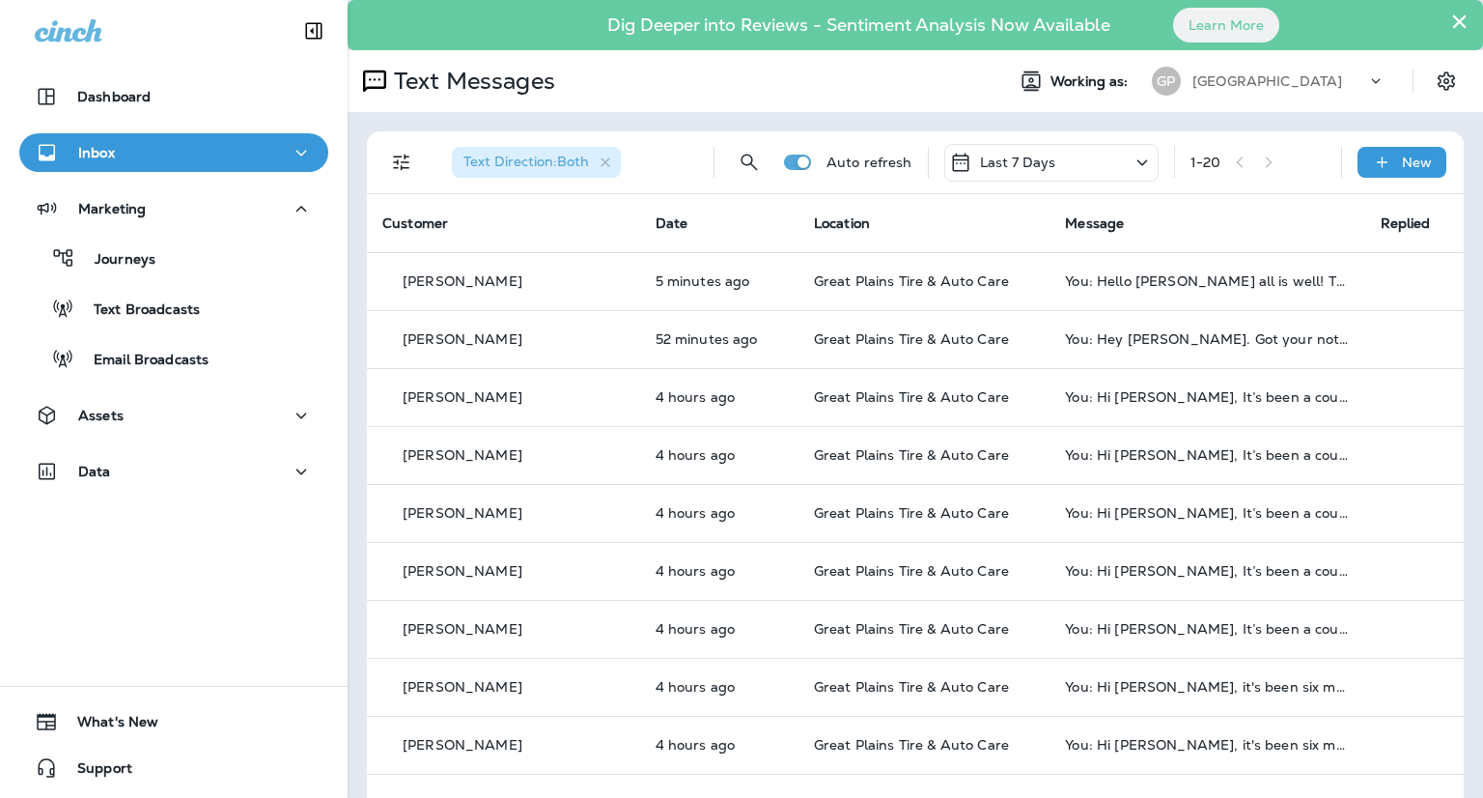
click at [107, 155] on p "Inbox" at bounding box center [96, 152] width 37 height 15
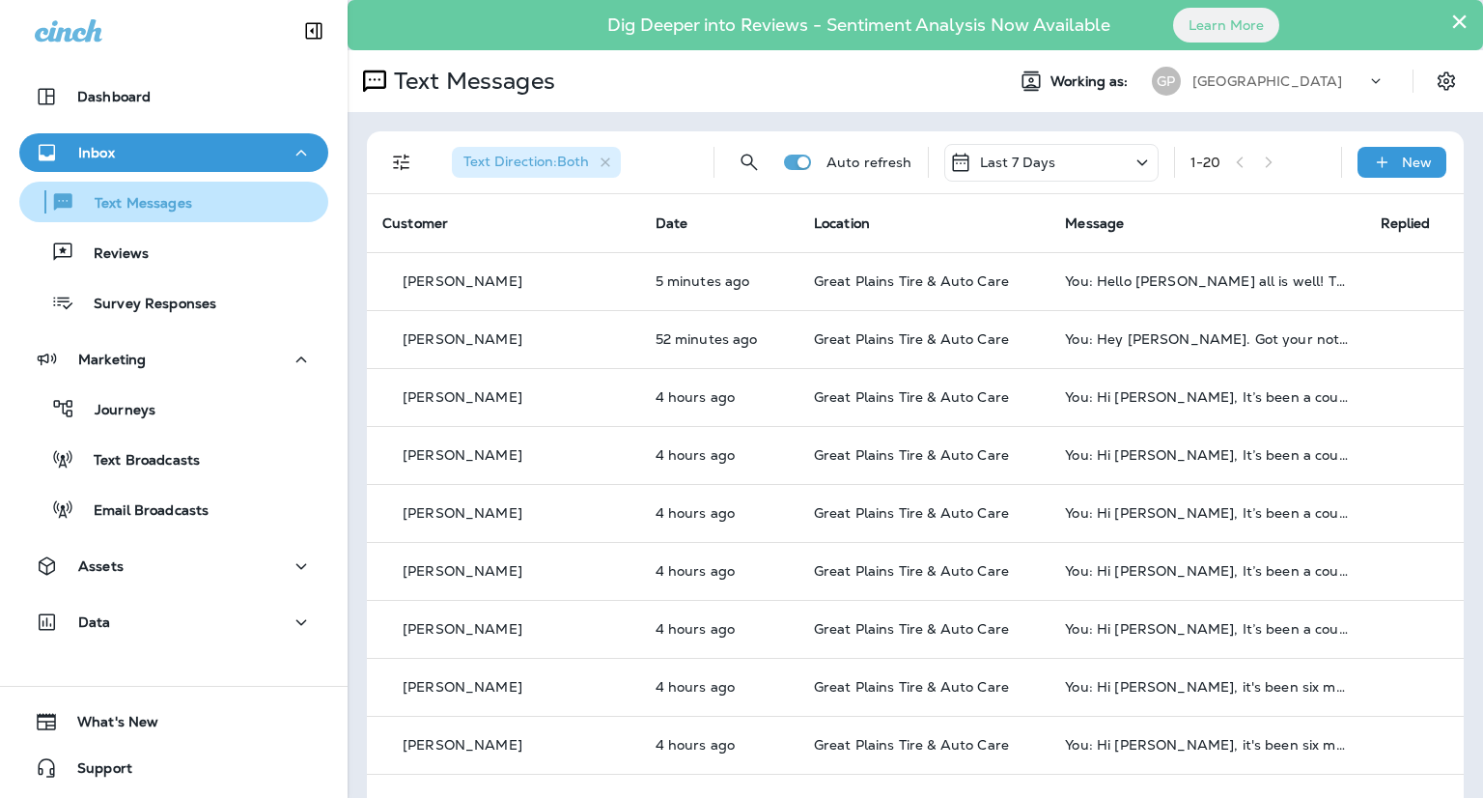
click at [133, 198] on p "Text Messages" at bounding box center [133, 204] width 117 height 18
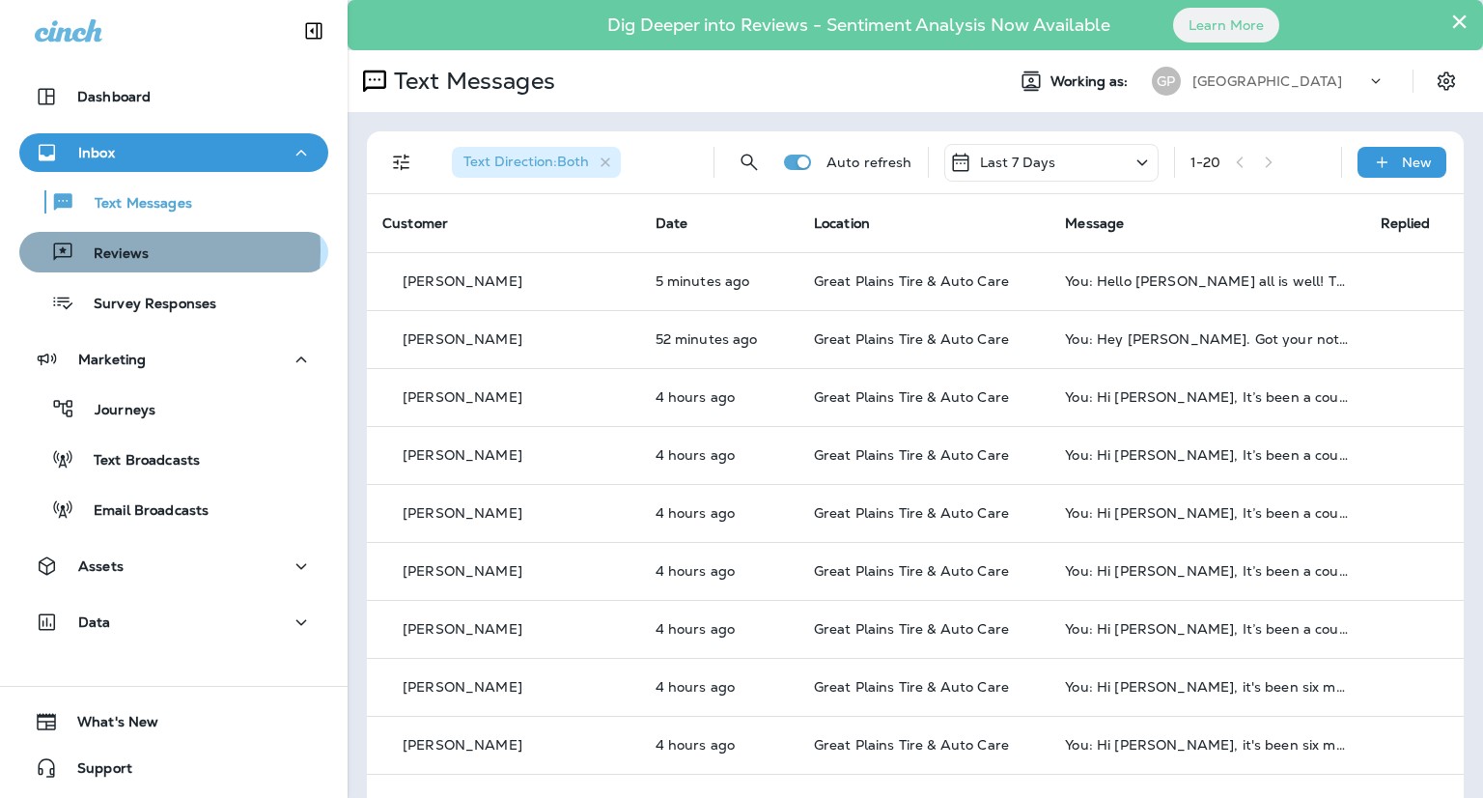
click at [112, 250] on p "Reviews" at bounding box center [111, 254] width 74 height 18
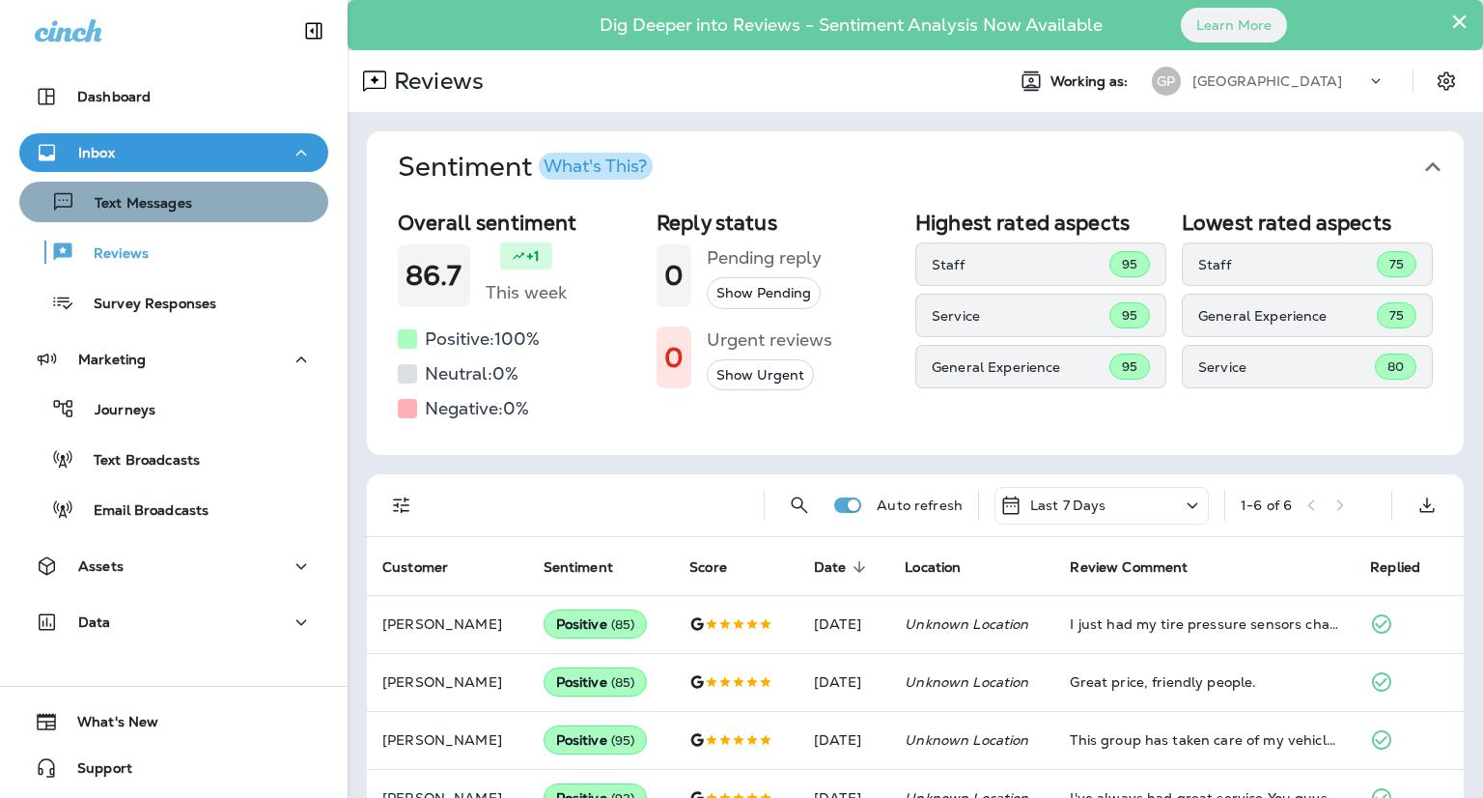
click at [188, 206] on p "Text Messages" at bounding box center [133, 204] width 117 height 18
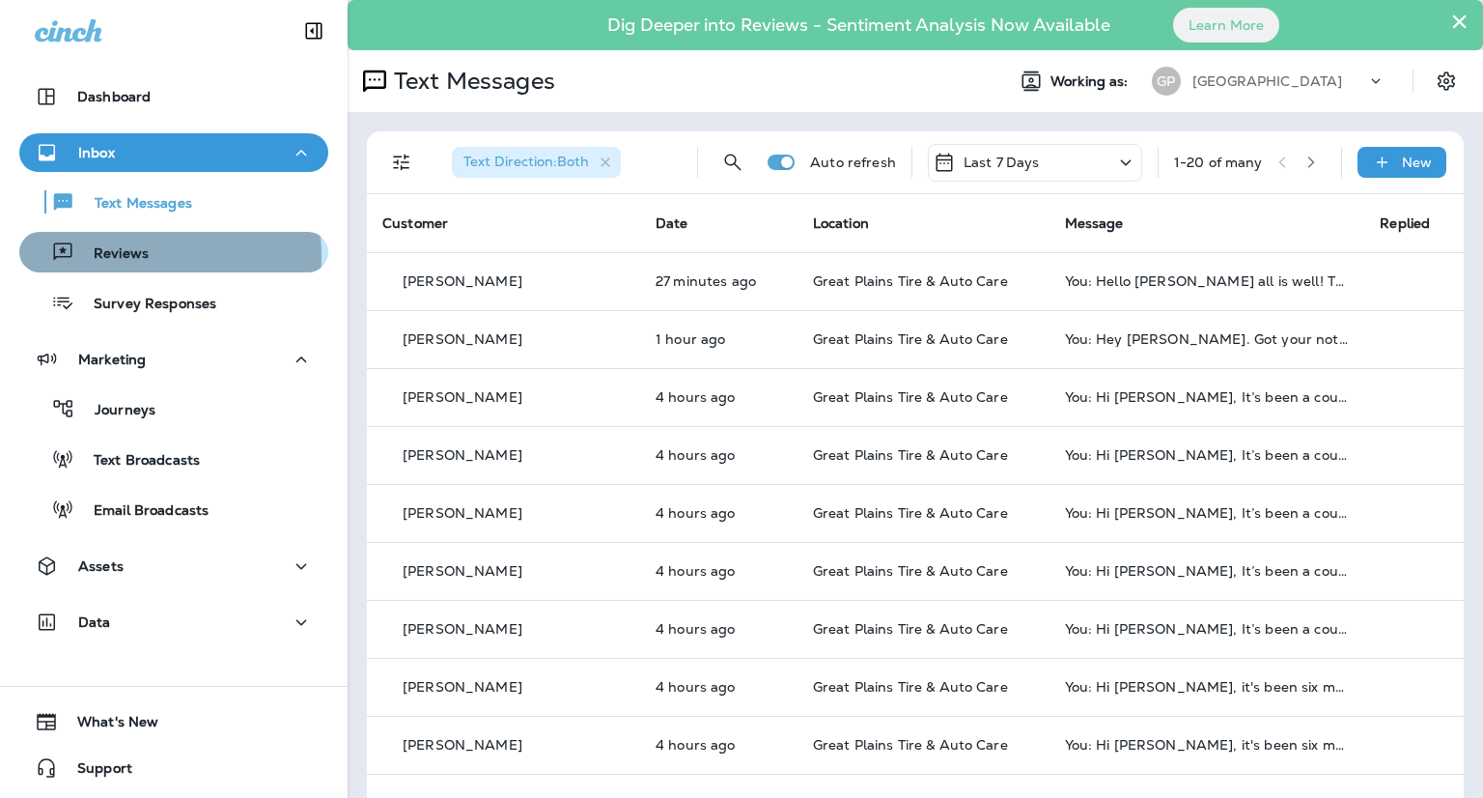
click at [117, 256] on p "Reviews" at bounding box center [111, 254] width 74 height 18
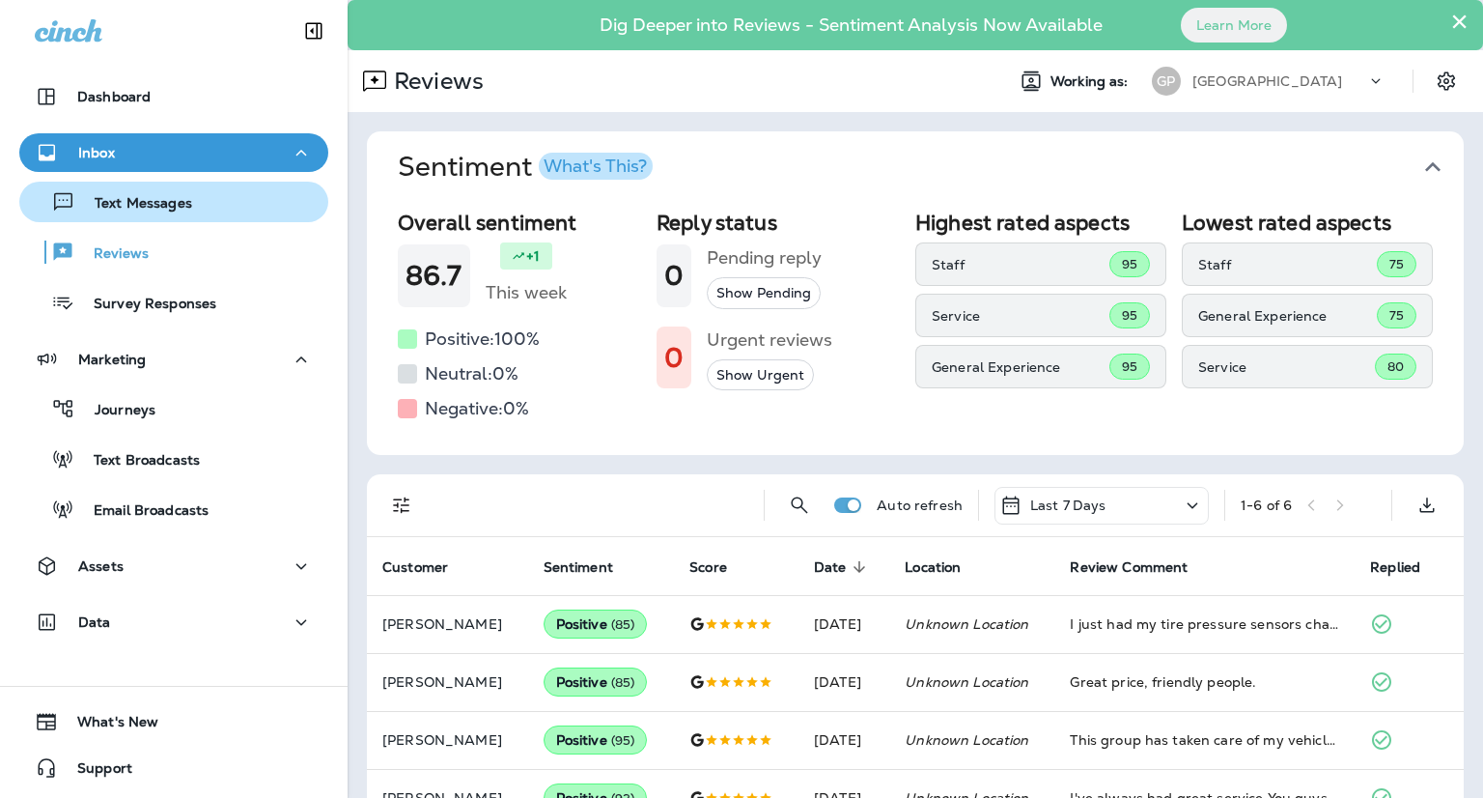
click at [218, 195] on div "Text Messages" at bounding box center [174, 201] width 294 height 29
